Goal: Task Accomplishment & Management: Manage account settings

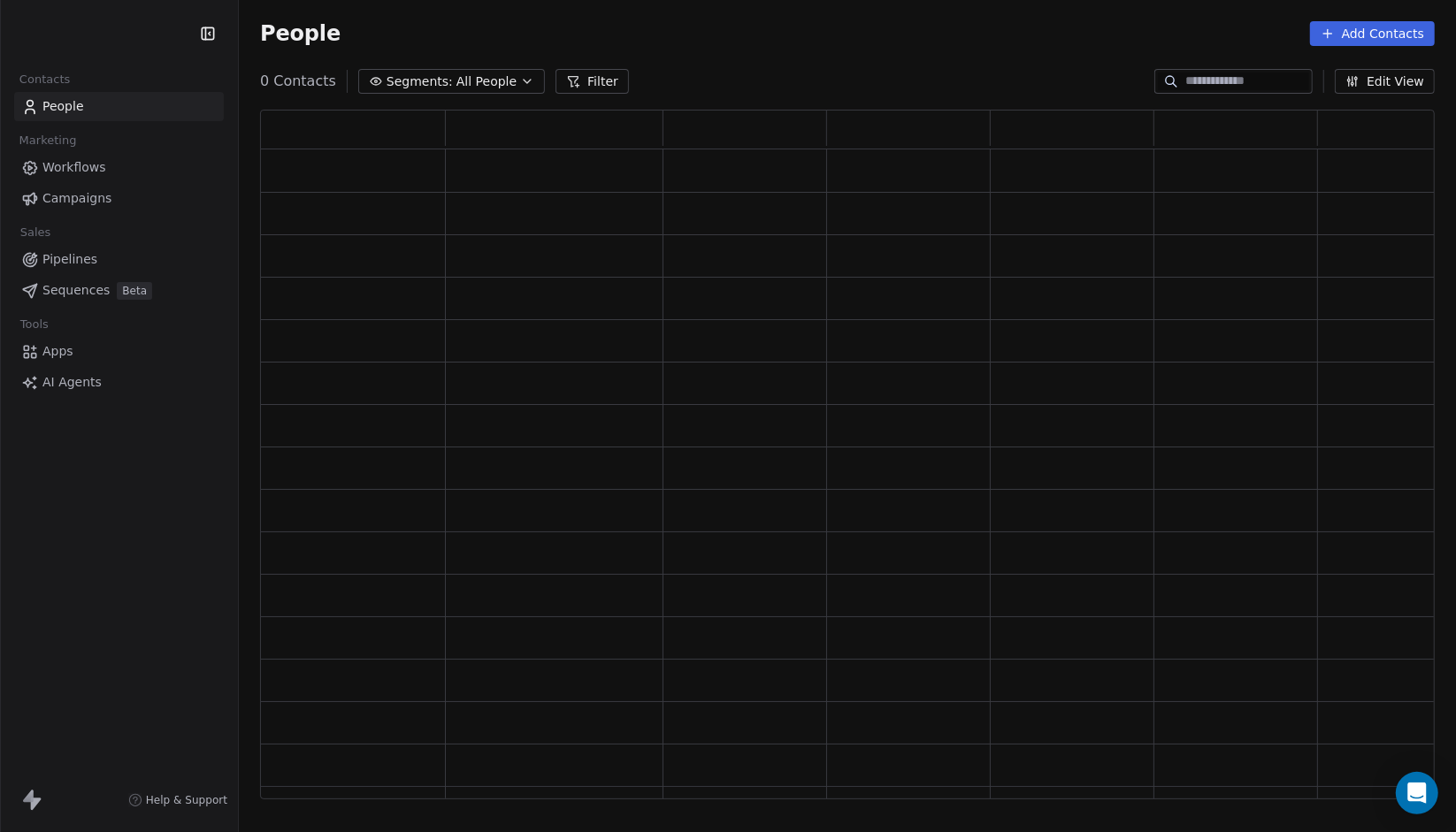
scroll to position [677, 1162]
click at [118, 39] on html "K Kahunas Contacts People Marketing Workflows Campaigns Sales Pipelines Sequenc…" at bounding box center [728, 416] width 1456 height 832
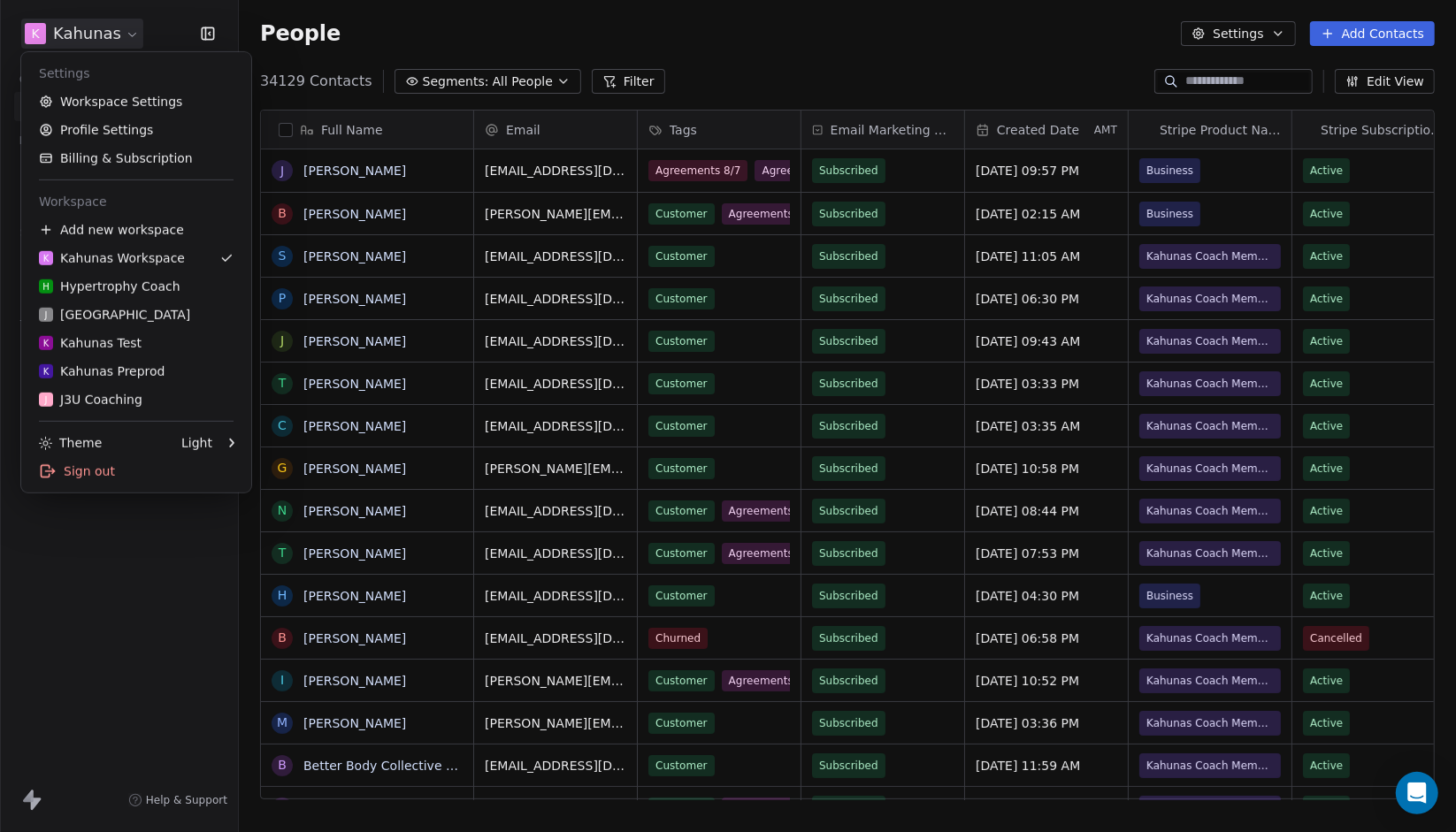
click at [118, 39] on html "K Kahunas Contacts People Marketing Workflows Campaigns Sales Pipelines Sequenc…" at bounding box center [728, 416] width 1456 height 832
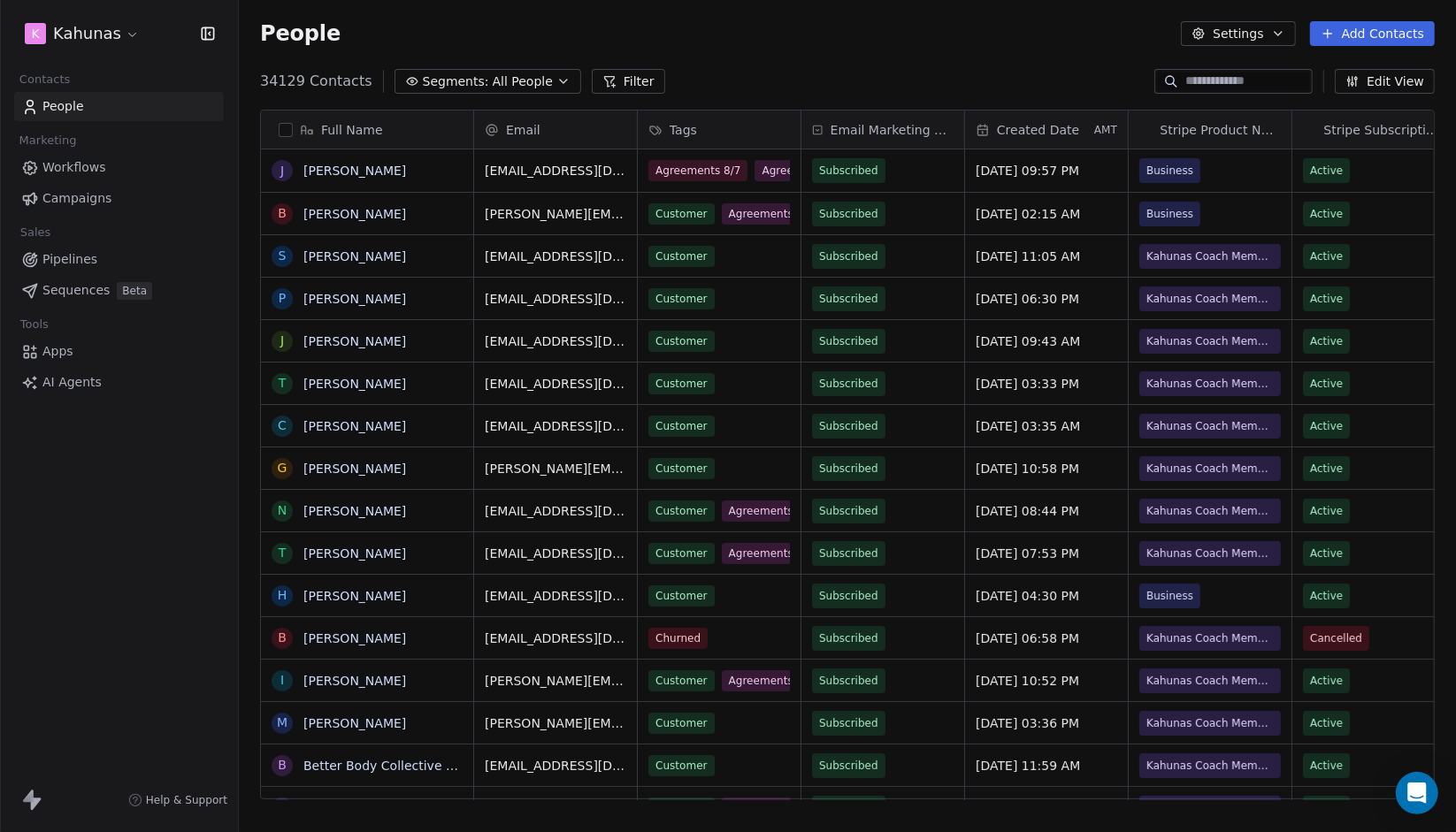
click at [148, 190] on link "Campaigns" at bounding box center [119, 198] width 210 height 29
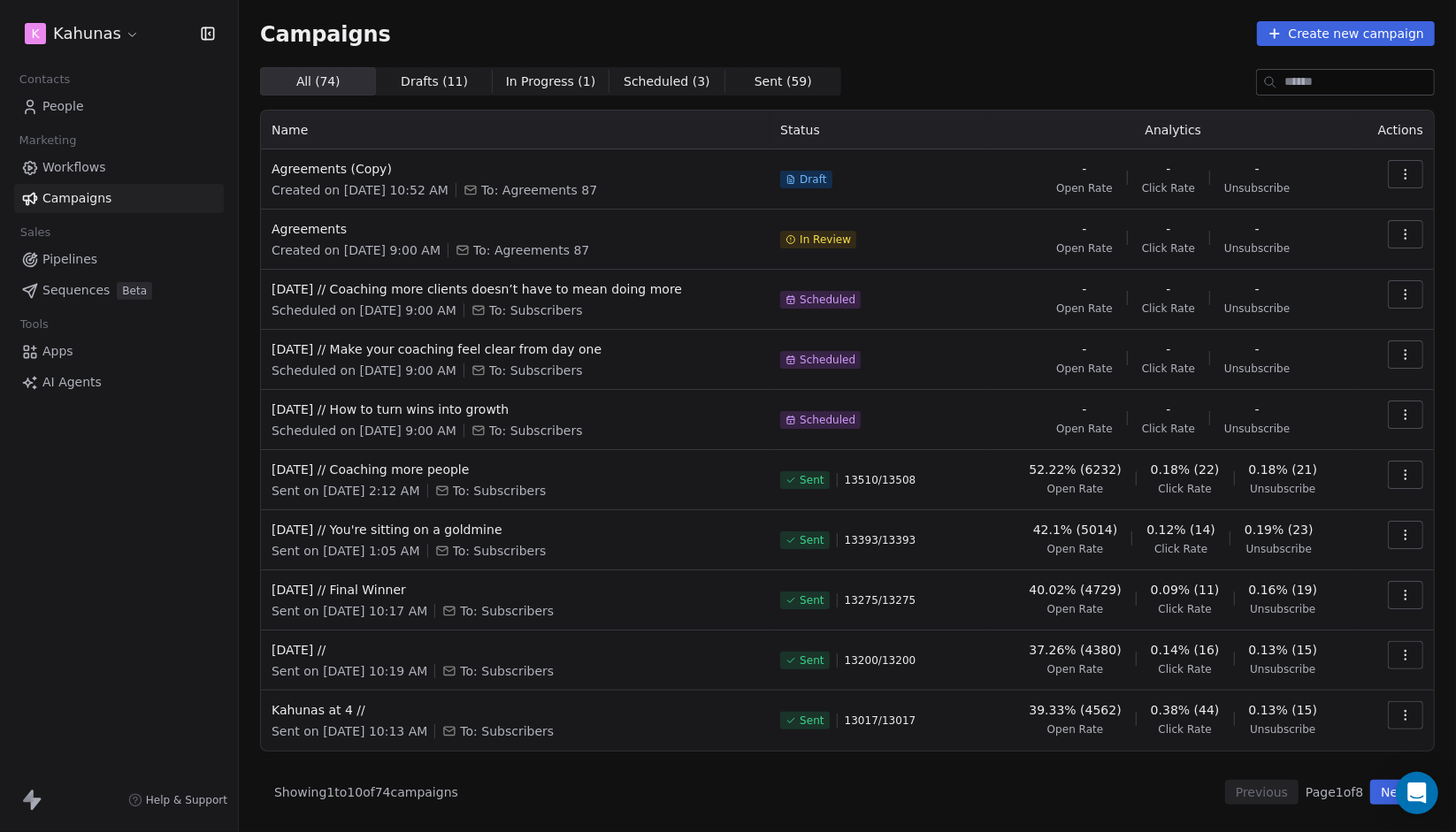
click at [1411, 244] on button "button" at bounding box center [1406, 234] width 35 height 28
click at [1341, 355] on div "Delete" at bounding box center [1326, 359] width 178 height 28
click at [903, 58] on icon "Close toast" at bounding box center [901, 51] width 16 height 16
click at [114, 39] on html "K Kahunas Contacts People Marketing Workflows Campaigns Sales Pipelines Sequenc…" at bounding box center [728, 416] width 1456 height 832
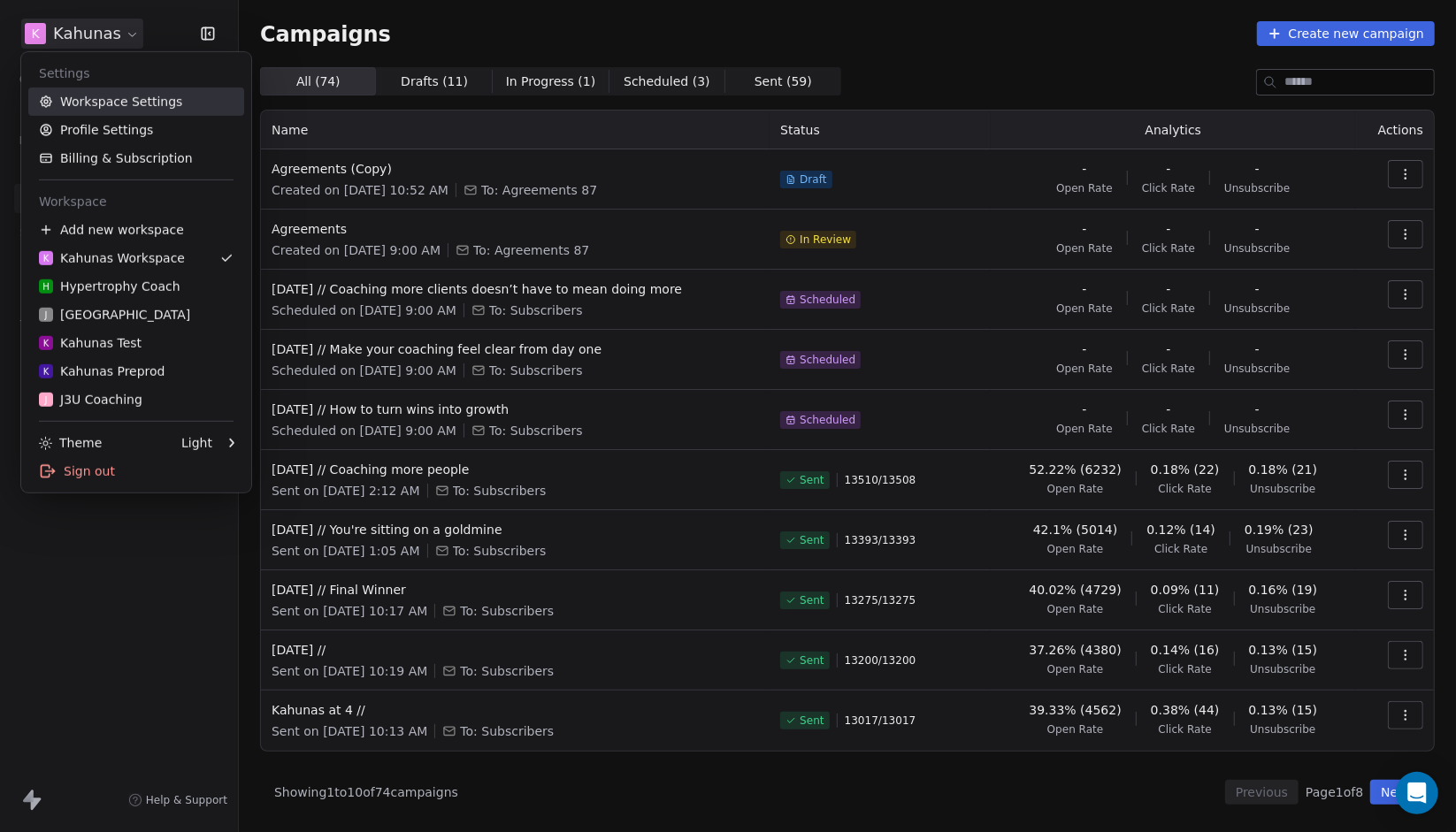
click at [137, 111] on link "Workspace Settings" at bounding box center [135, 102] width 216 height 28
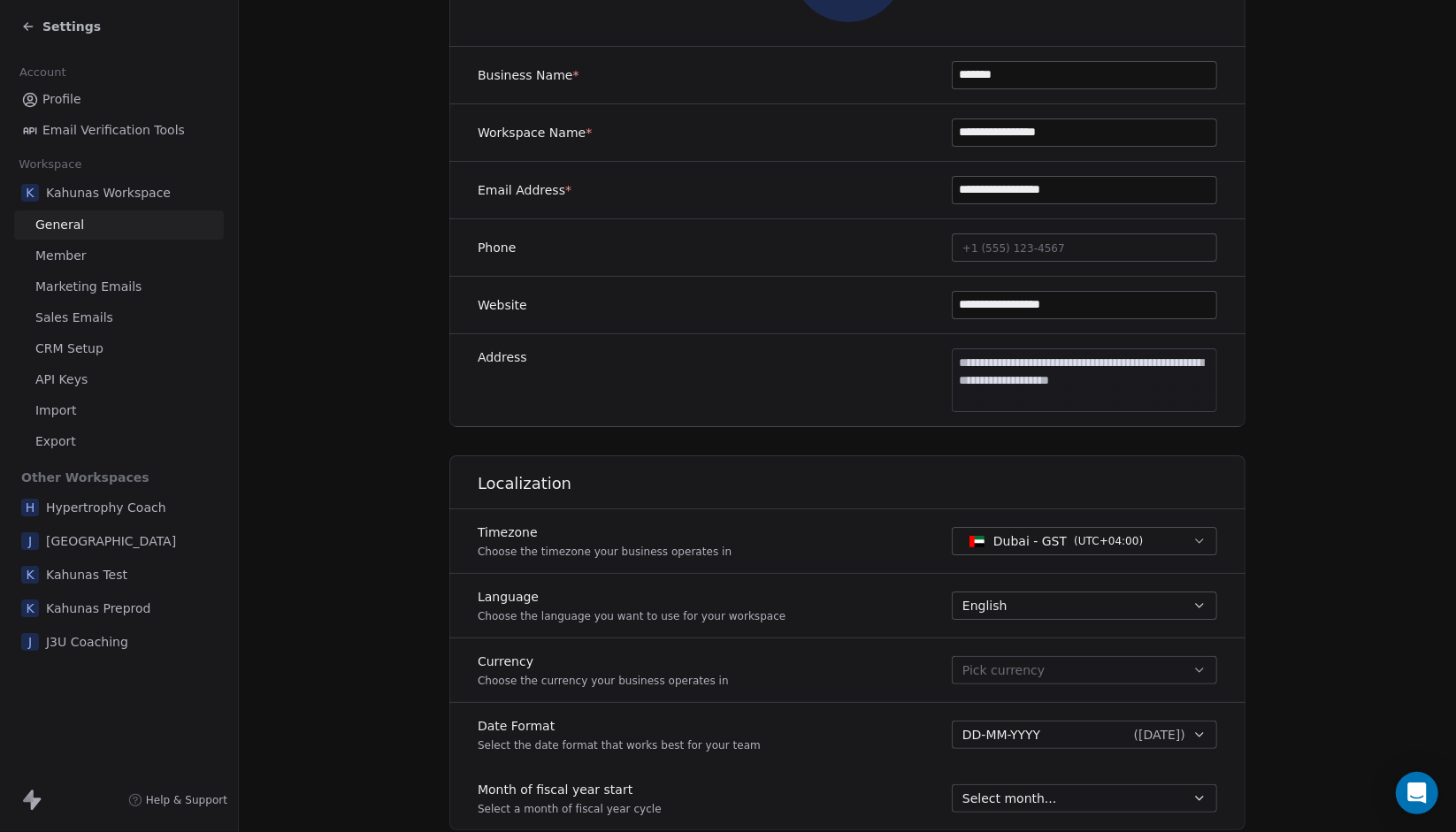
scroll to position [292, 0]
click at [978, 377] on body "**********" at bounding box center [728, 416] width 1456 height 832
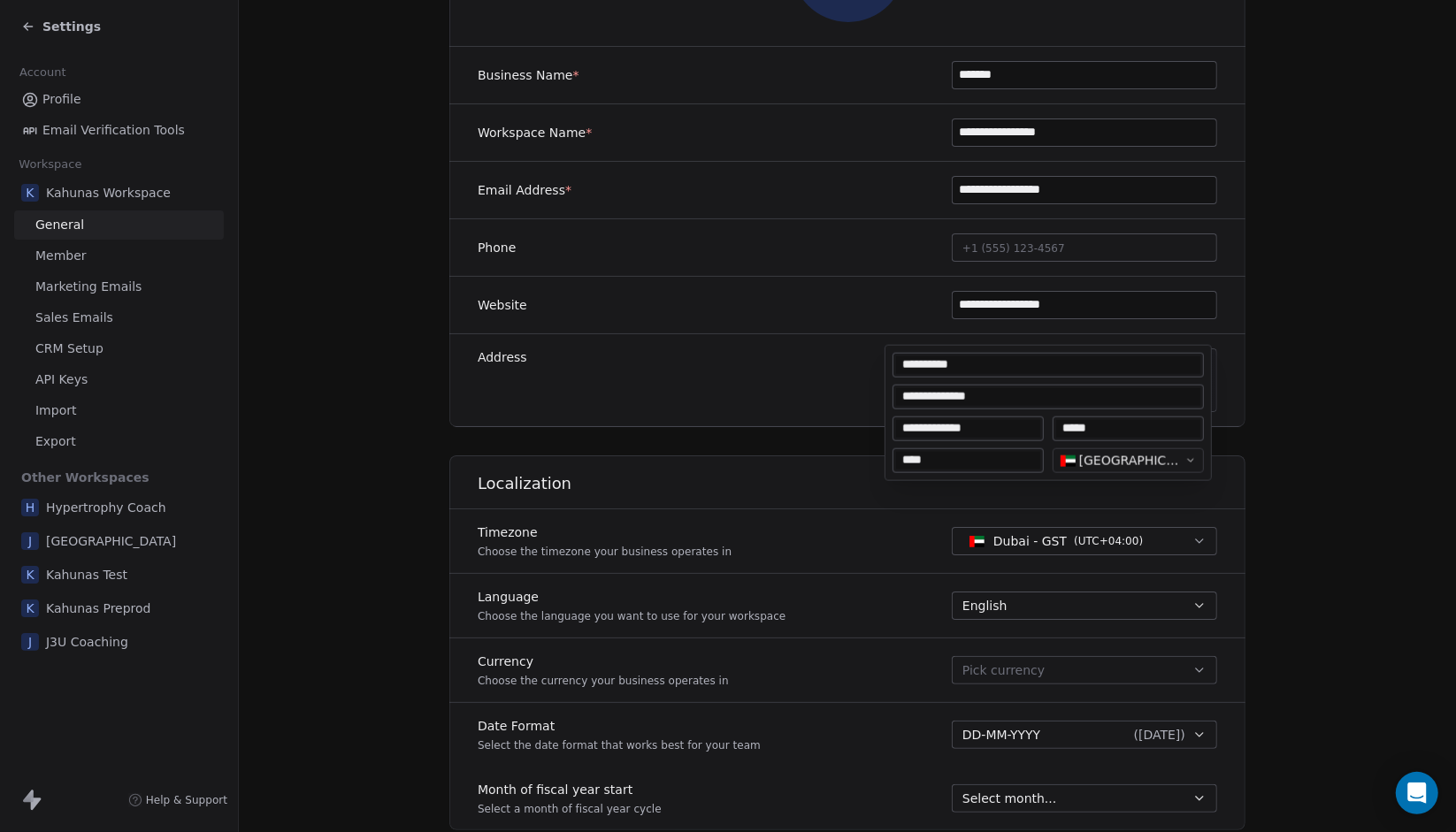
click at [953, 366] on input "**********" at bounding box center [1049, 365] width 304 height 18
type input "**********"
click at [1064, 399] on input "**********" at bounding box center [1049, 397] width 304 height 18
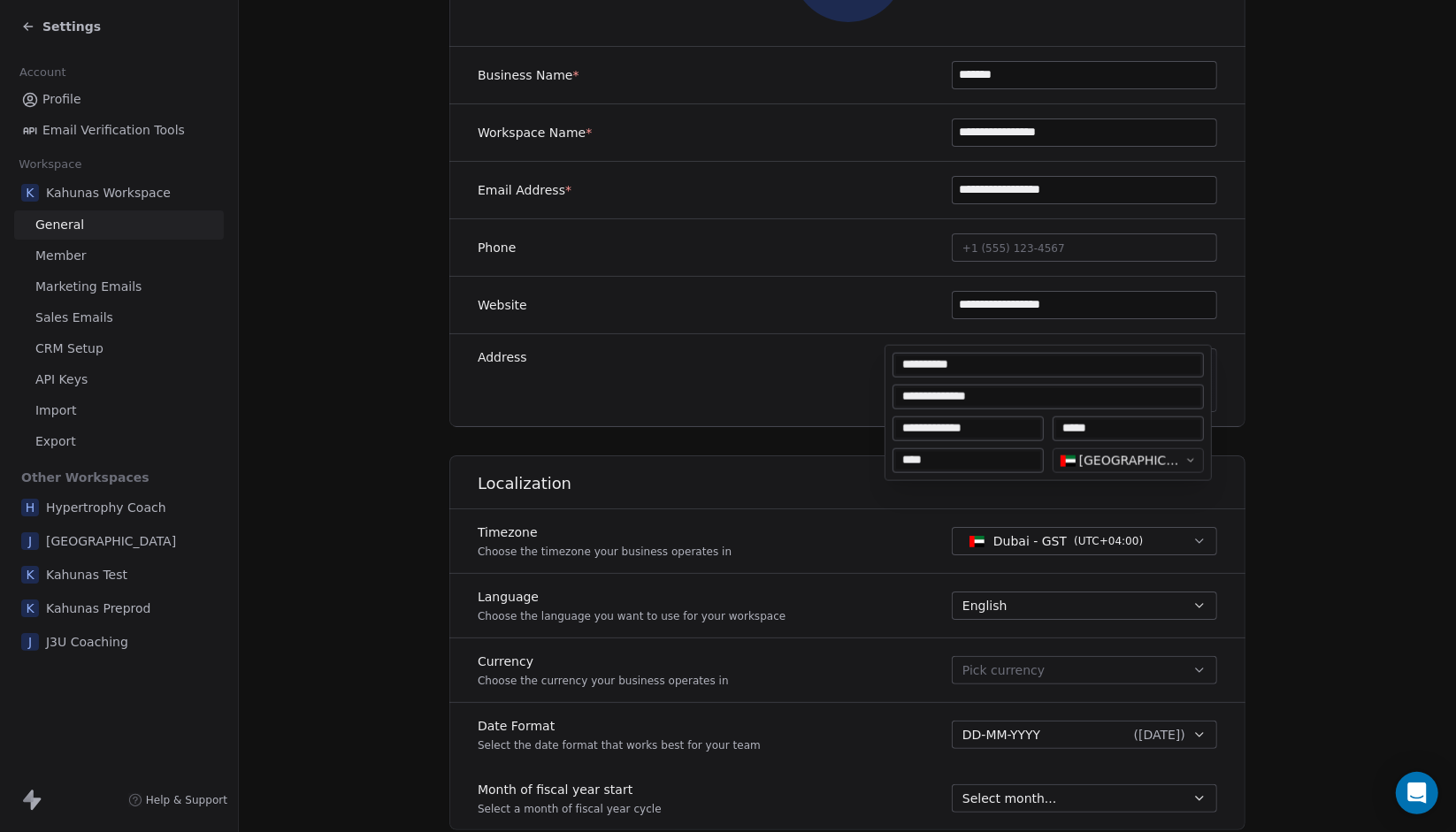
click at [1064, 399] on input "**********" at bounding box center [1049, 397] width 304 height 18
click at [1282, 388] on html "**********" at bounding box center [728, 416] width 1456 height 832
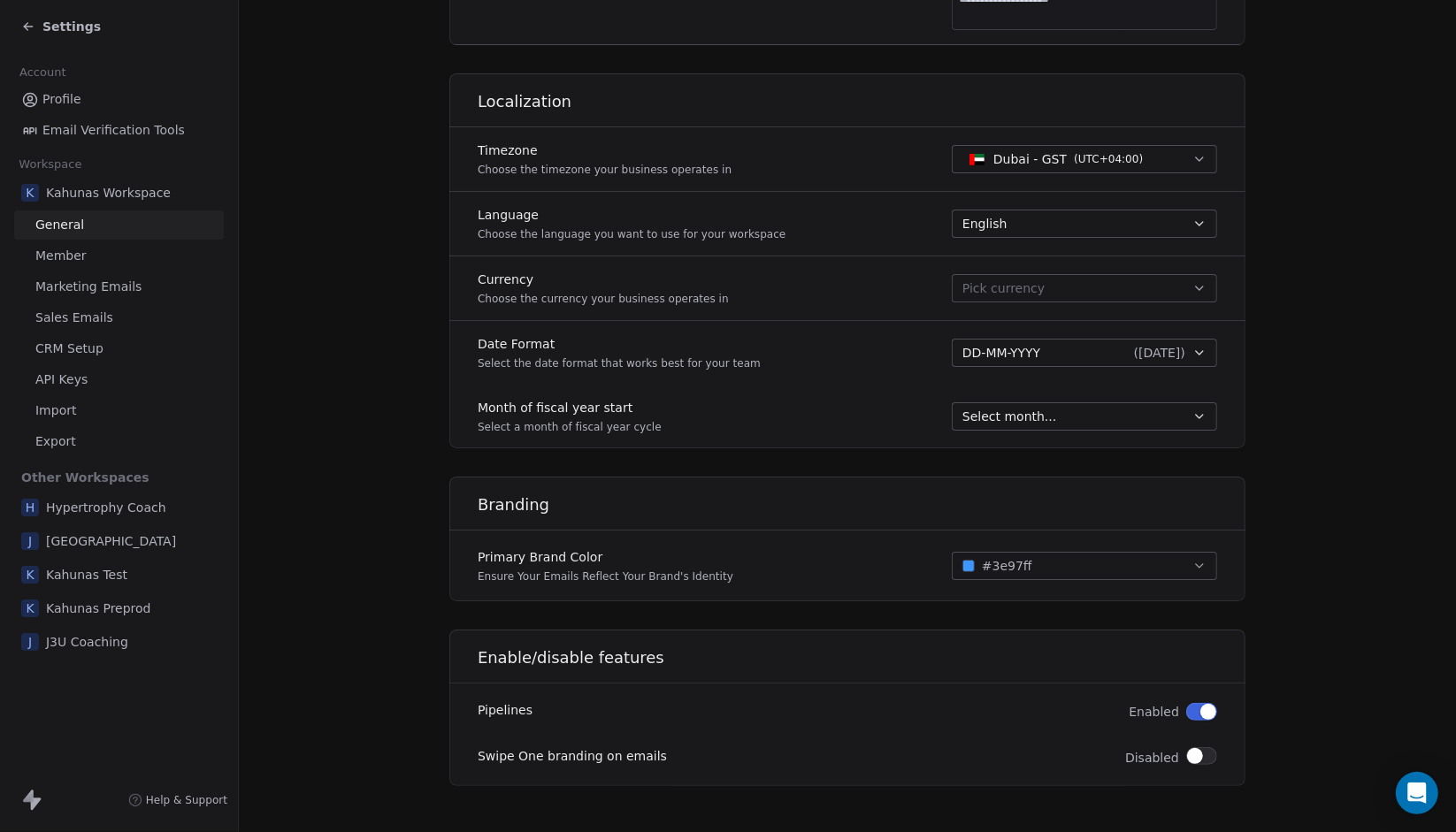
scroll to position [676, 0]
click at [71, 35] on div "Settings" at bounding box center [122, 26] width 203 height 25
click at [77, 32] on span "Settings" at bounding box center [71, 26] width 59 height 18
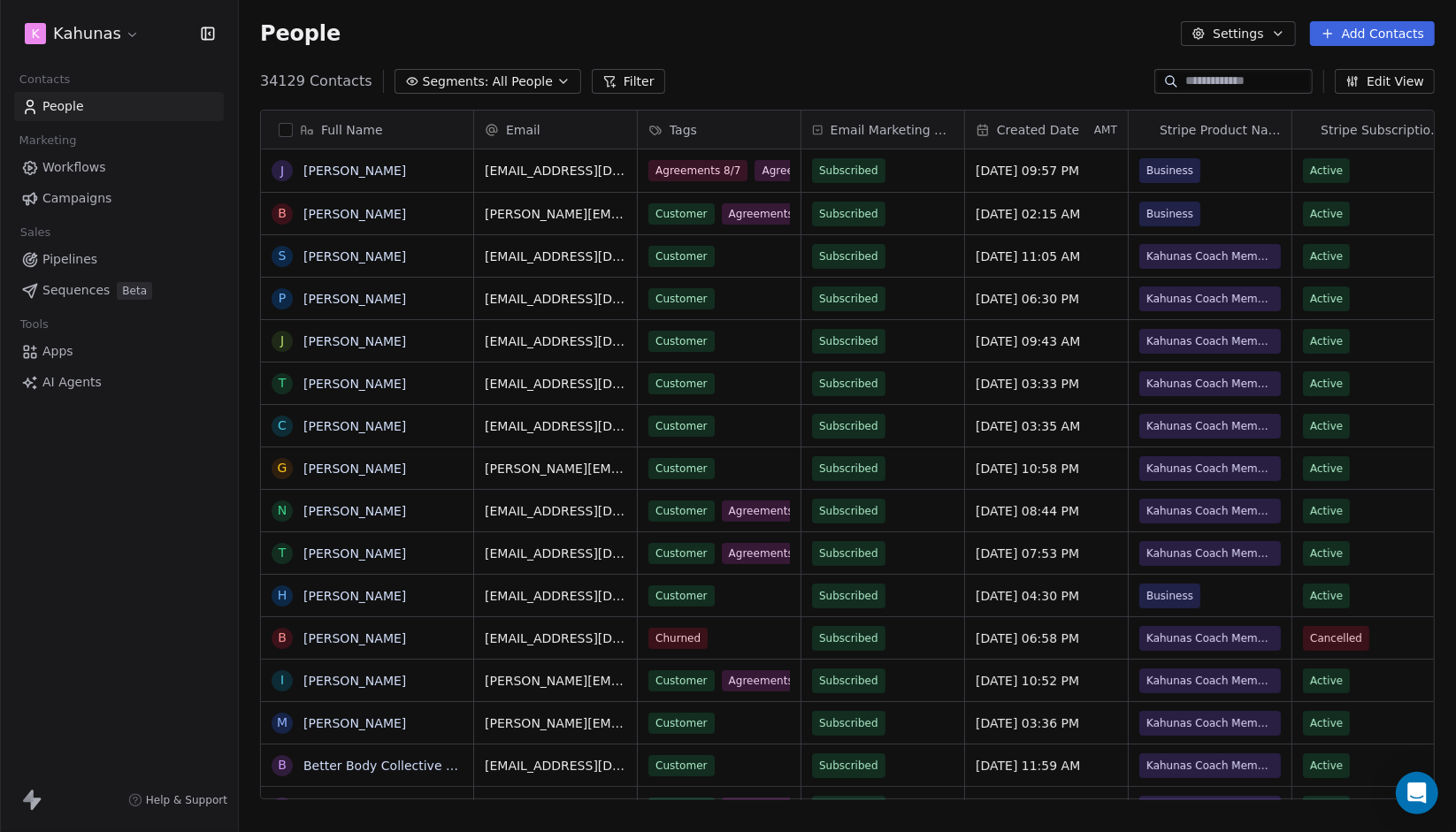
scroll to position [719, 1204]
click at [123, 162] on link "Workflows" at bounding box center [119, 167] width 210 height 29
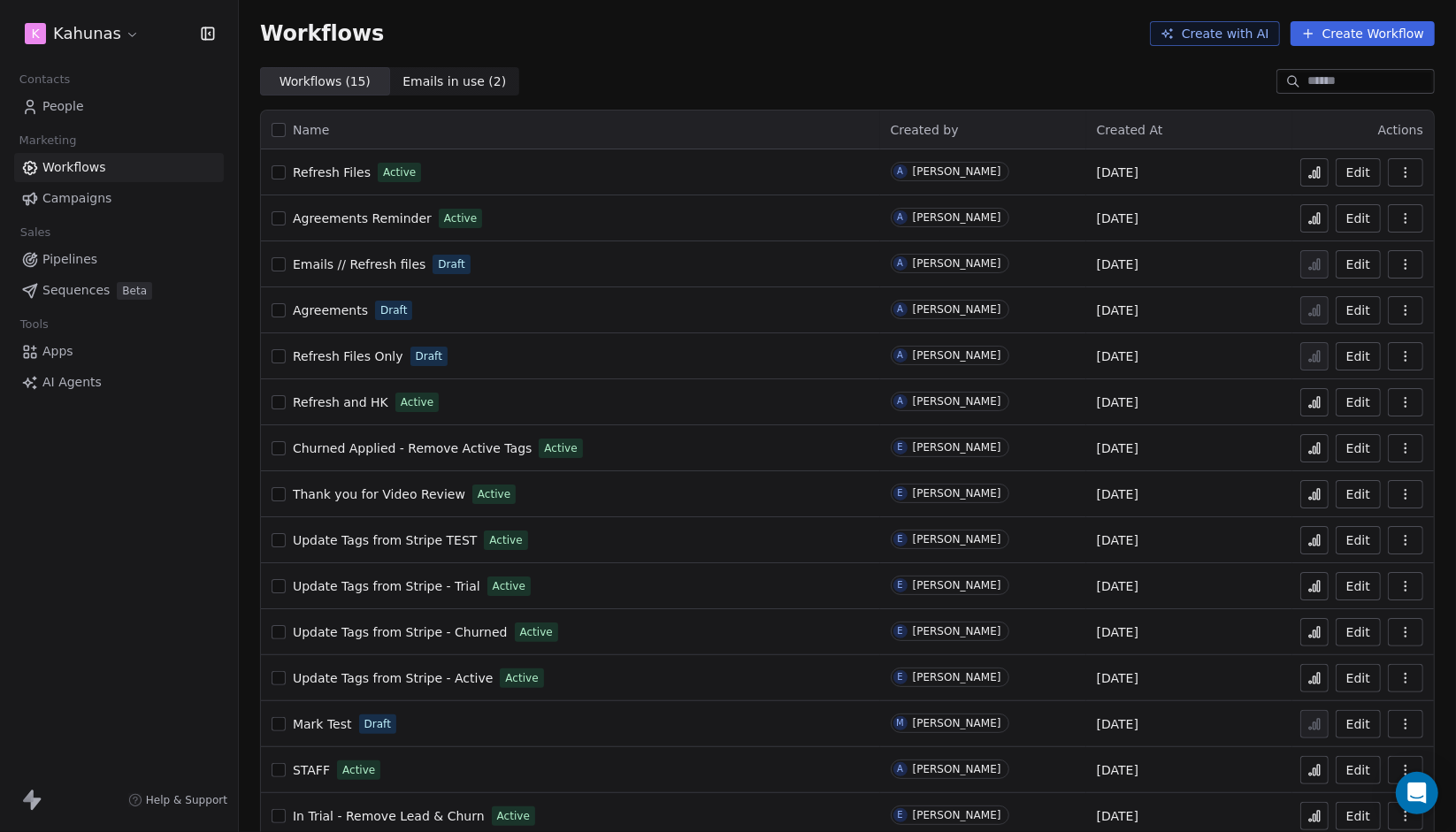
click at [176, 94] on link "People" at bounding box center [119, 106] width 210 height 29
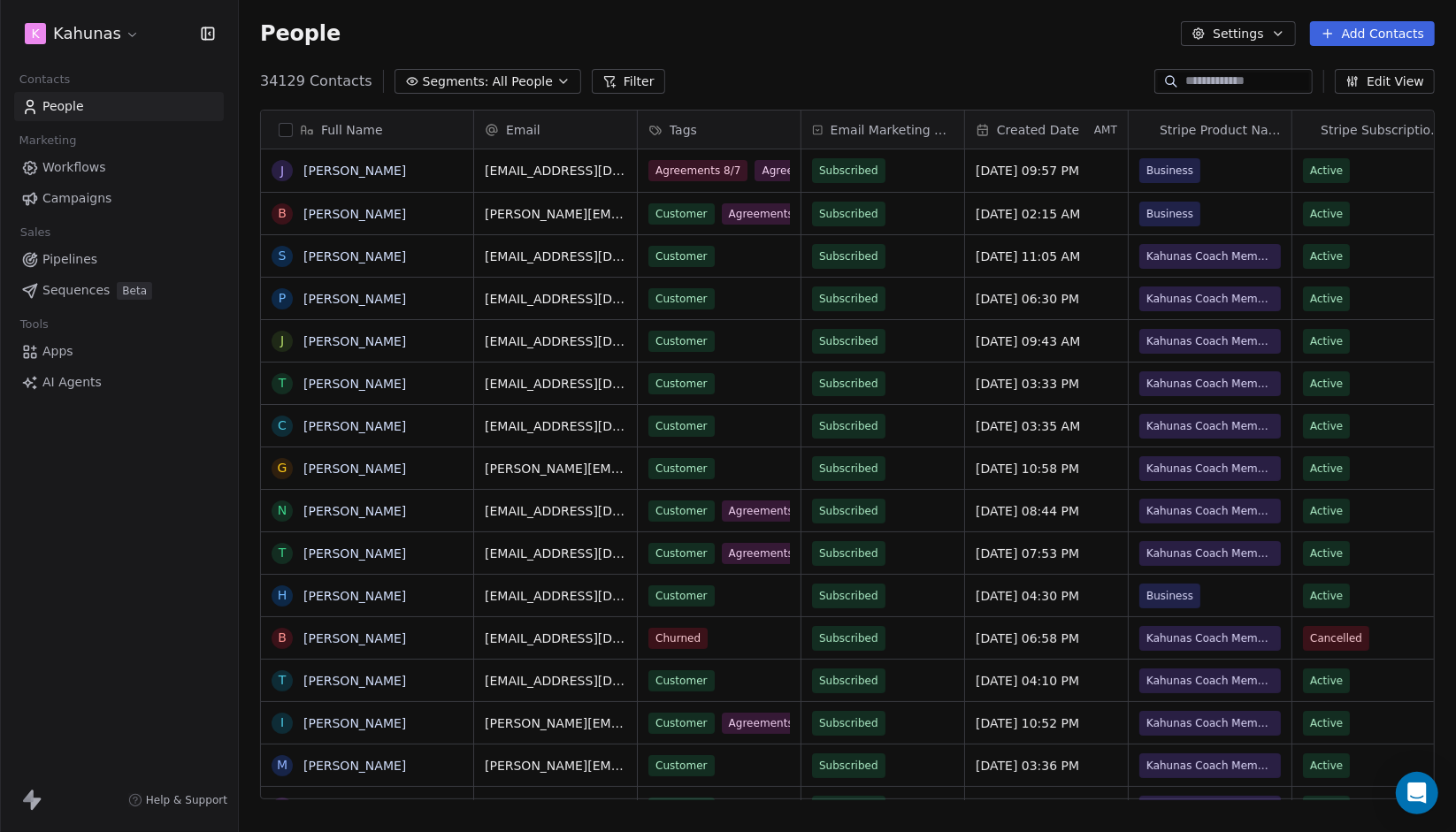
scroll to position [719, 1204]
click at [92, 23] on html "K Kahunas Contacts People Marketing Workflows Campaigns Sales Pipelines Sequenc…" at bounding box center [728, 416] width 1456 height 832
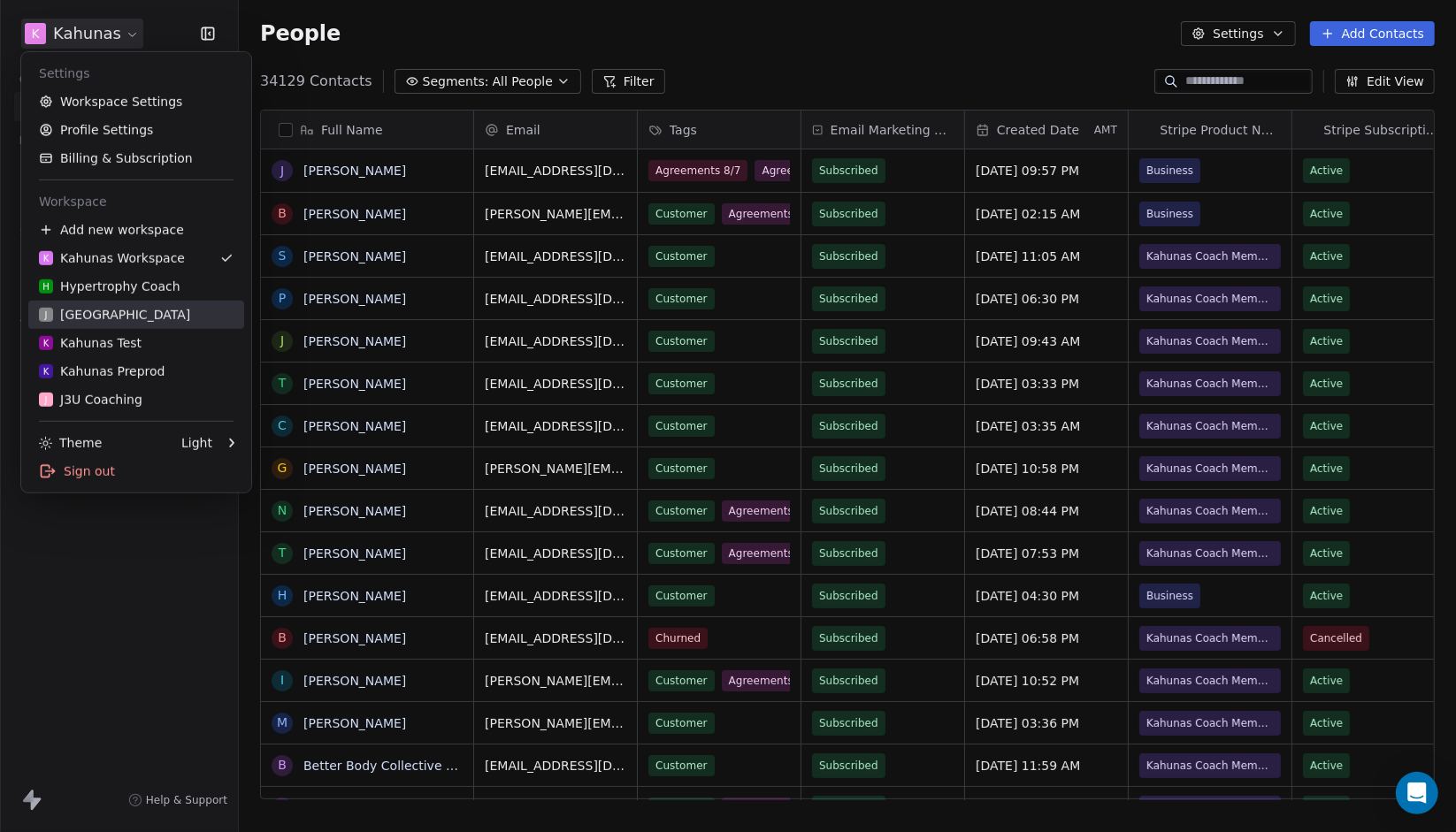
click at [131, 320] on div "J J3 University" at bounding box center [136, 315] width 194 height 18
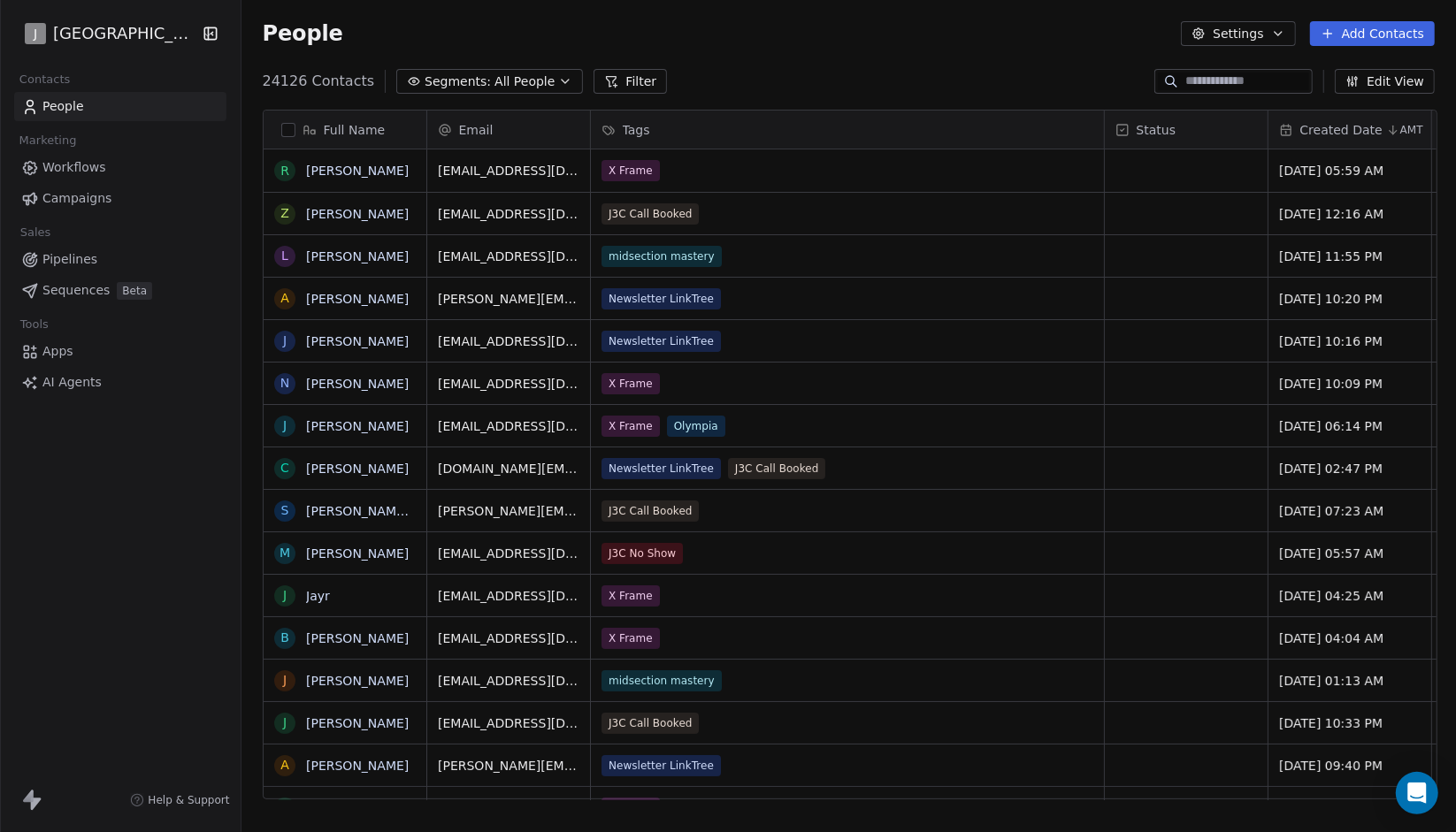
scroll to position [719, 1204]
click at [119, 163] on link "Workflows" at bounding box center [120, 167] width 212 height 29
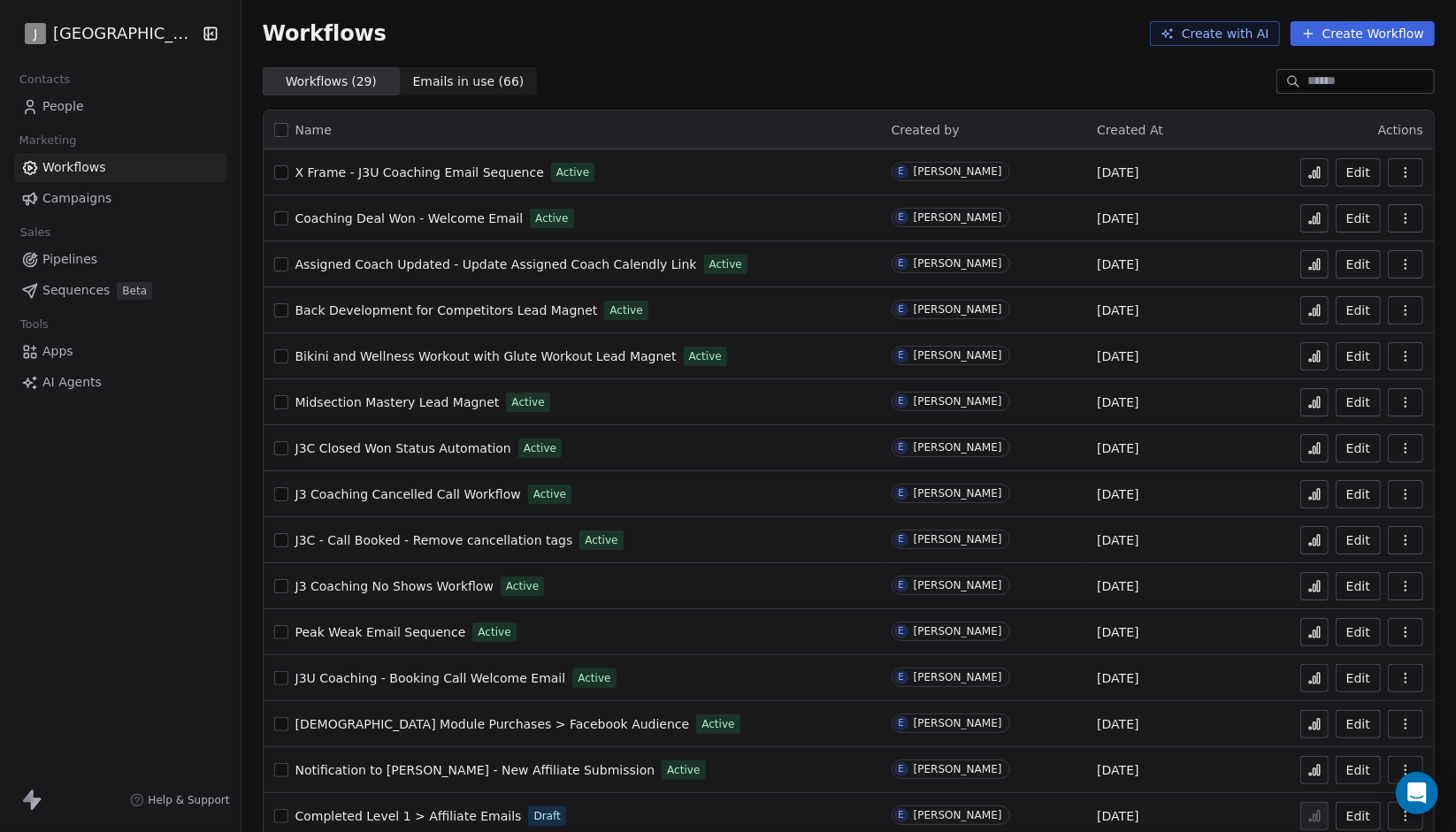
scroll to position [665, 0]
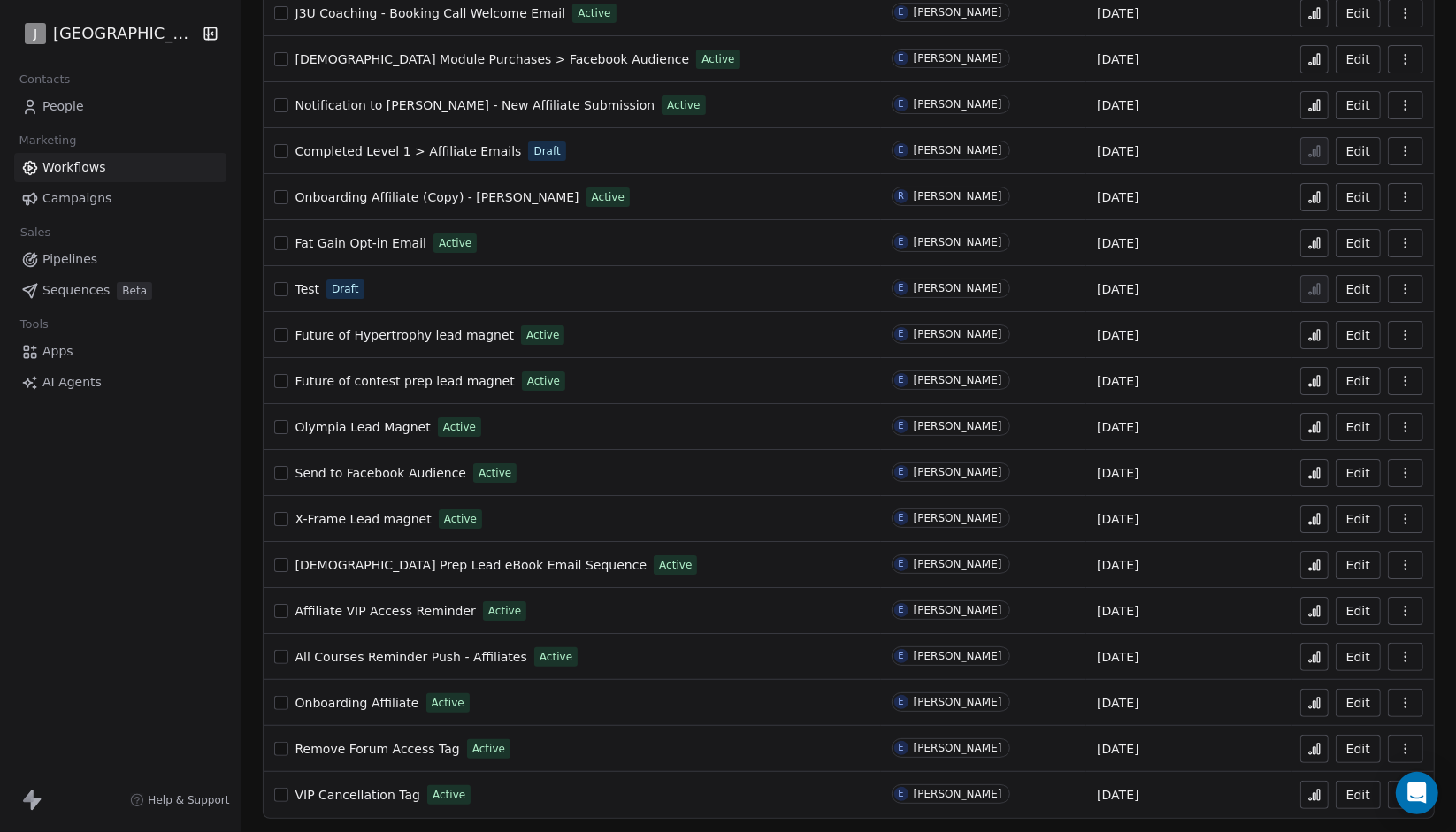
click at [1318, 571] on icon at bounding box center [1319, 565] width 3 height 10
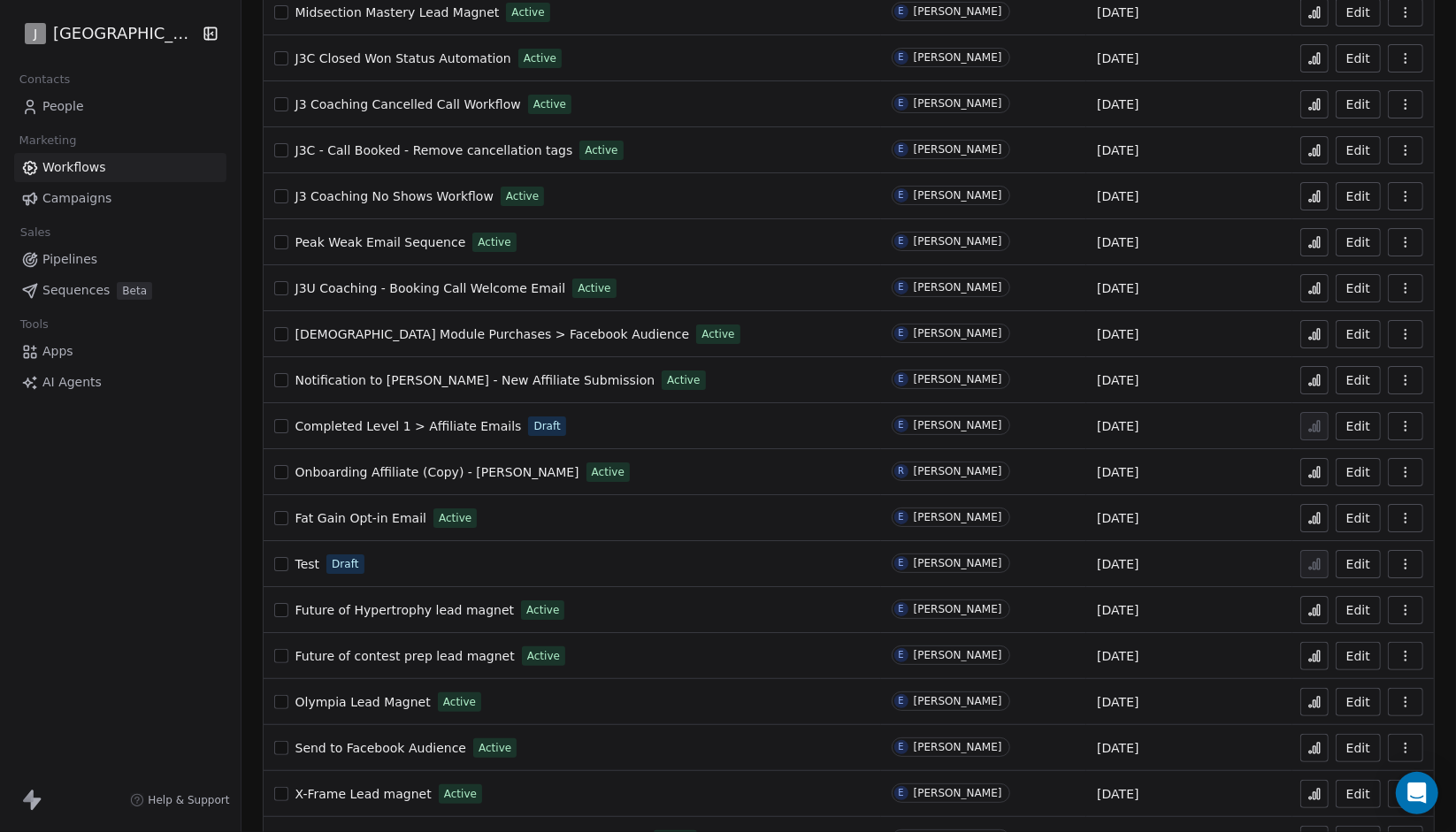
scroll to position [665, 0]
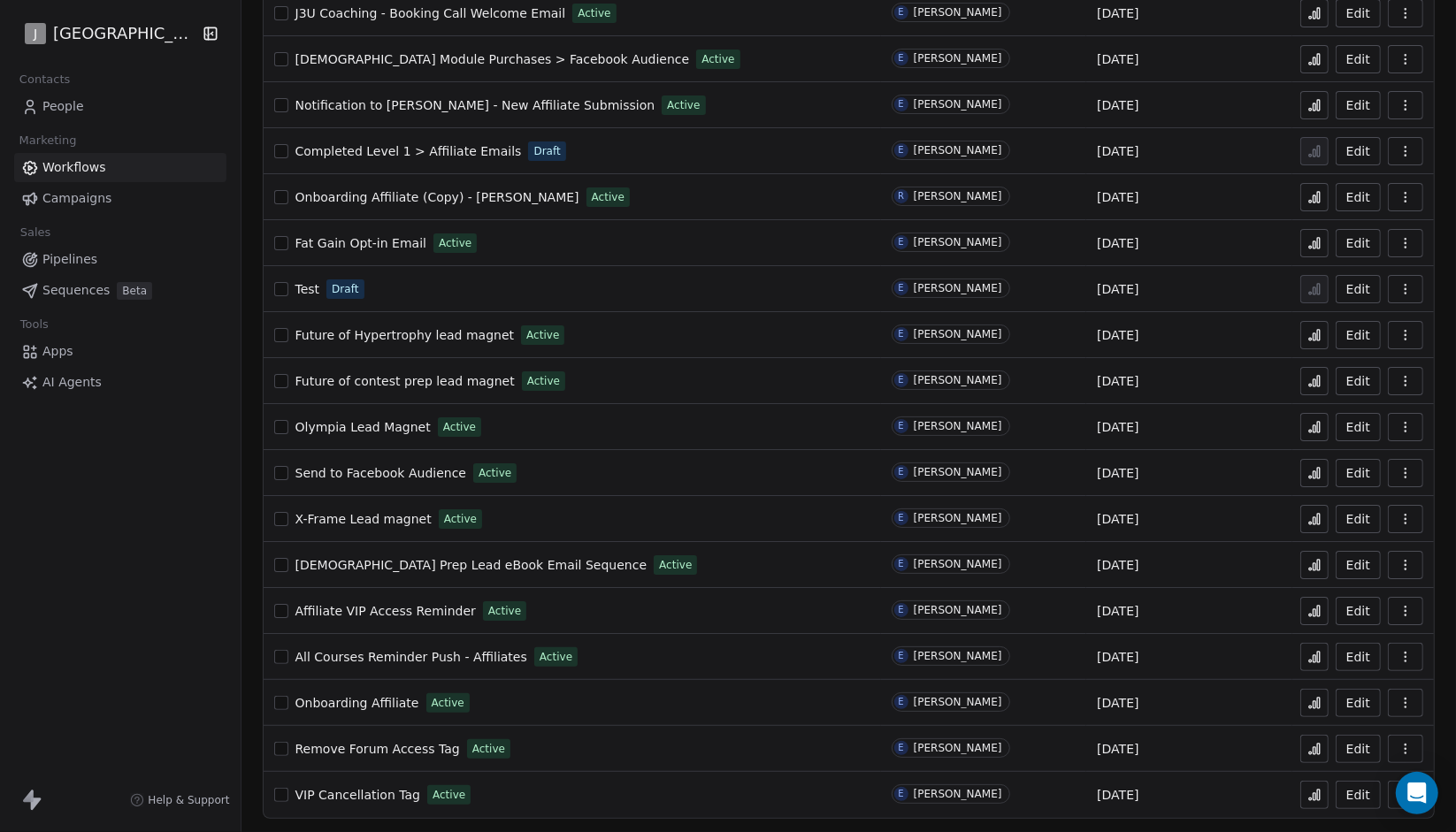
click at [1342, 558] on button "Edit" at bounding box center [1358, 565] width 45 height 28
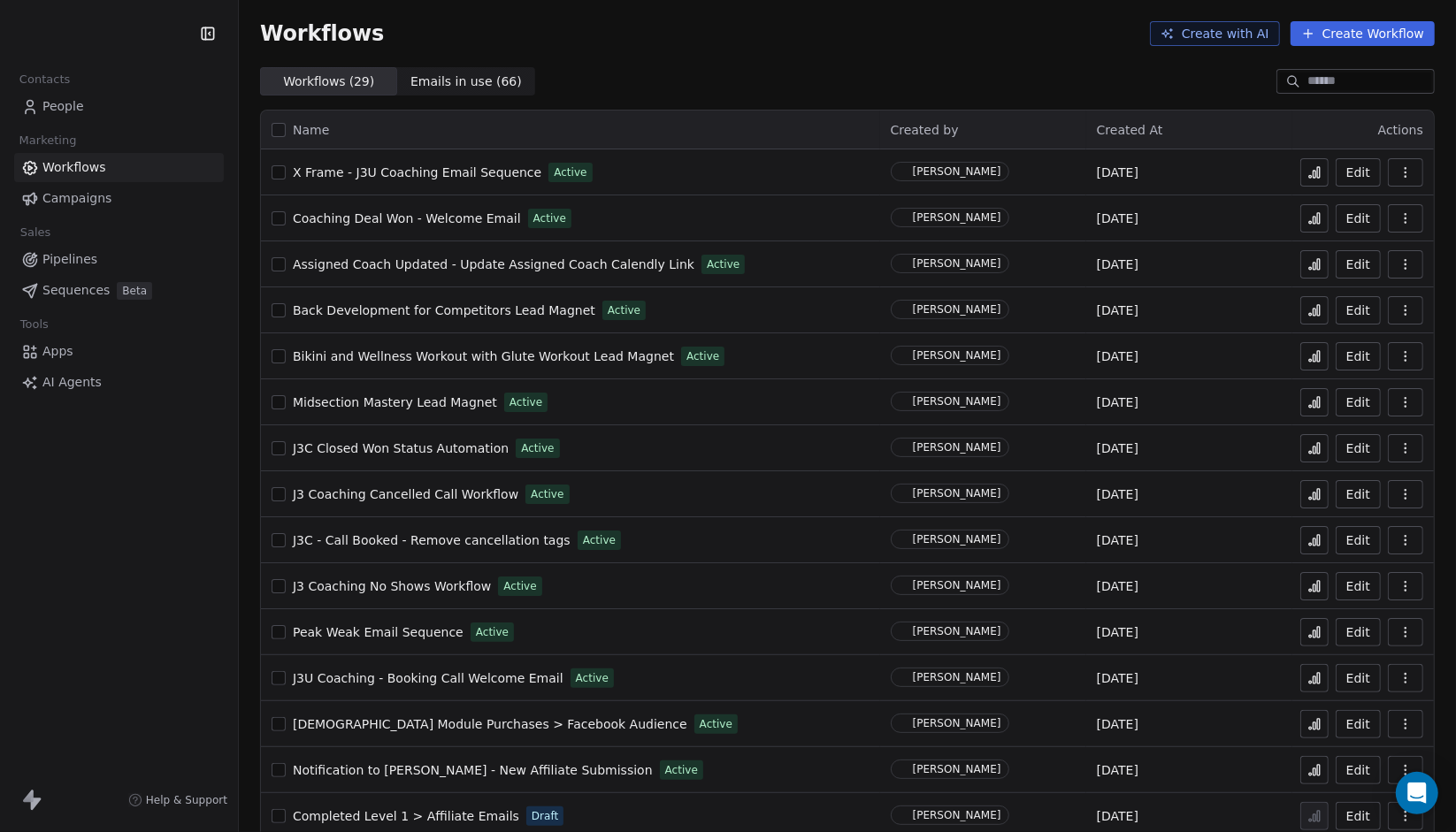
scroll to position [665, 0]
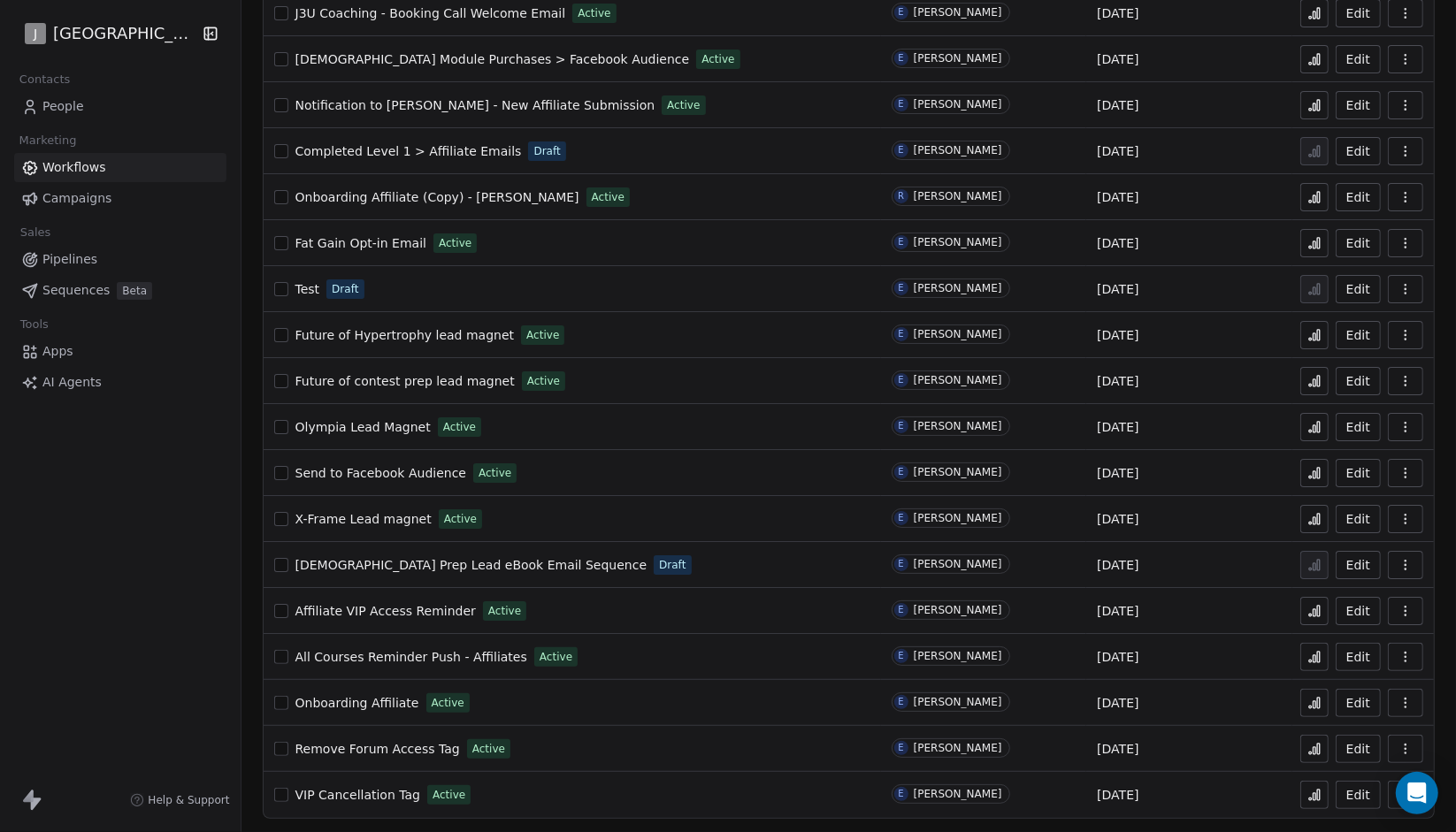
click at [408, 513] on span "X-Frame Lead magnet" at bounding box center [363, 519] width 136 height 14
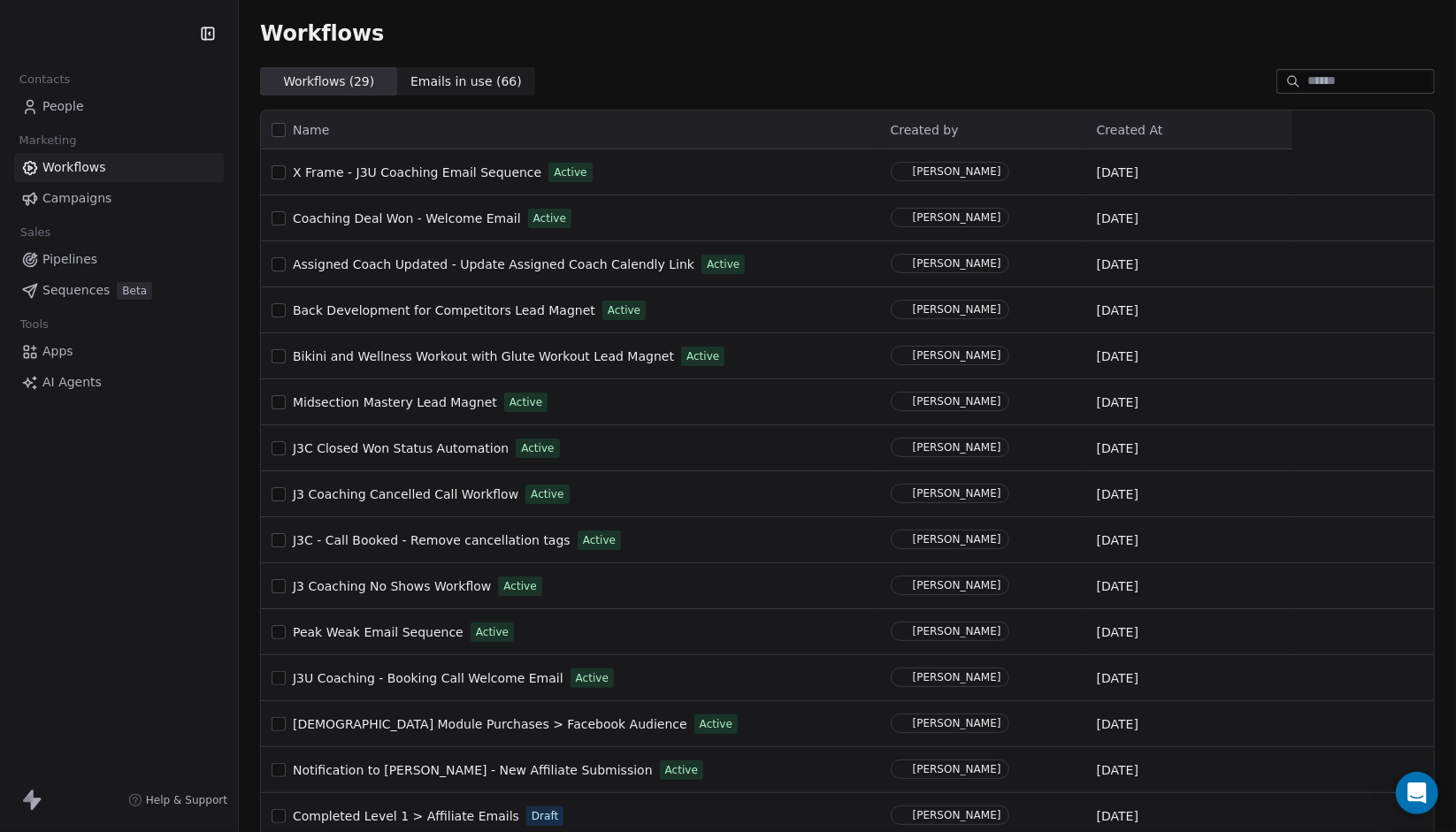
scroll to position [665, 0]
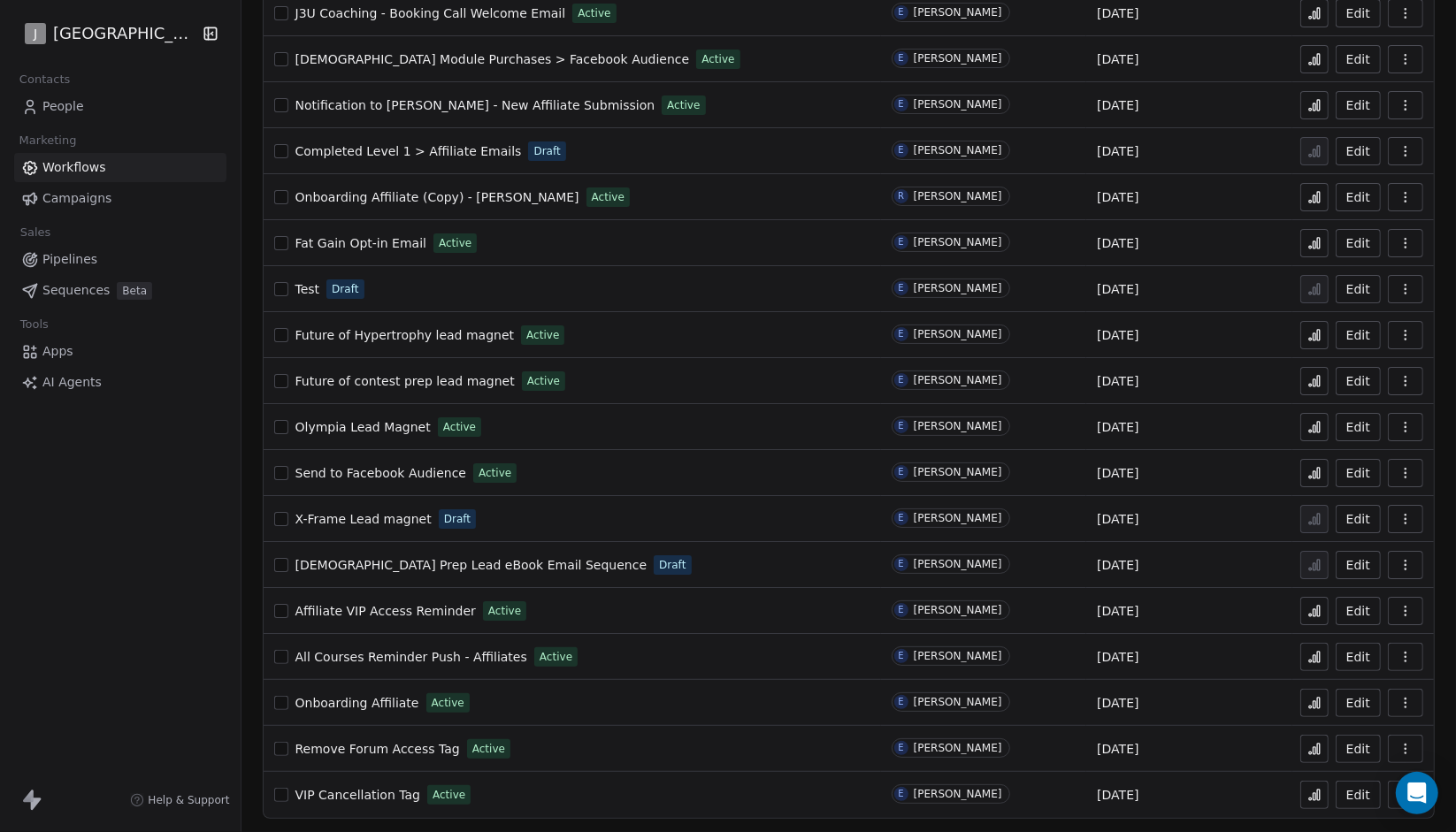
click at [398, 416] on div "Olympia Lead Magnet Active" at bounding box center [573, 427] width 597 height 25
click at [391, 423] on span "Olympia Lead Magnet" at bounding box center [362, 427] width 135 height 14
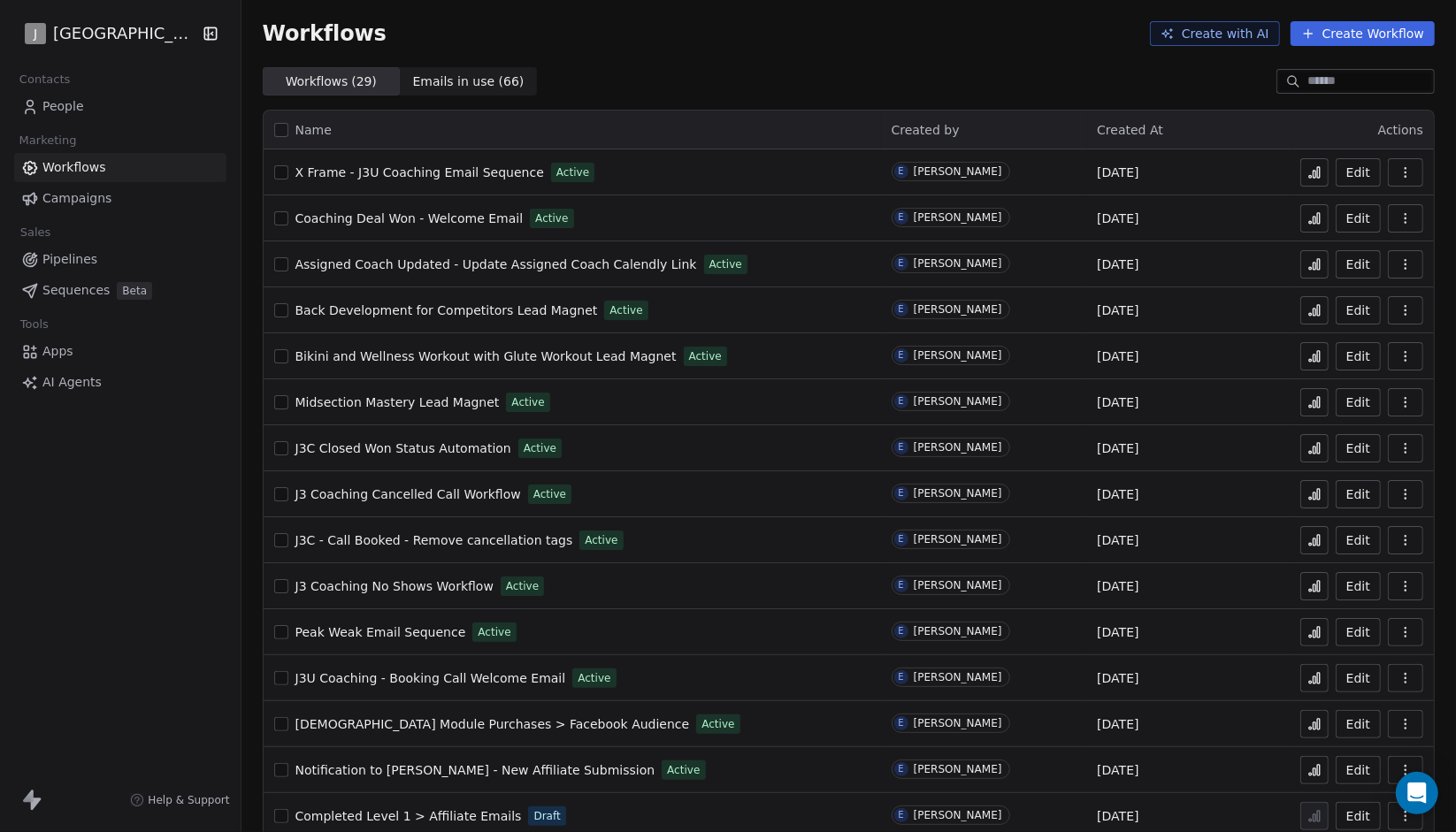
scroll to position [665, 0]
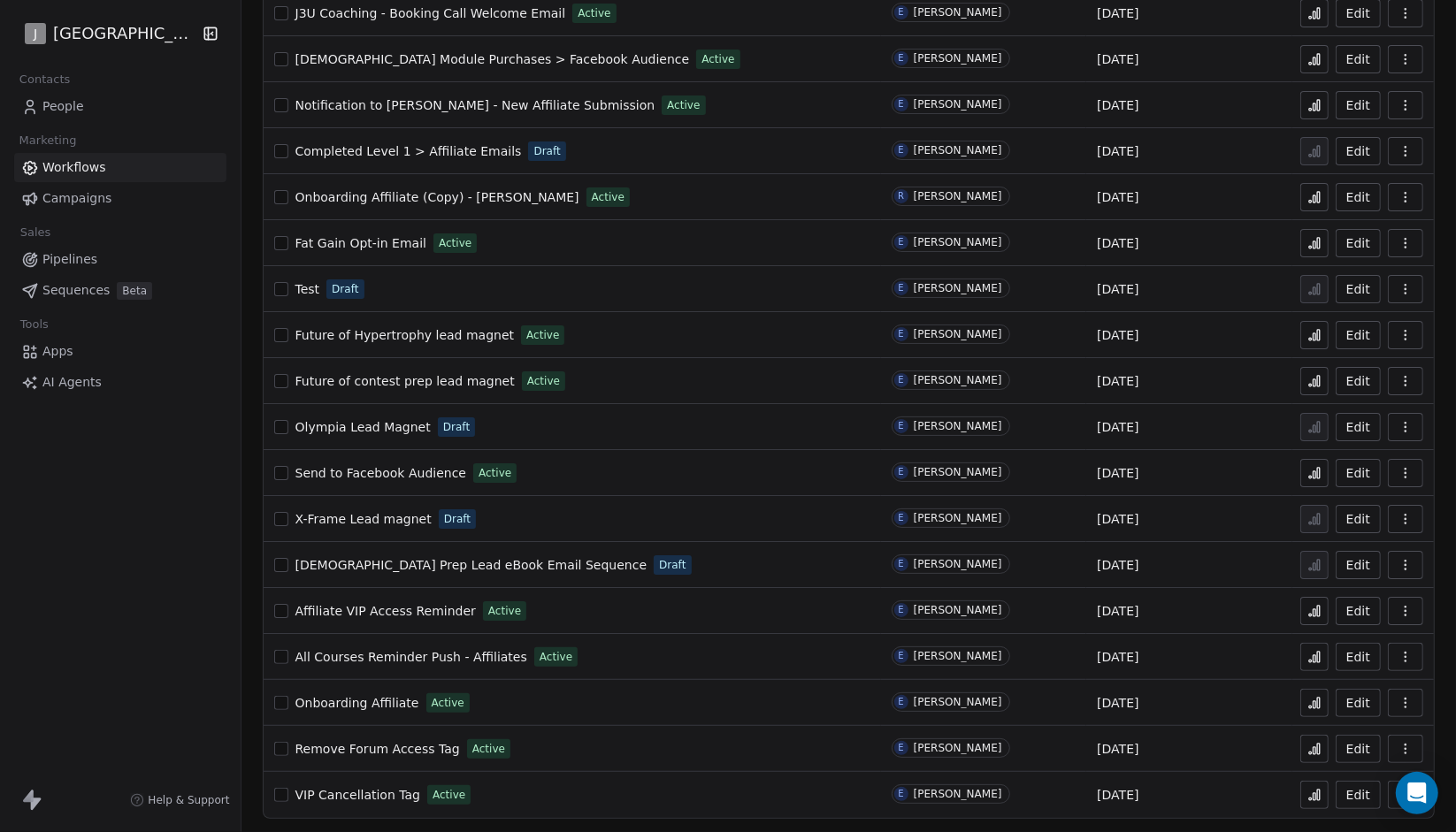
click at [489, 381] on span "Future of contest prep lead magnet" at bounding box center [404, 381] width 219 height 14
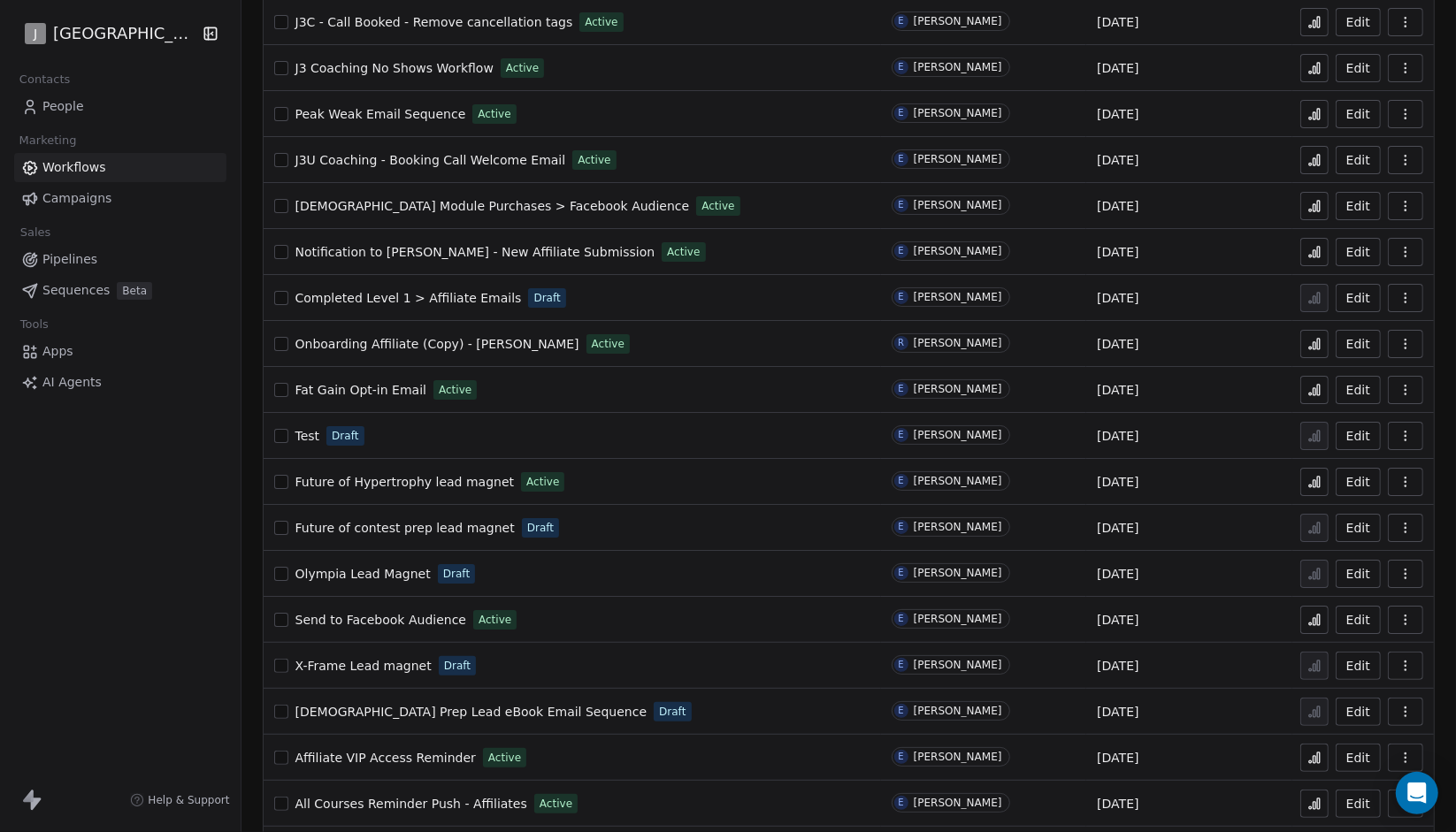
scroll to position [528, 0]
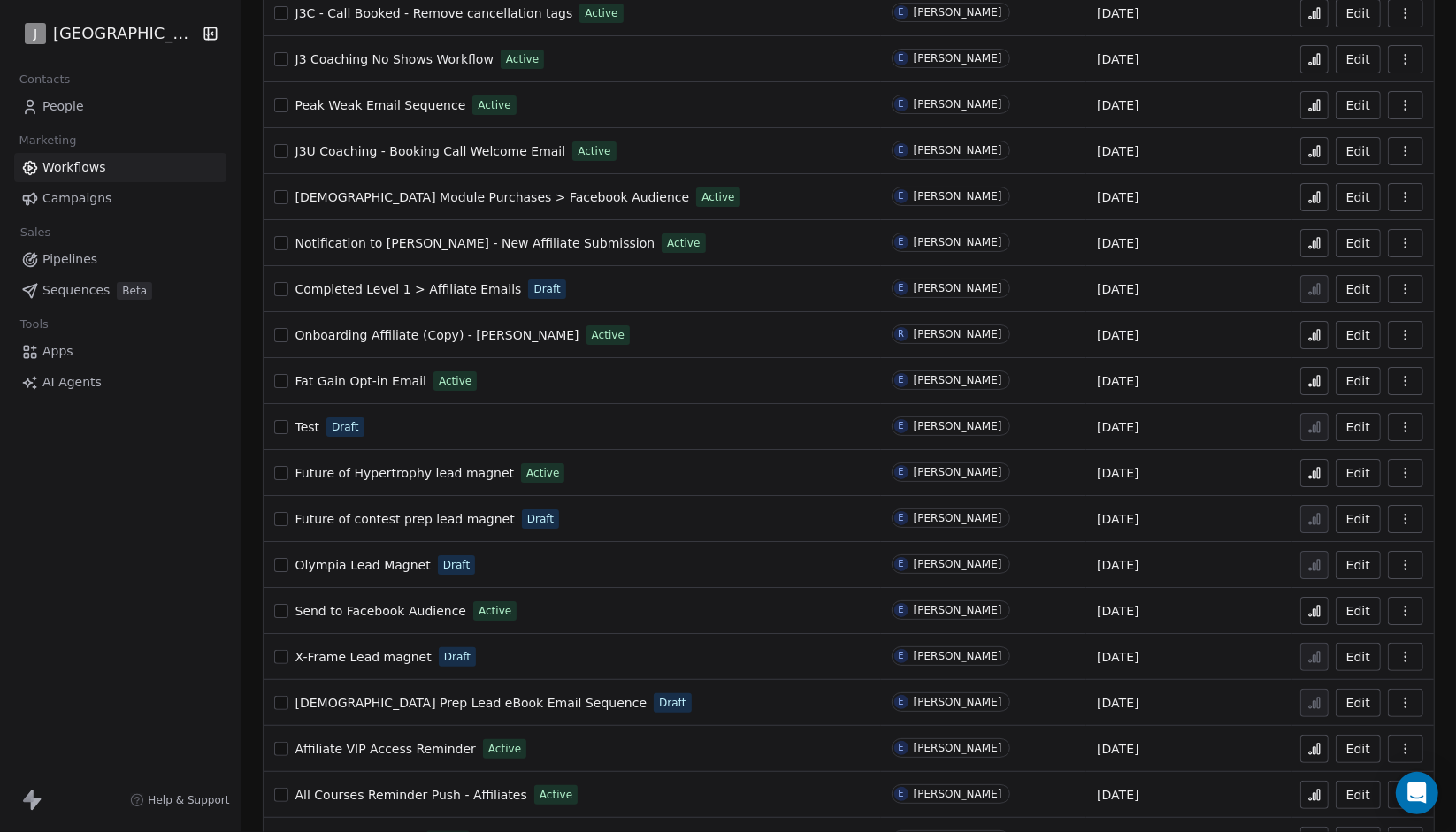
click at [466, 471] on span "Future of Hypertrophy lead magnet" at bounding box center [404, 472] width 219 height 14
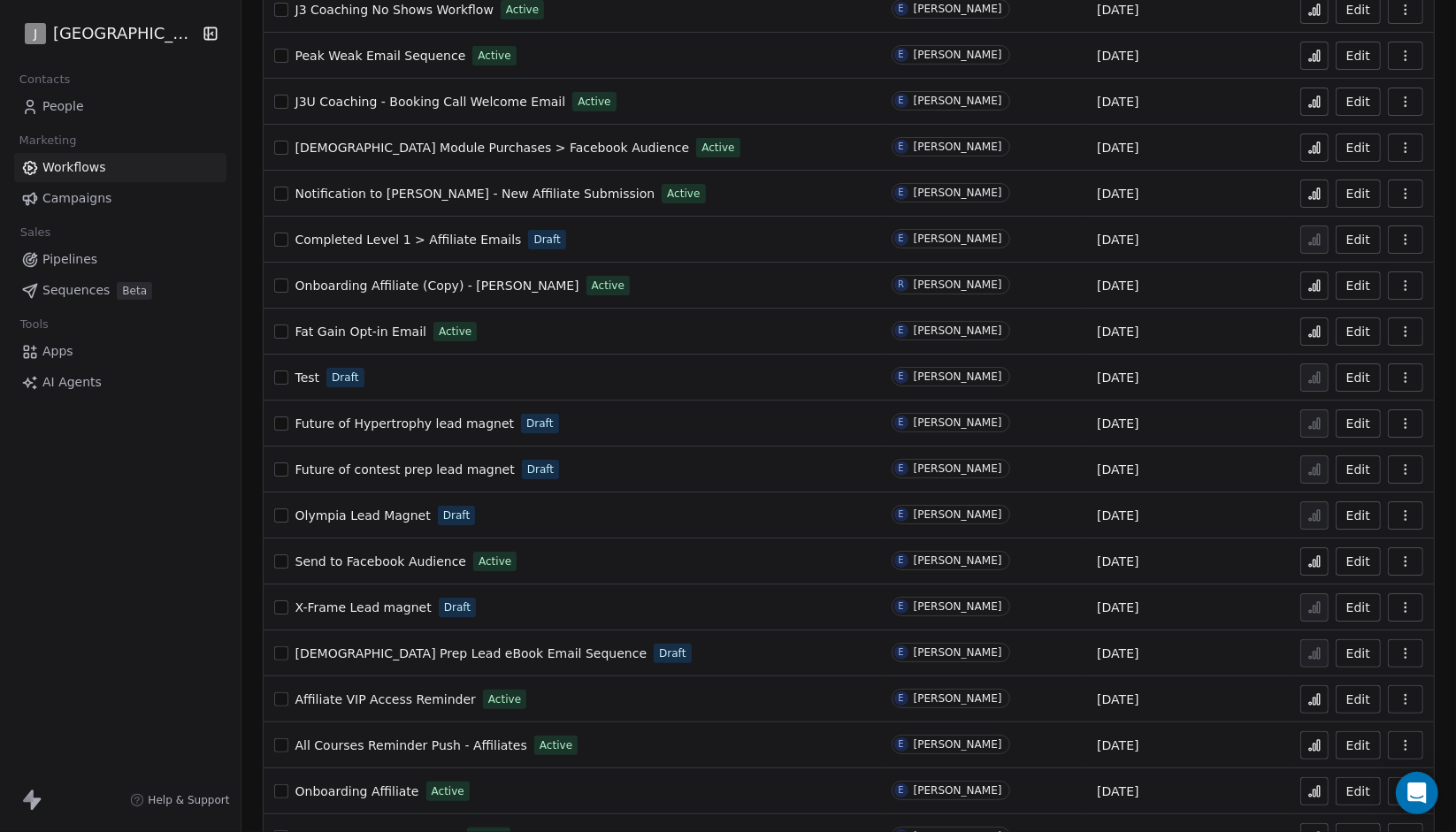
scroll to position [564, 0]
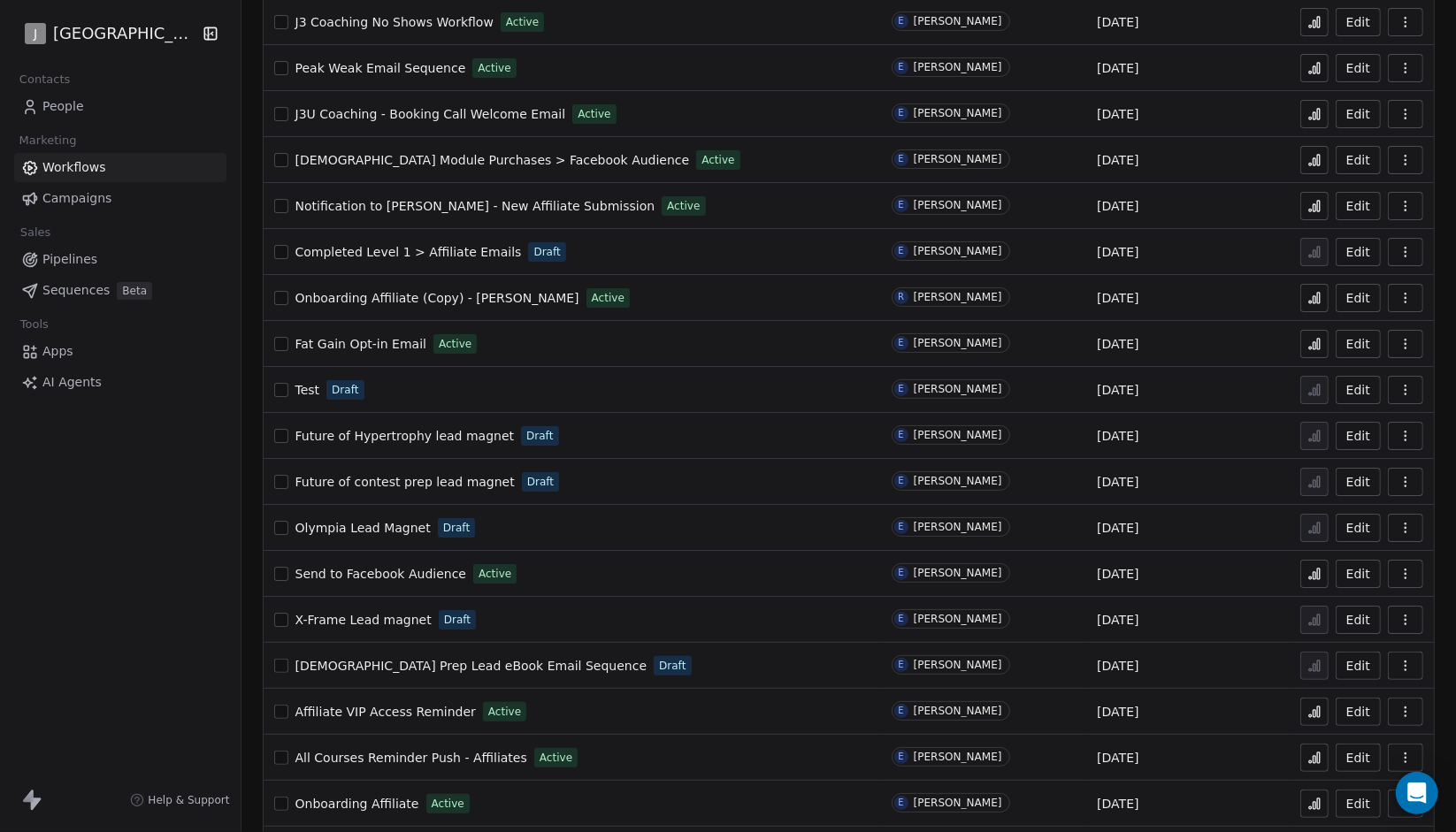
click at [404, 340] on span "Fat Gain Opt-in Email" at bounding box center [360, 344] width 131 height 14
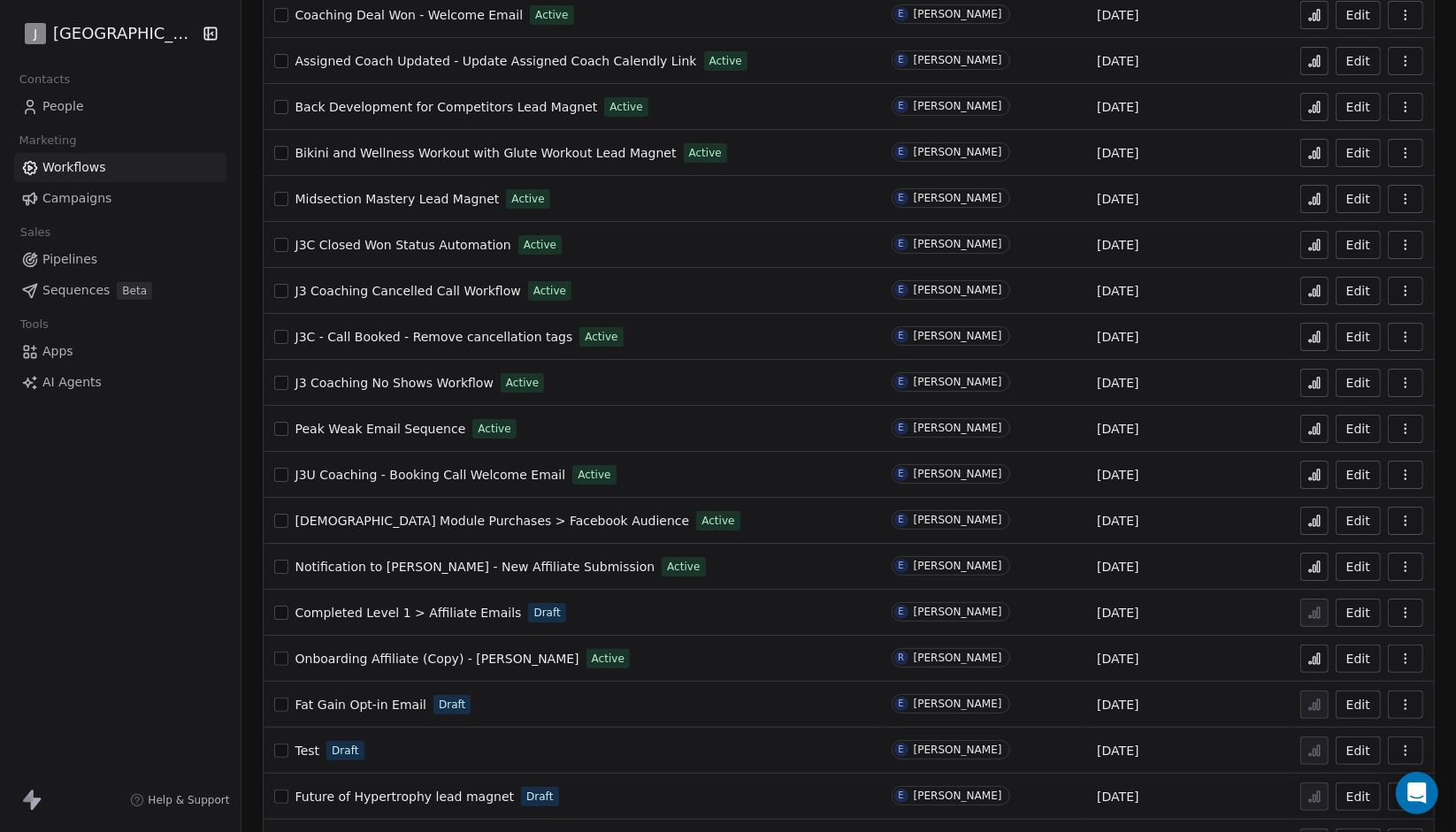
scroll to position [210, 0]
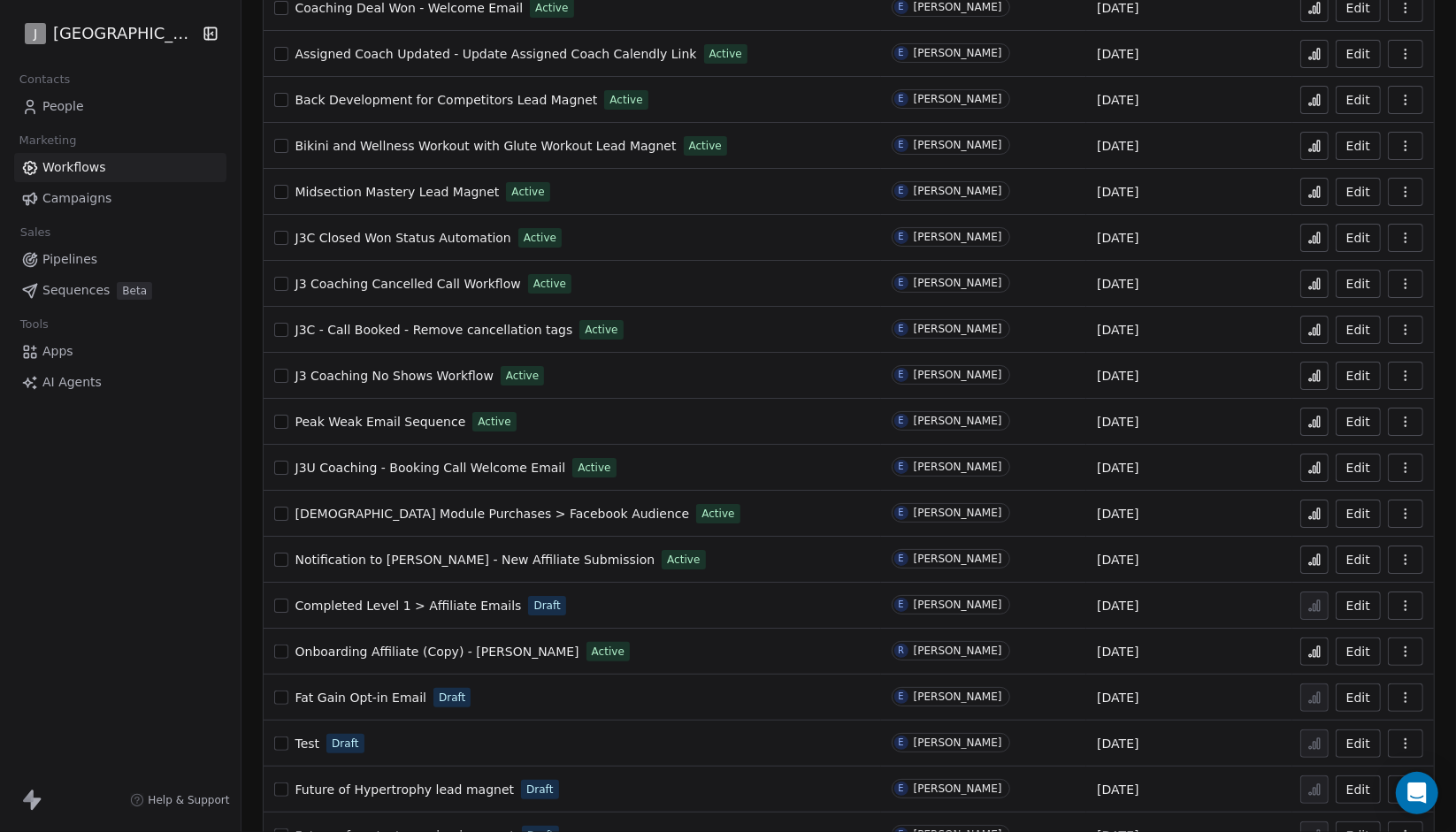
click at [442, 427] on span "Peak Weak Email Sequence" at bounding box center [380, 421] width 171 height 14
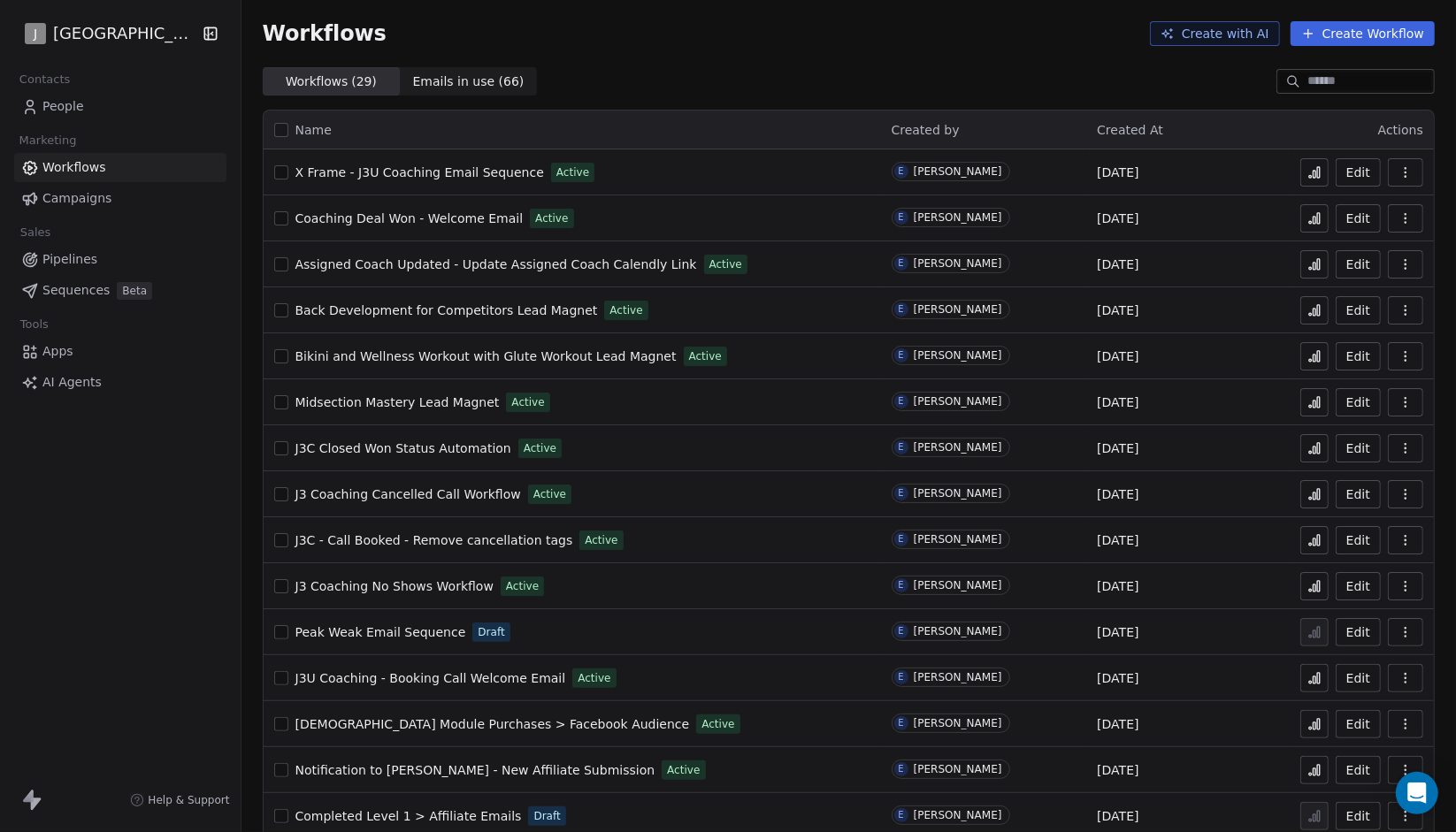
click at [417, 630] on span "Peak Weak Email Sequence" at bounding box center [380, 632] width 171 height 14
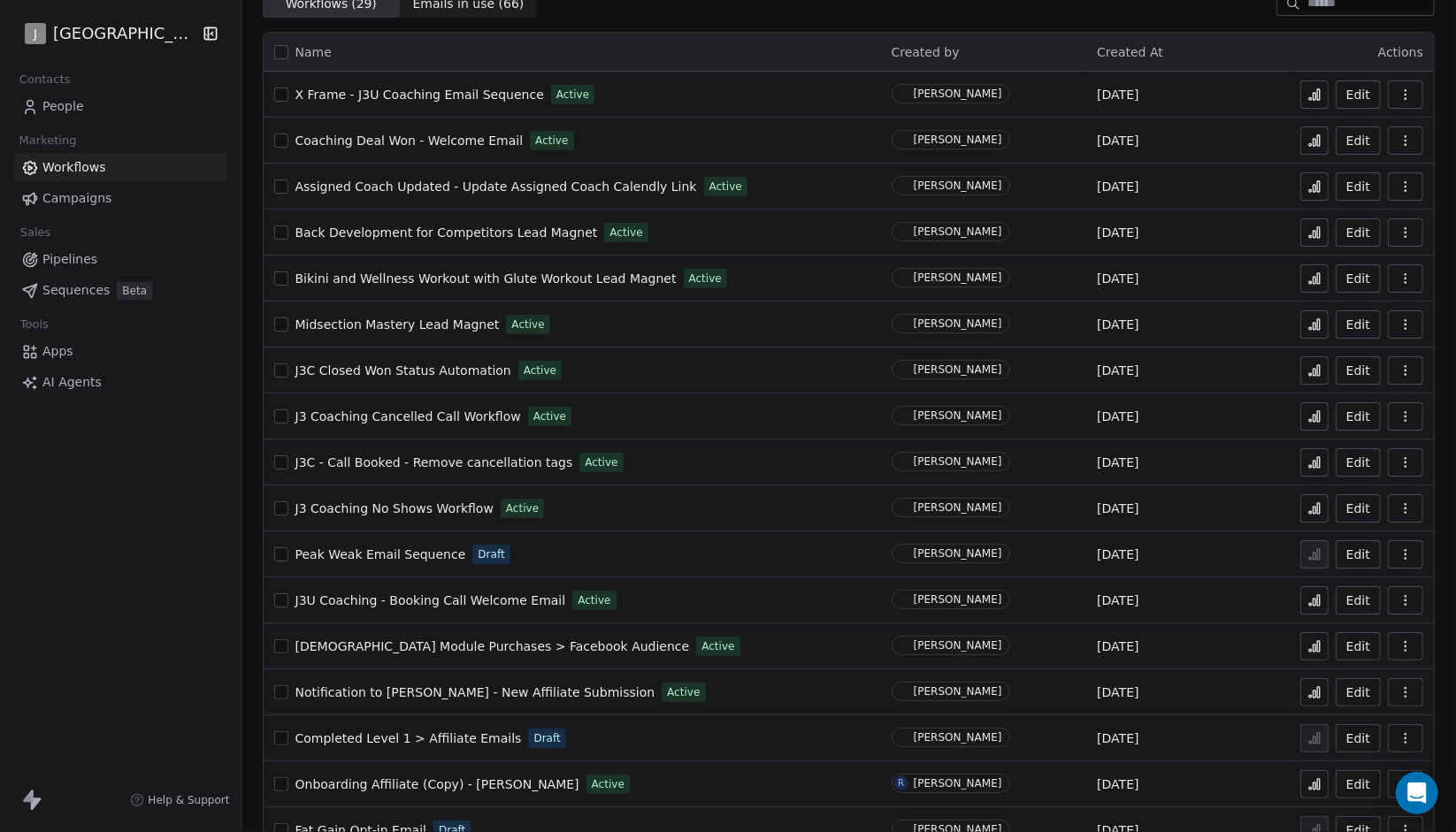
scroll to position [79, 0]
click at [409, 551] on span "Peak Weak Email Sequence" at bounding box center [380, 553] width 171 height 14
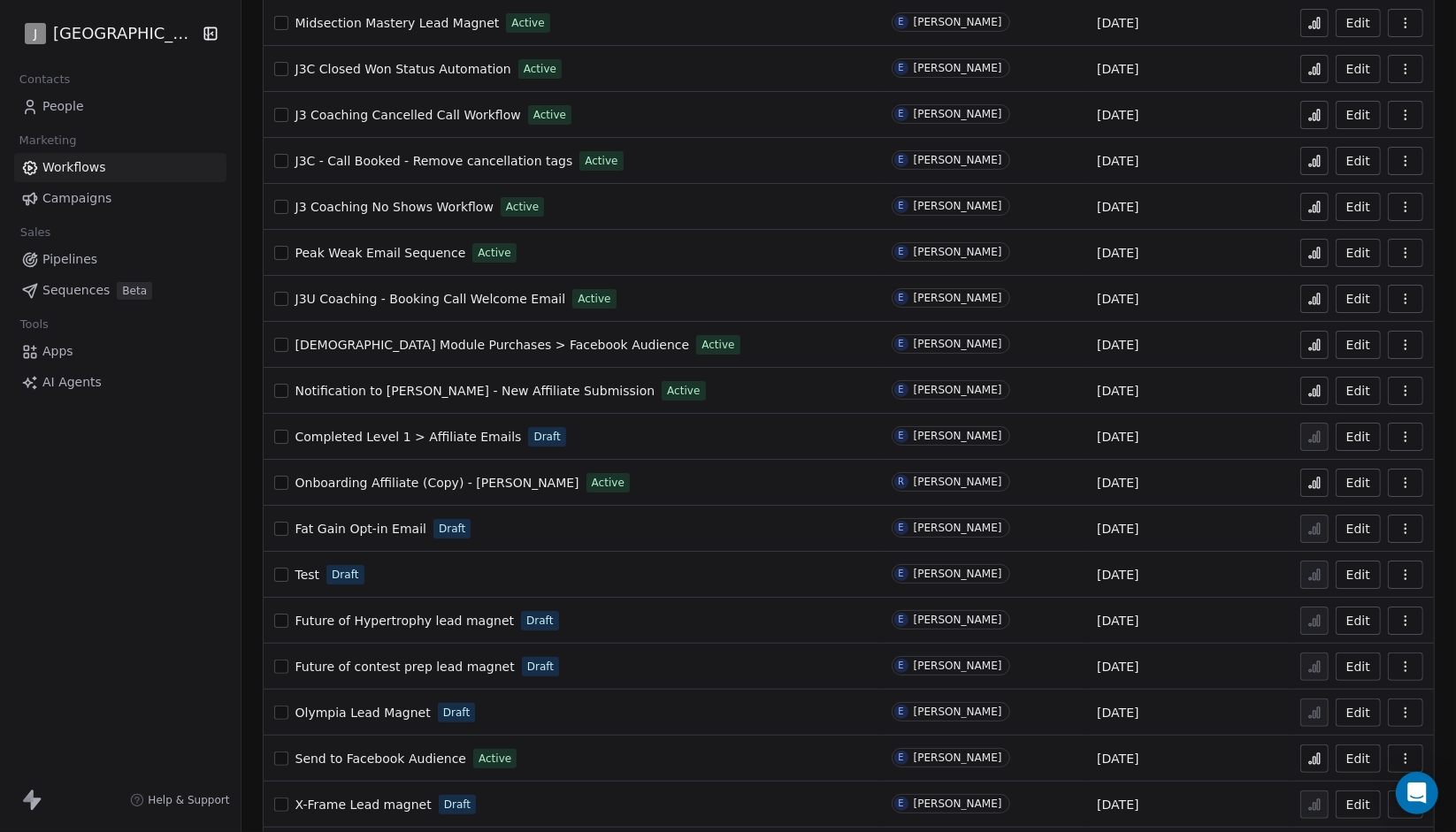
scroll to position [382, 0]
click at [1308, 250] on icon at bounding box center [1314, 250] width 14 height 14
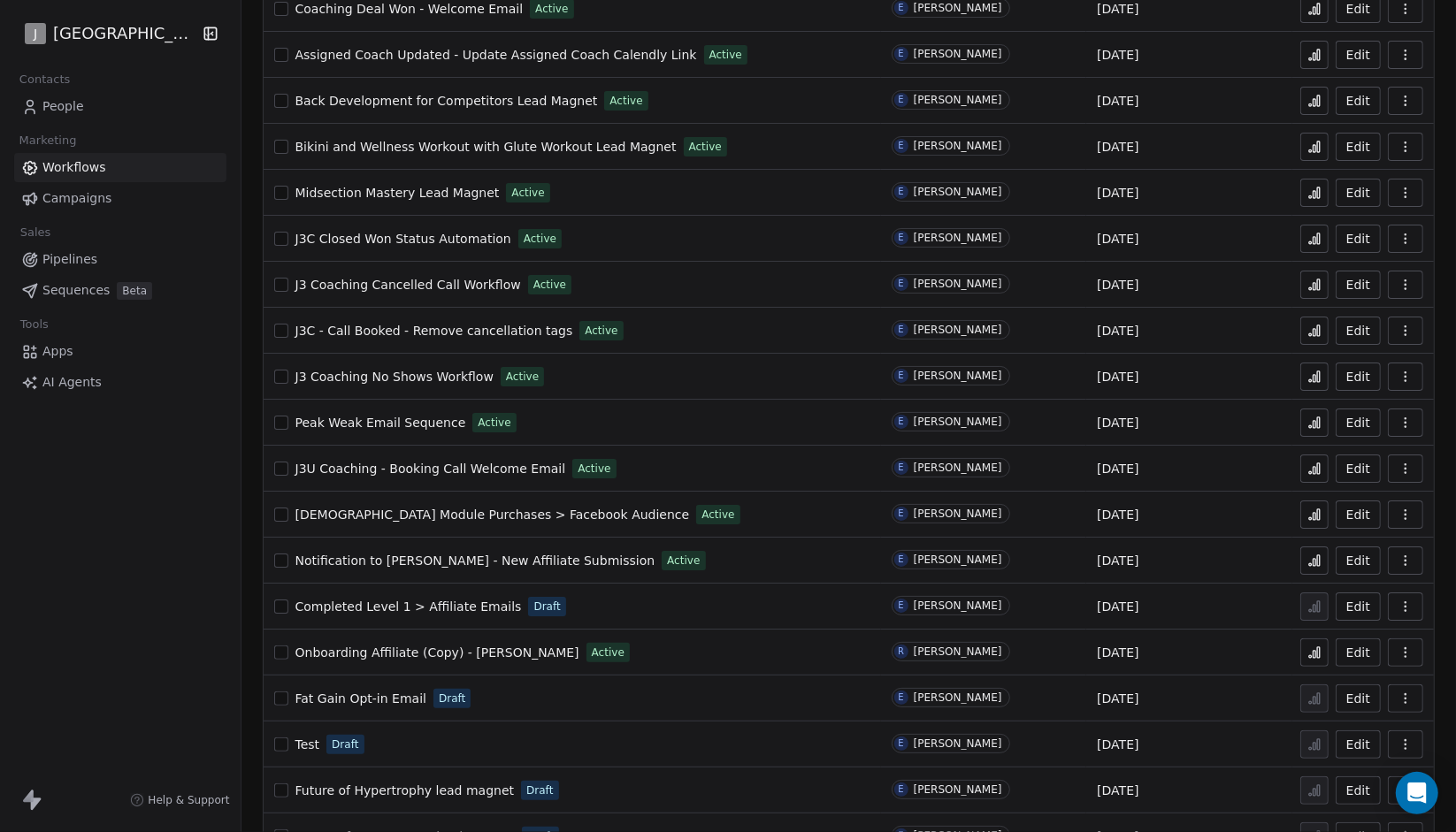
scroll to position [213, 0]
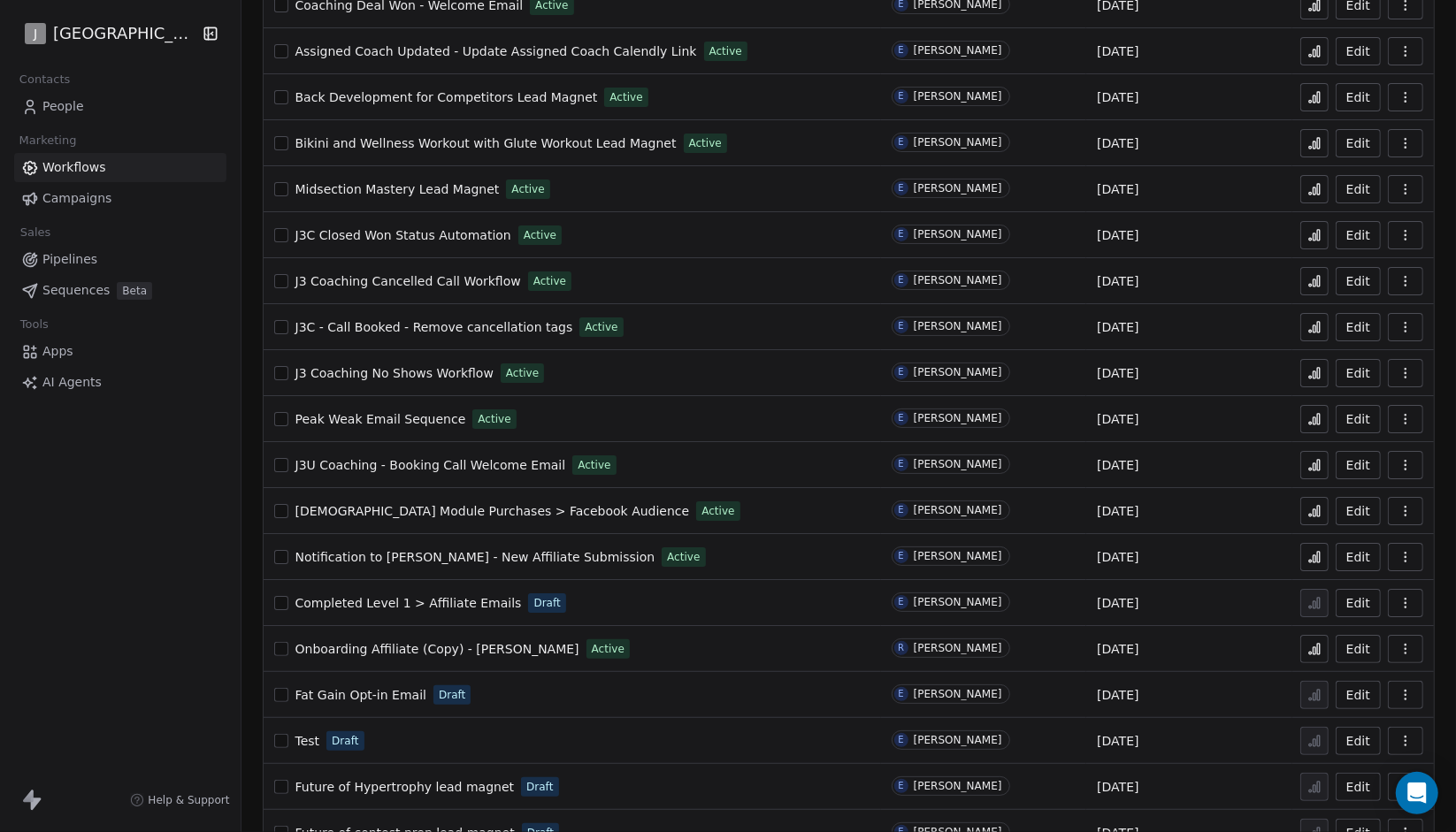
click at [1338, 428] on button "Edit" at bounding box center [1358, 419] width 45 height 28
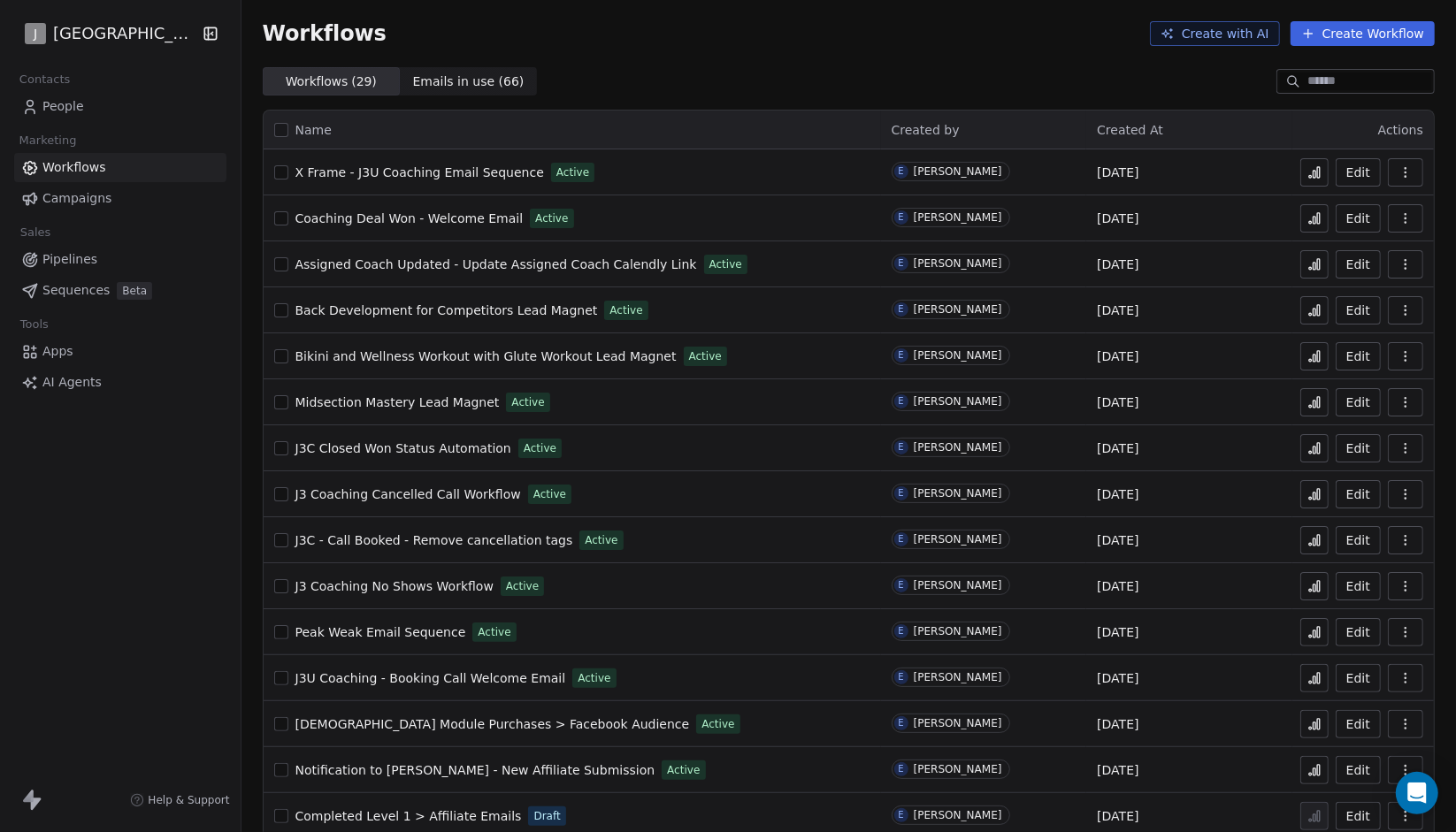
click at [1311, 493] on button at bounding box center [1315, 494] width 28 height 28
click at [1318, 673] on icon at bounding box center [1319, 678] width 3 height 10
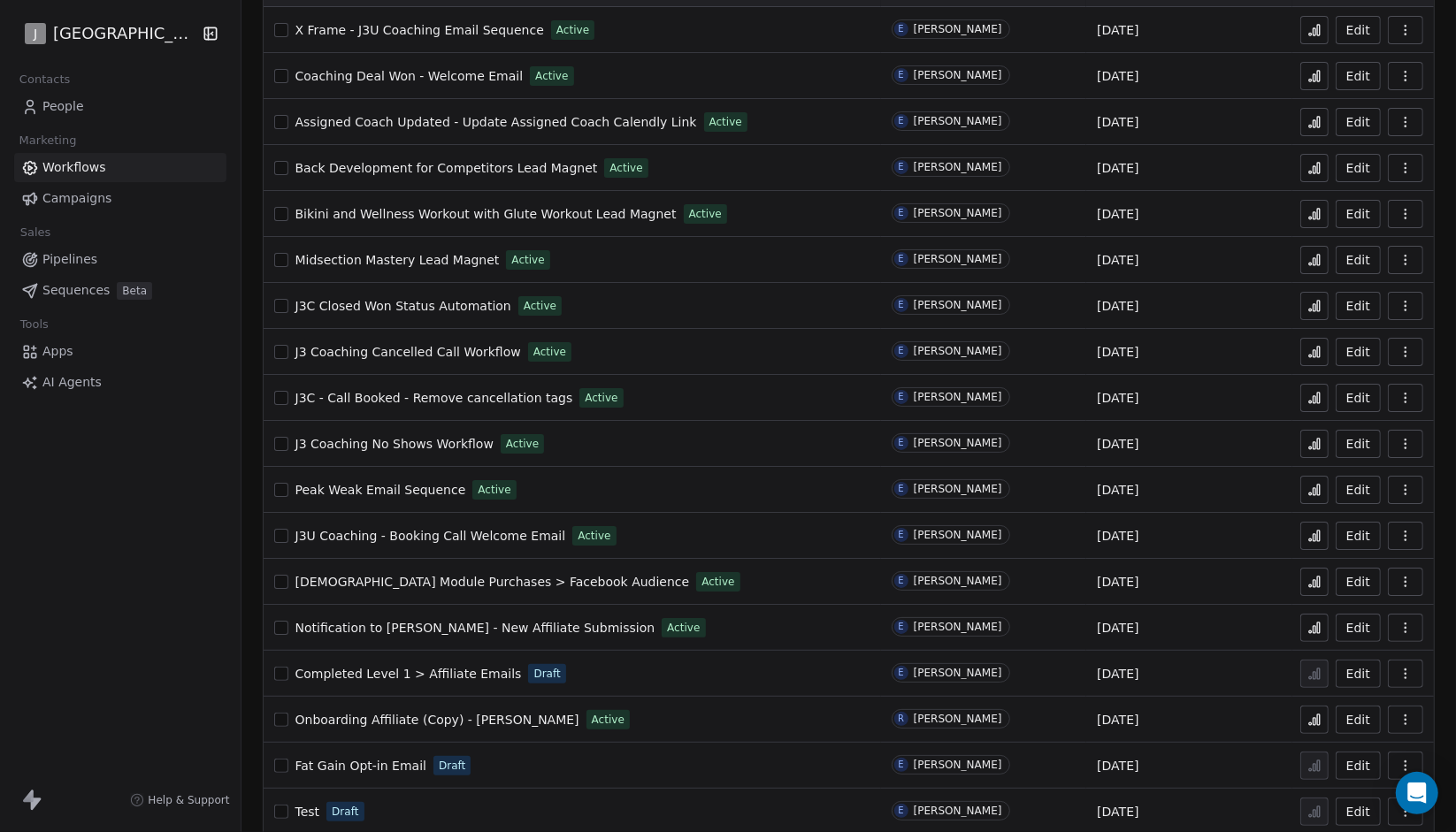
scroll to position [143, 0]
click at [442, 354] on span "J3 Coaching Cancelled Call Workflow" at bounding box center [408, 351] width 226 height 14
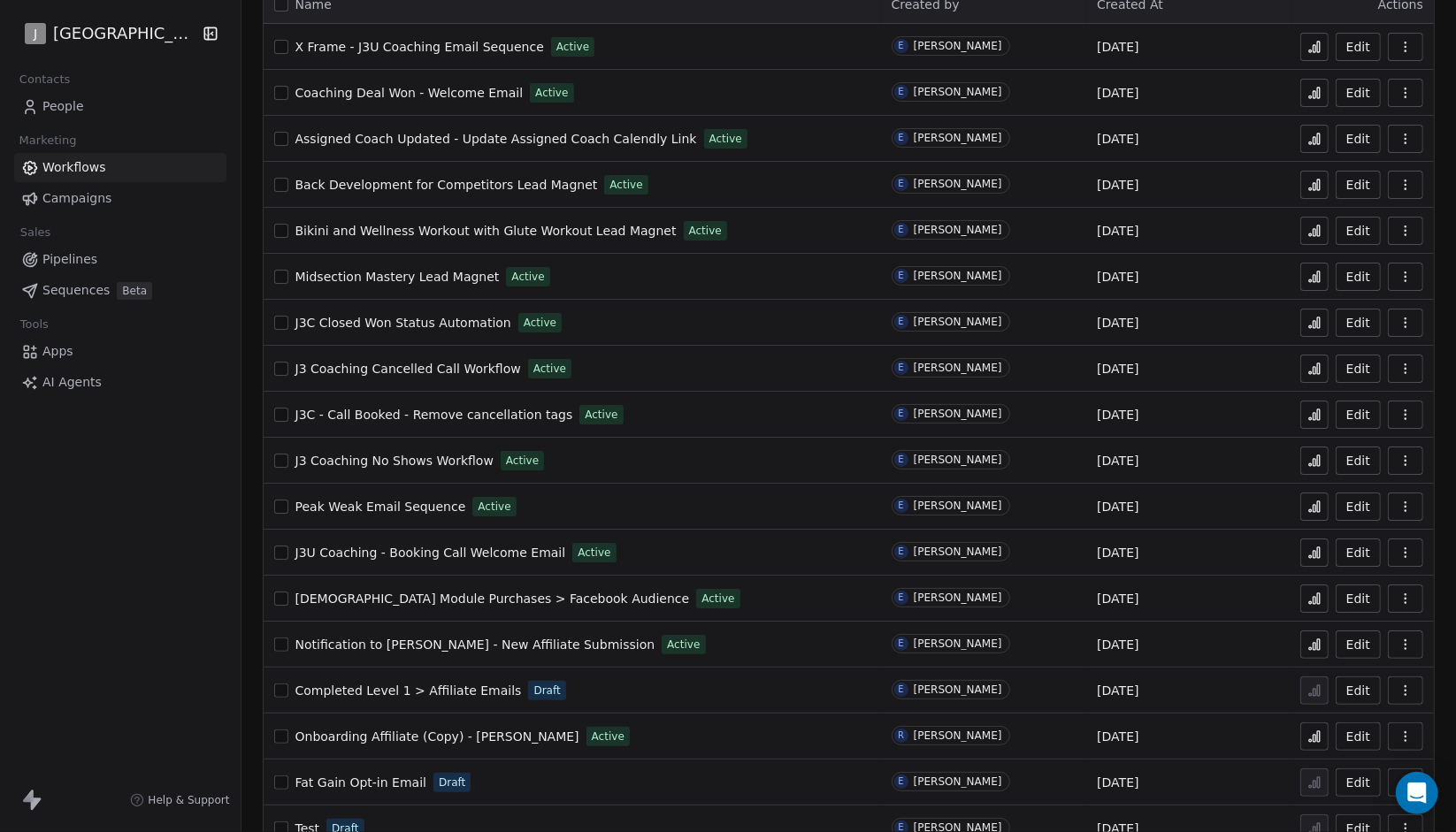
scroll to position [133, 0]
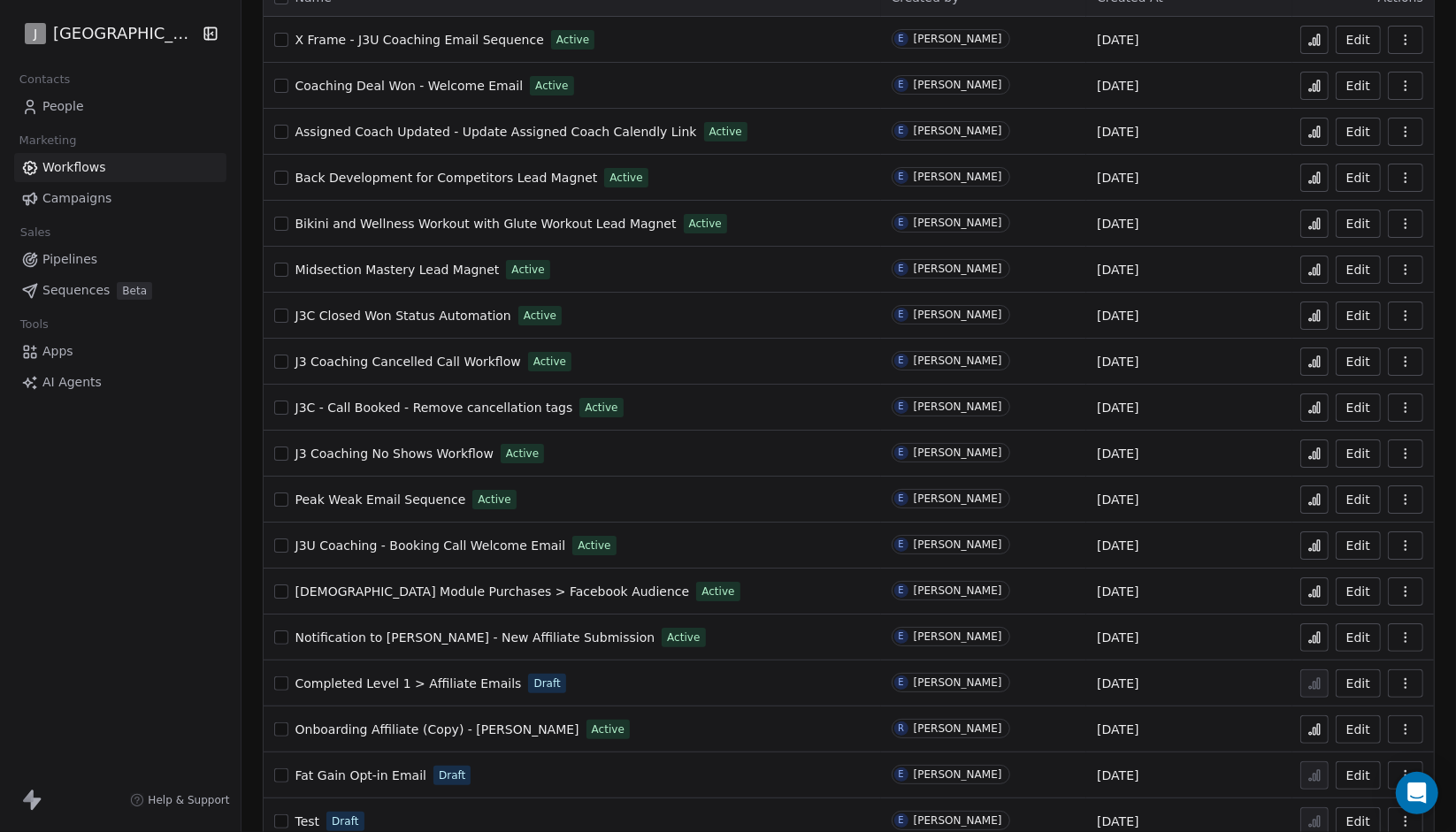
click at [1308, 360] on icon at bounding box center [1314, 361] width 14 height 14
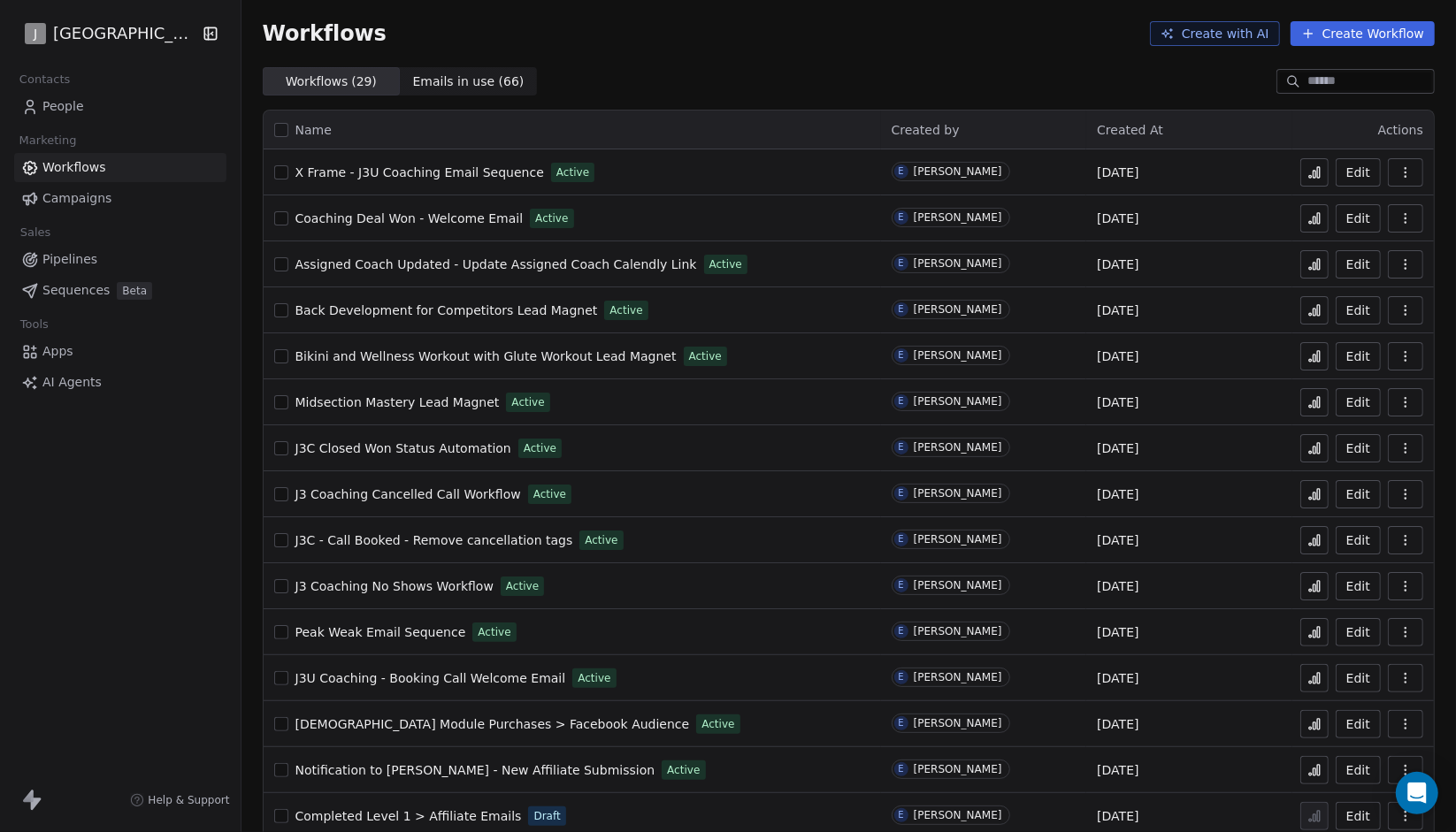
click at [117, 121] on div "Contacts People Marketing Workflows Campaigns Sales Pipelines Sequences Beta To…" at bounding box center [120, 232] width 241 height 330
click at [139, 107] on link "People" at bounding box center [120, 106] width 212 height 29
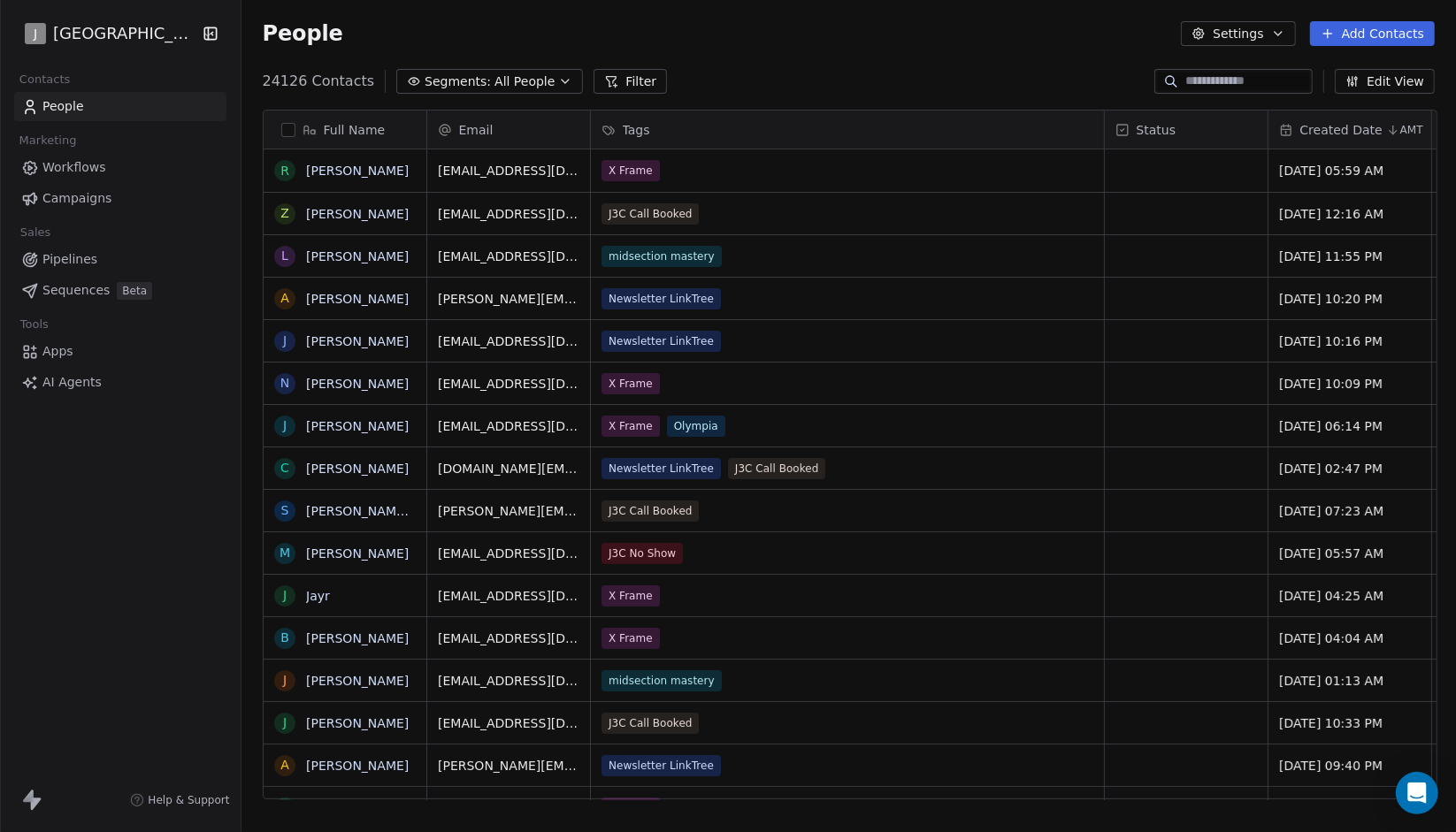
scroll to position [719, 1204]
click at [1198, 77] on input at bounding box center [1247, 81] width 124 height 18
paste input "**********"
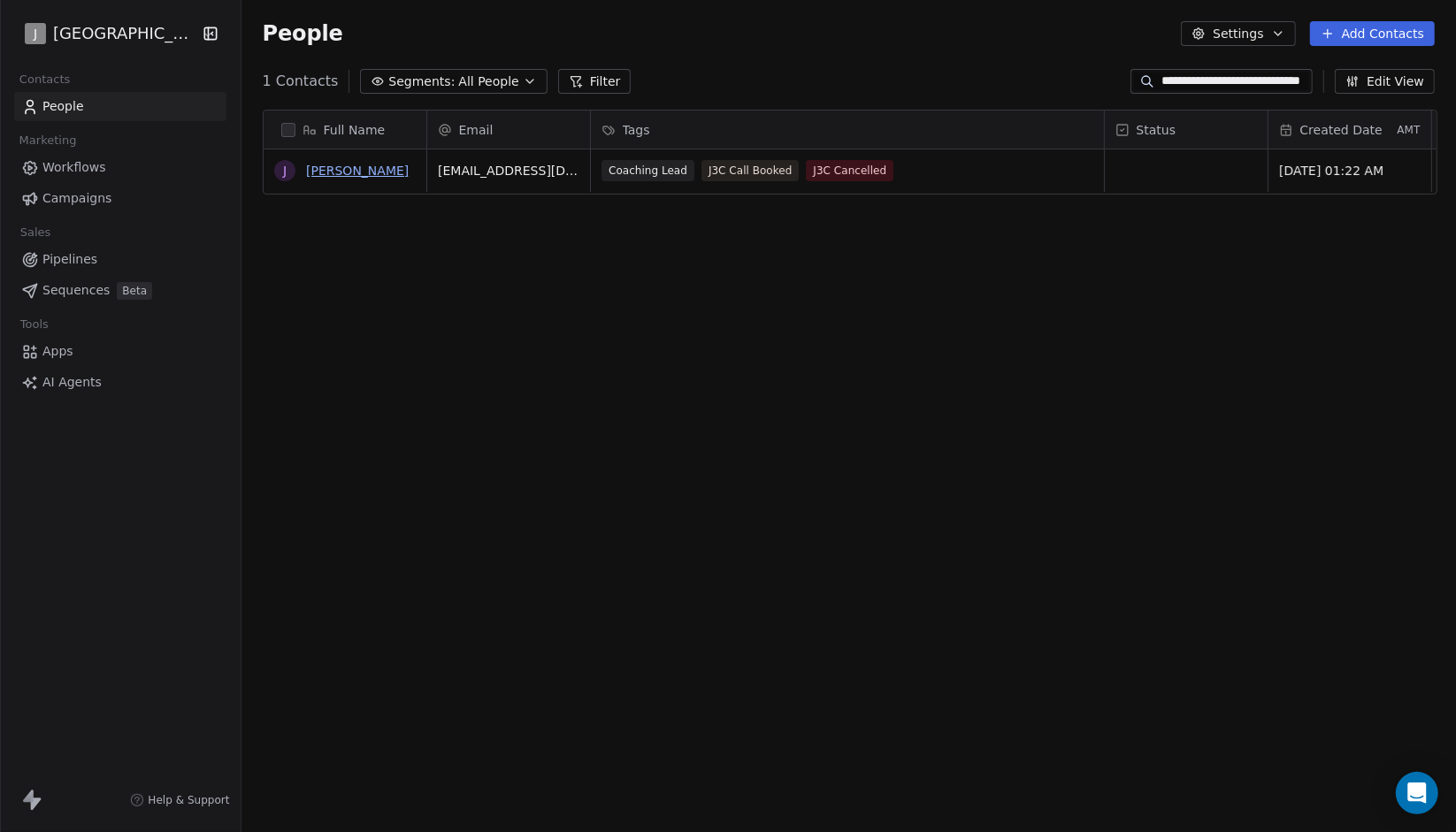
type input "**********"
click at [350, 167] on link "Jalen Motsinger" at bounding box center [358, 170] width 103 height 14
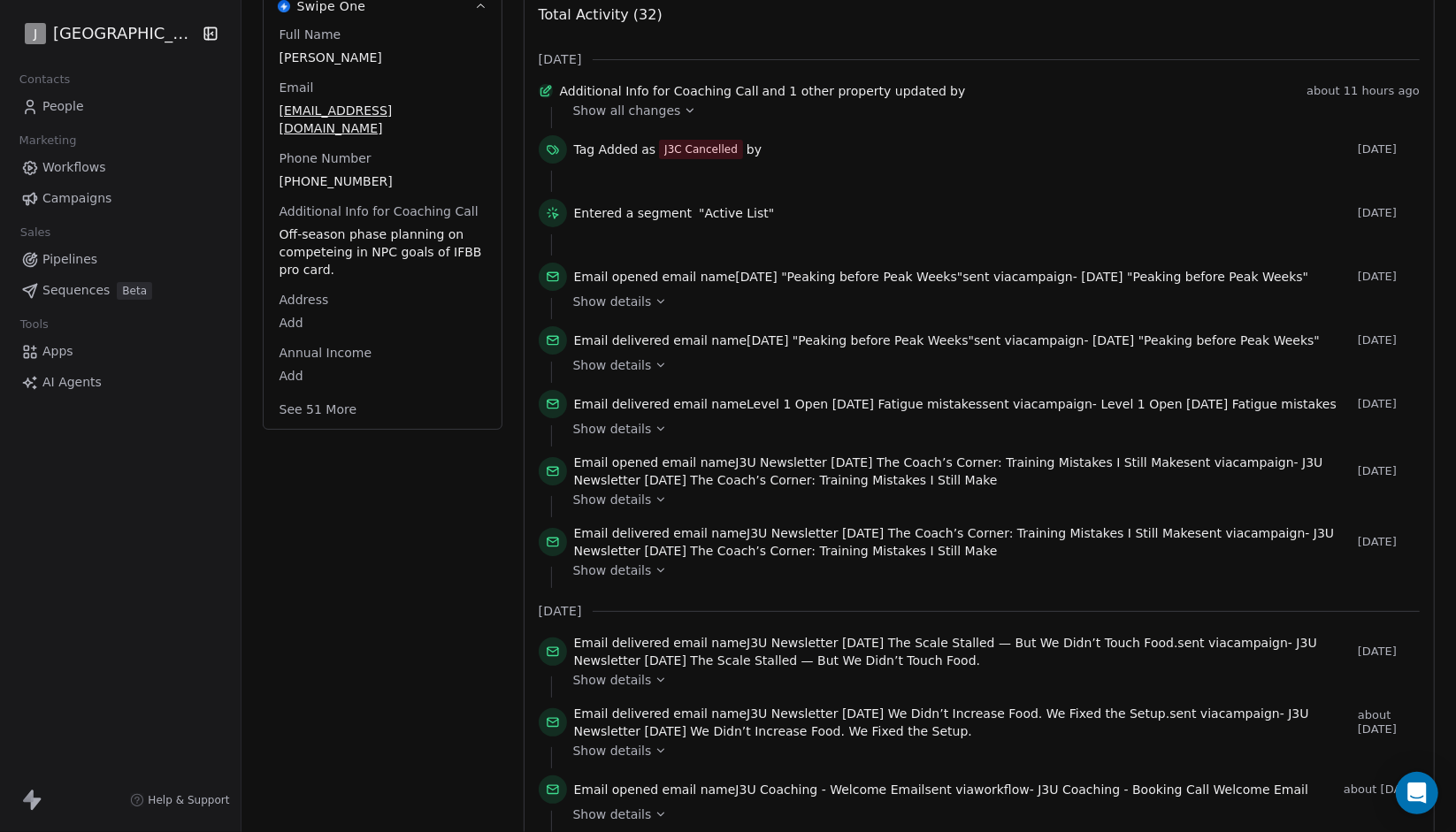
scroll to position [275, 0]
click at [684, 112] on icon at bounding box center [689, 110] width 12 height 12
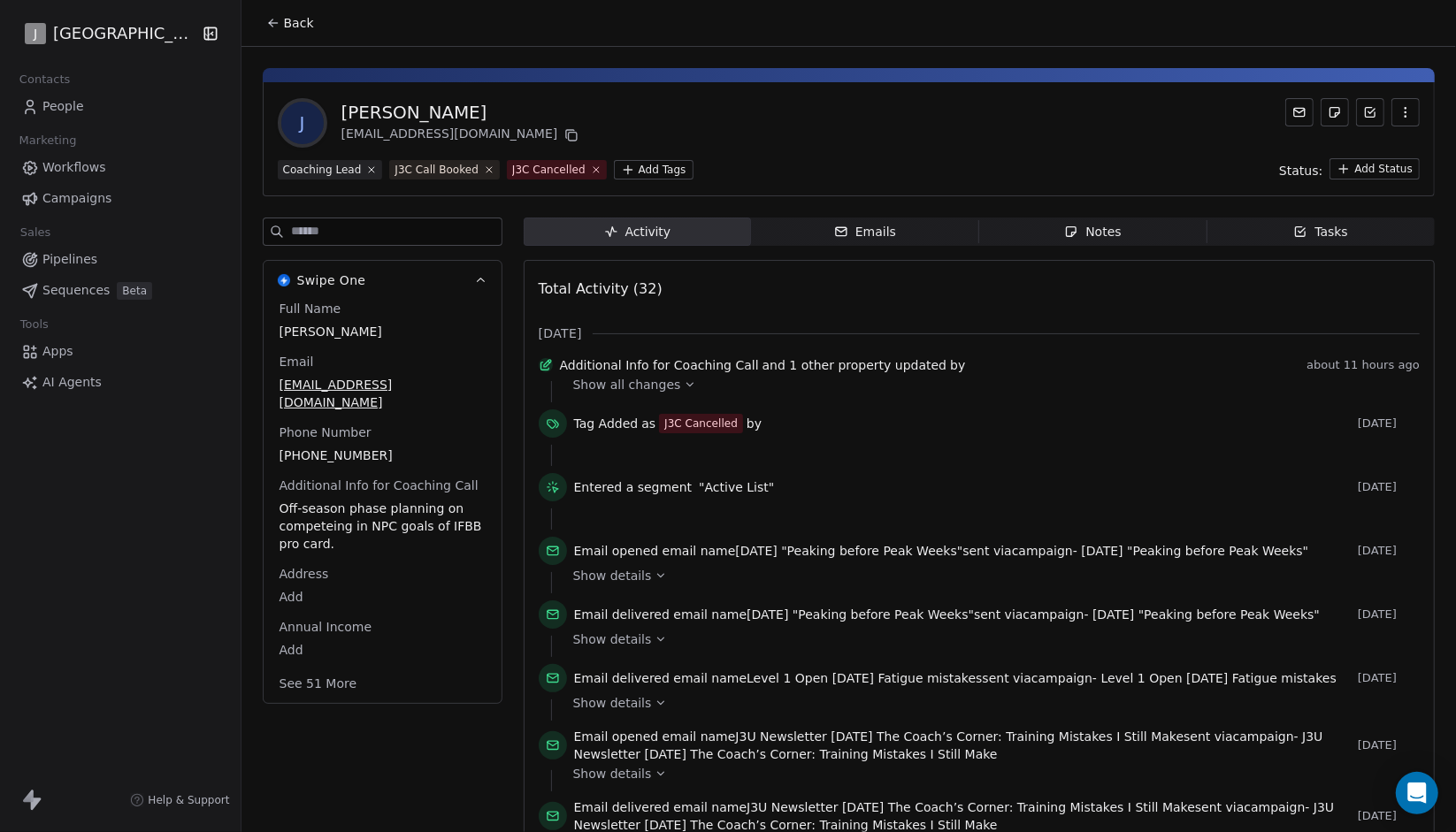
click at [684, 391] on icon at bounding box center [689, 384] width 12 height 12
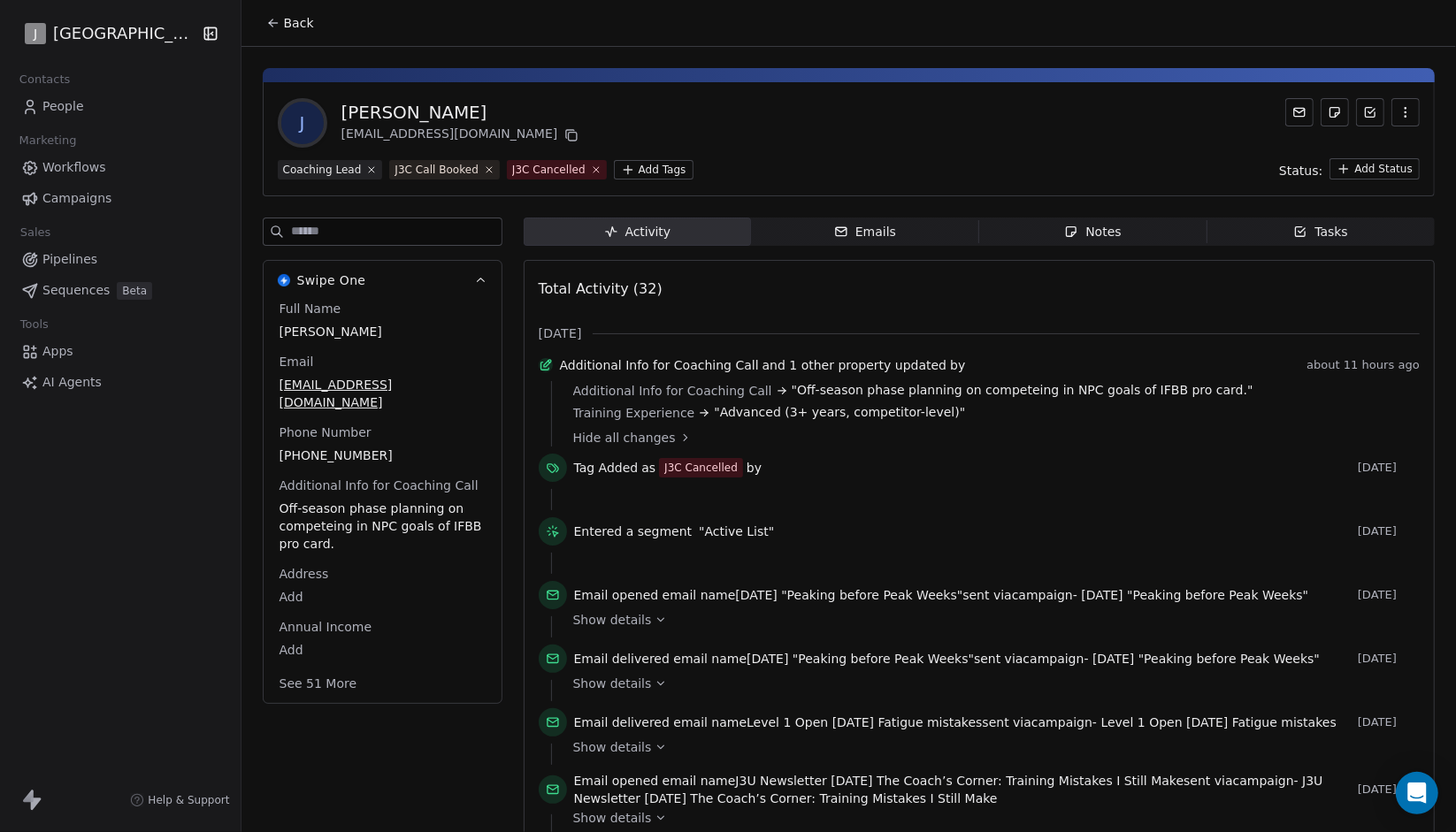
click at [119, 155] on link "Workflows" at bounding box center [120, 167] width 212 height 29
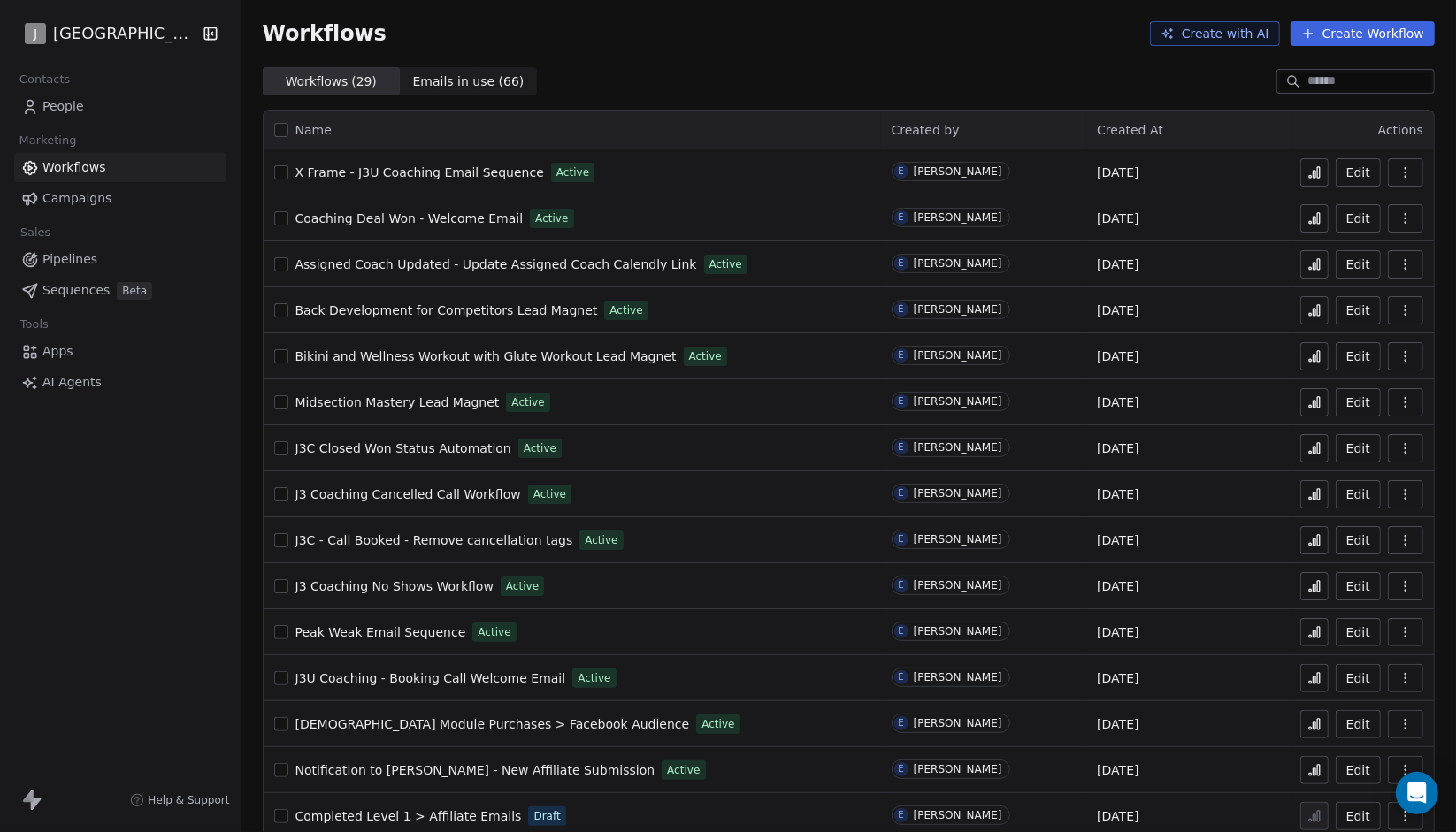
click at [1336, 499] on button "Edit" at bounding box center [1358, 494] width 45 height 28
click at [145, 107] on link "People" at bounding box center [120, 106] width 212 height 29
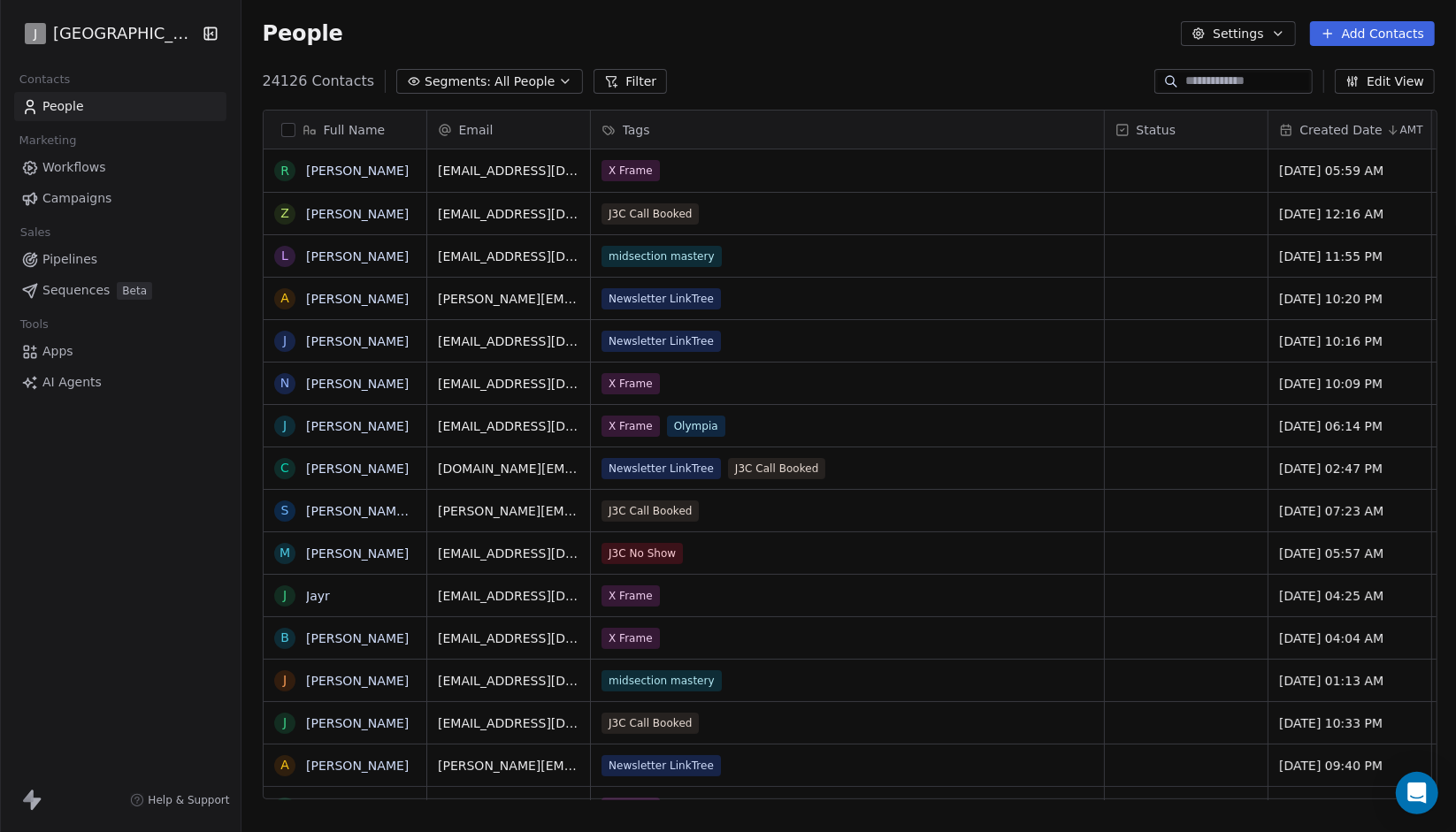
scroll to position [719, 1204]
click at [1205, 71] on div at bounding box center [1234, 81] width 159 height 25
click at [1222, 93] on div "24126 Contacts Segments: All People Filter Edit View" at bounding box center [849, 81] width 1215 height 28
click at [1231, 83] on input at bounding box center [1247, 81] width 124 height 18
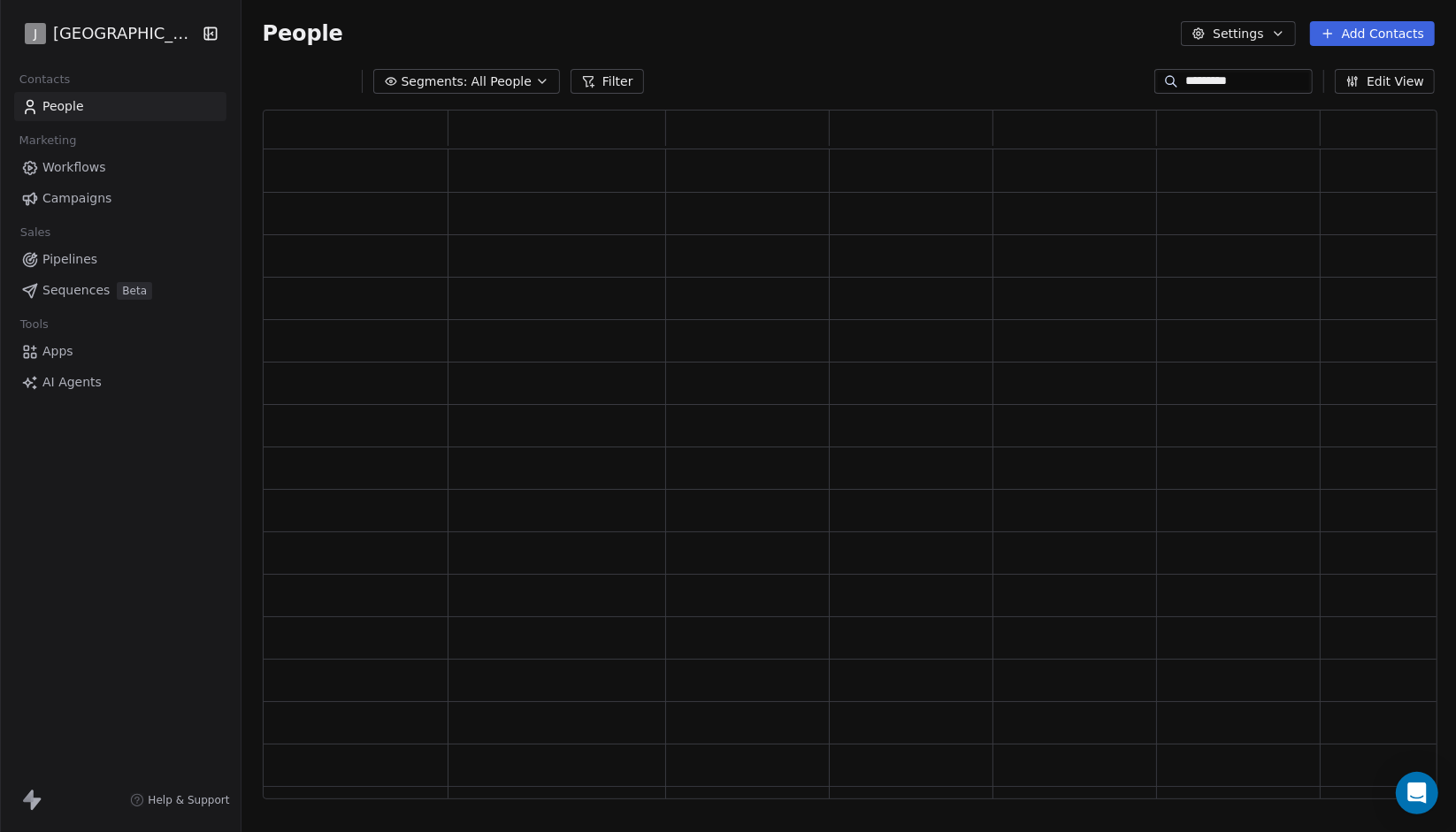
type input "*********"
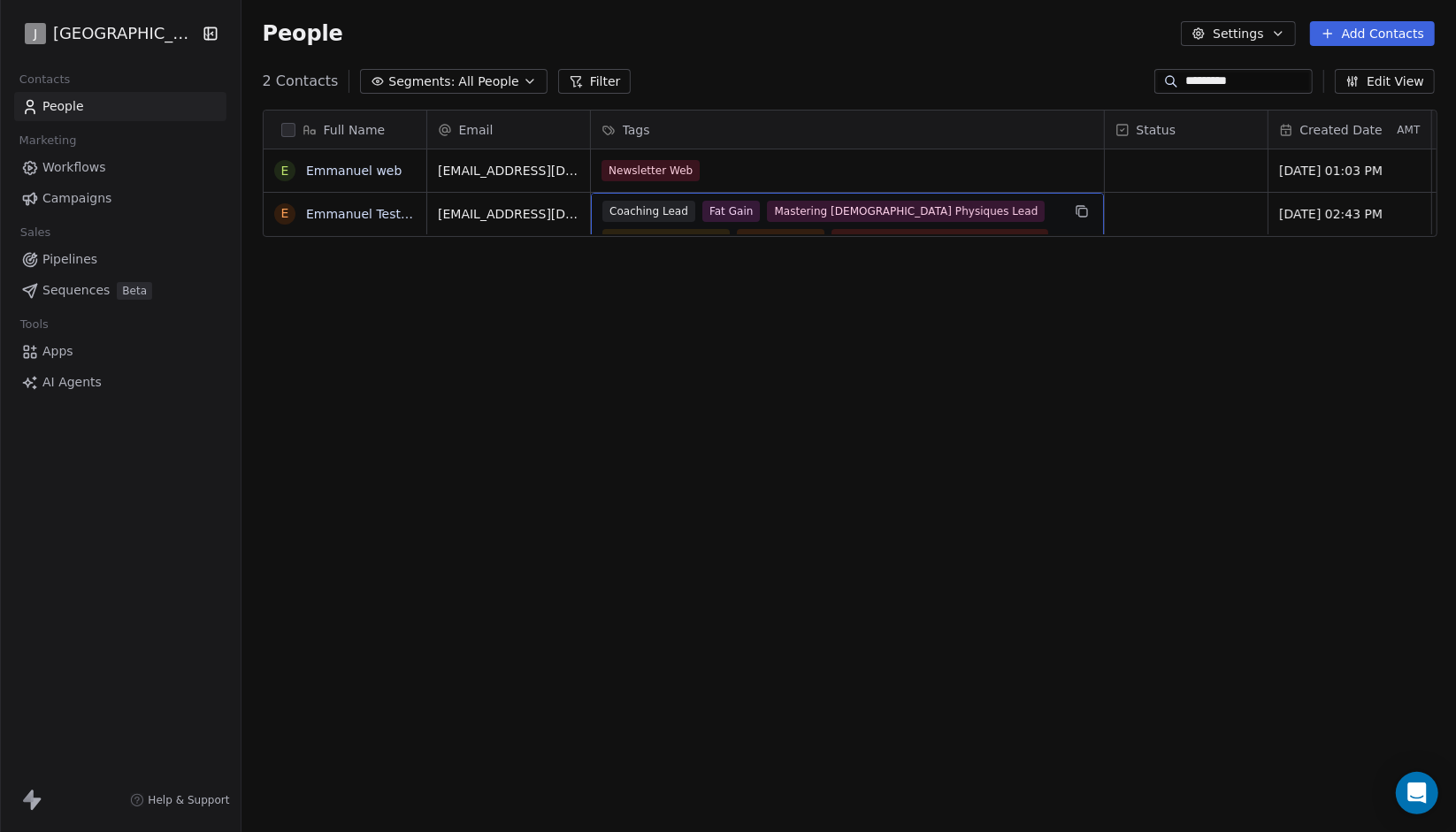
click at [799, 211] on span "Mastering Female Physiques Lead" at bounding box center [905, 211] width 277 height 21
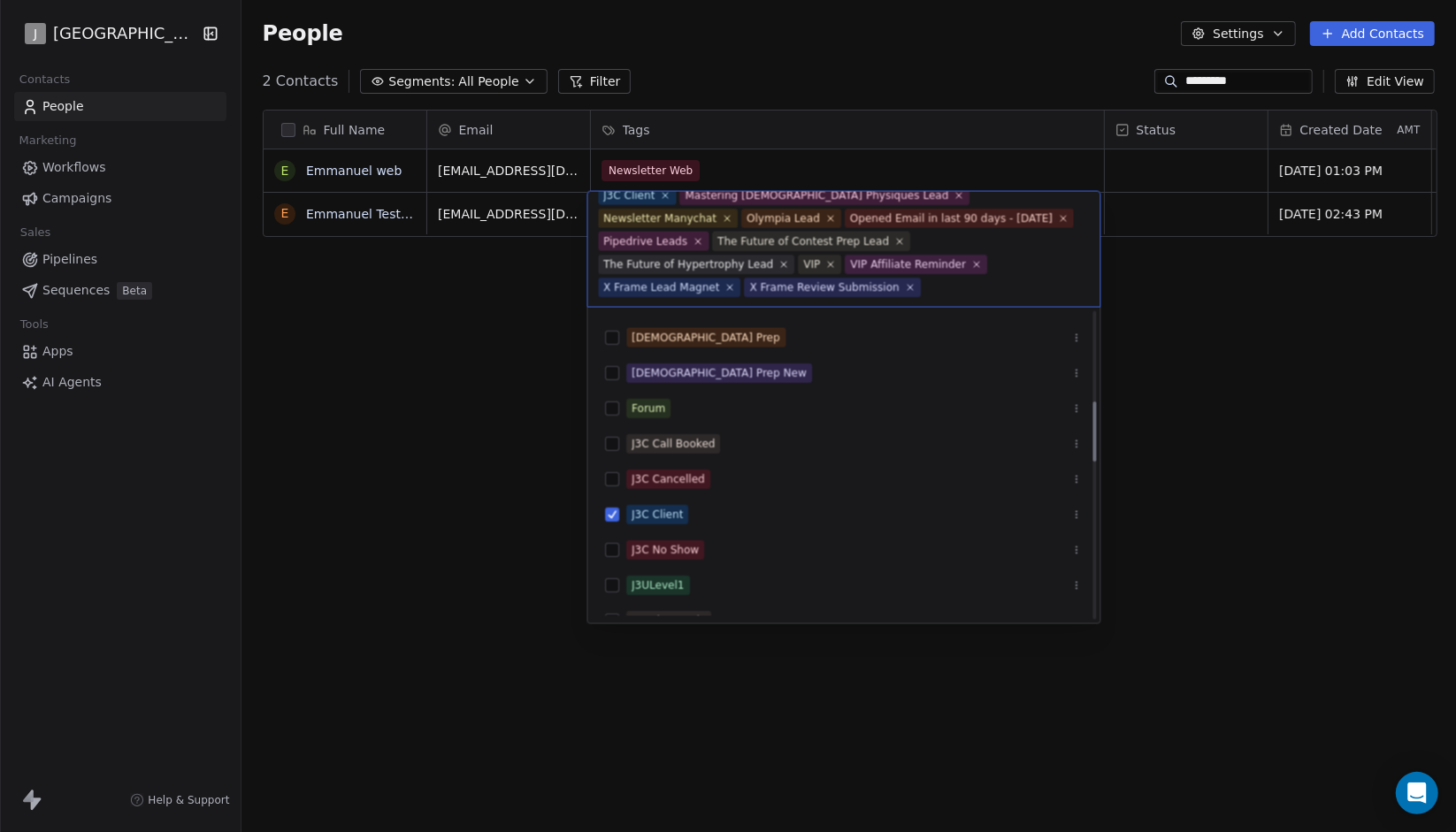
scroll to position [457, 0]
click at [616, 473] on button "Suggestions" at bounding box center [613, 476] width 14 height 14
click at [470, 464] on html "J J3 University Contacts People Marketing Workflows Campaigns Sales Pipelines S…" at bounding box center [728, 416] width 1456 height 832
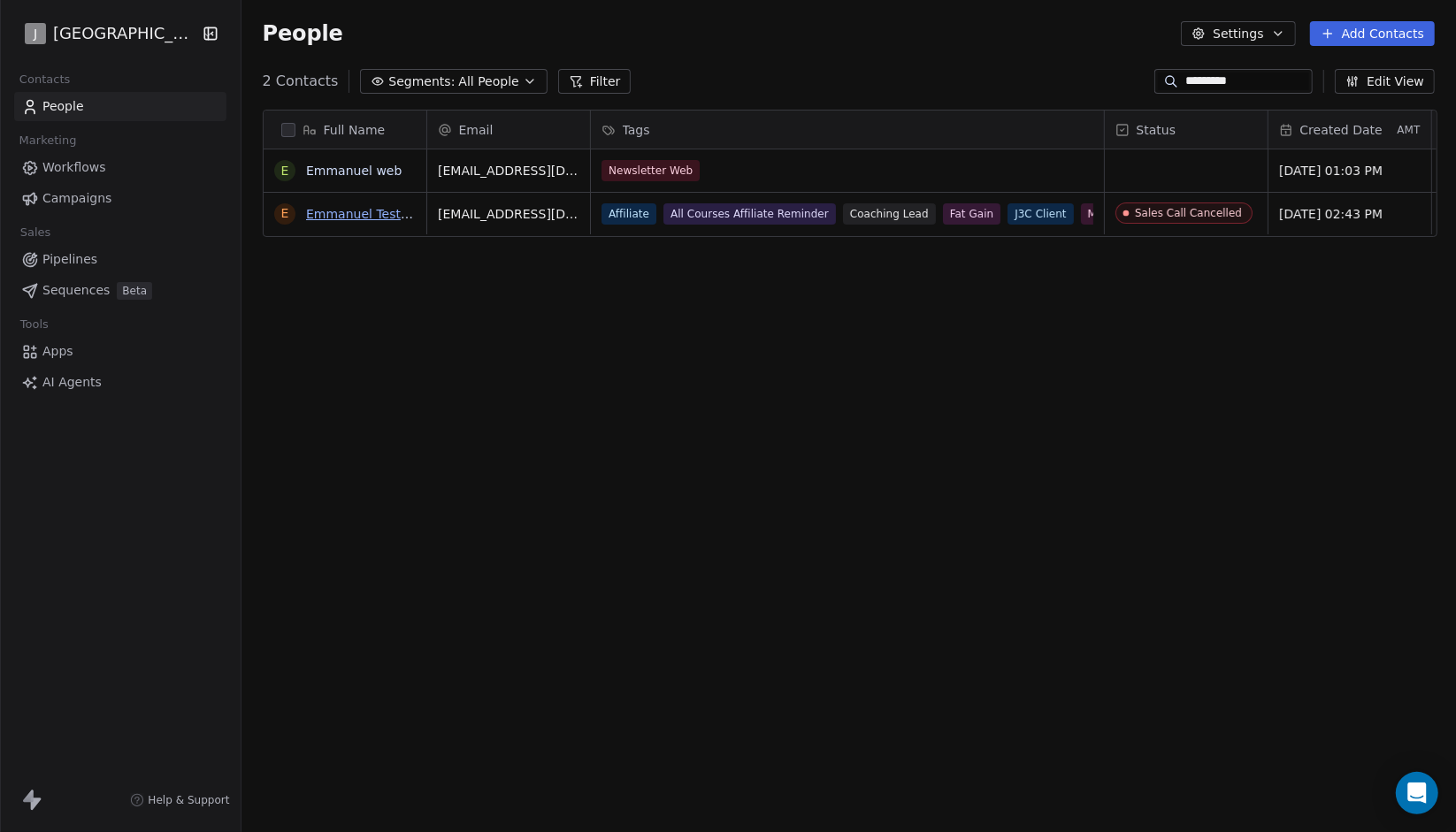
click at [347, 210] on link "Emmanuel Testing" at bounding box center [363, 214] width 114 height 14
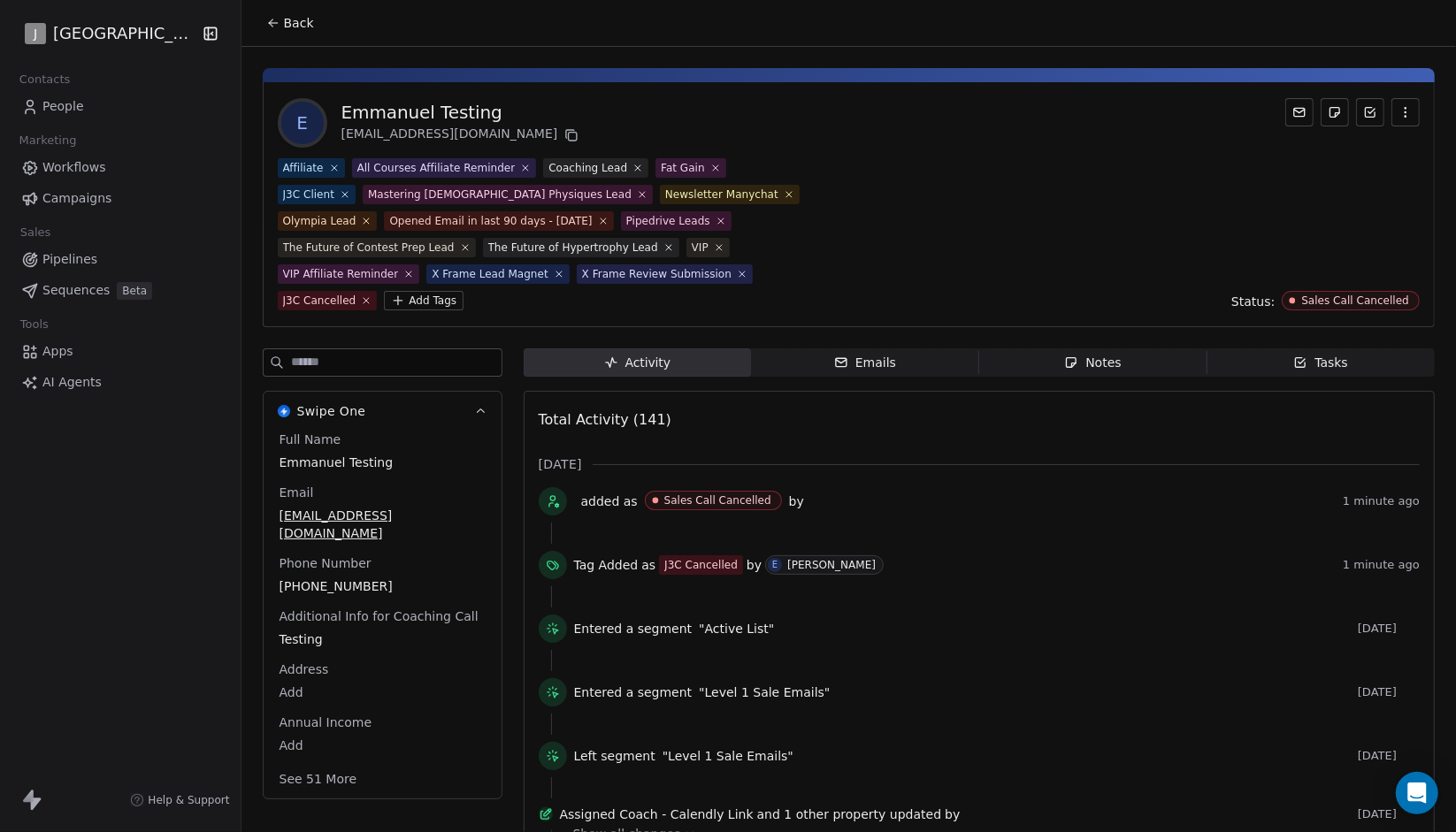
click at [138, 159] on link "Workflows" at bounding box center [120, 167] width 212 height 29
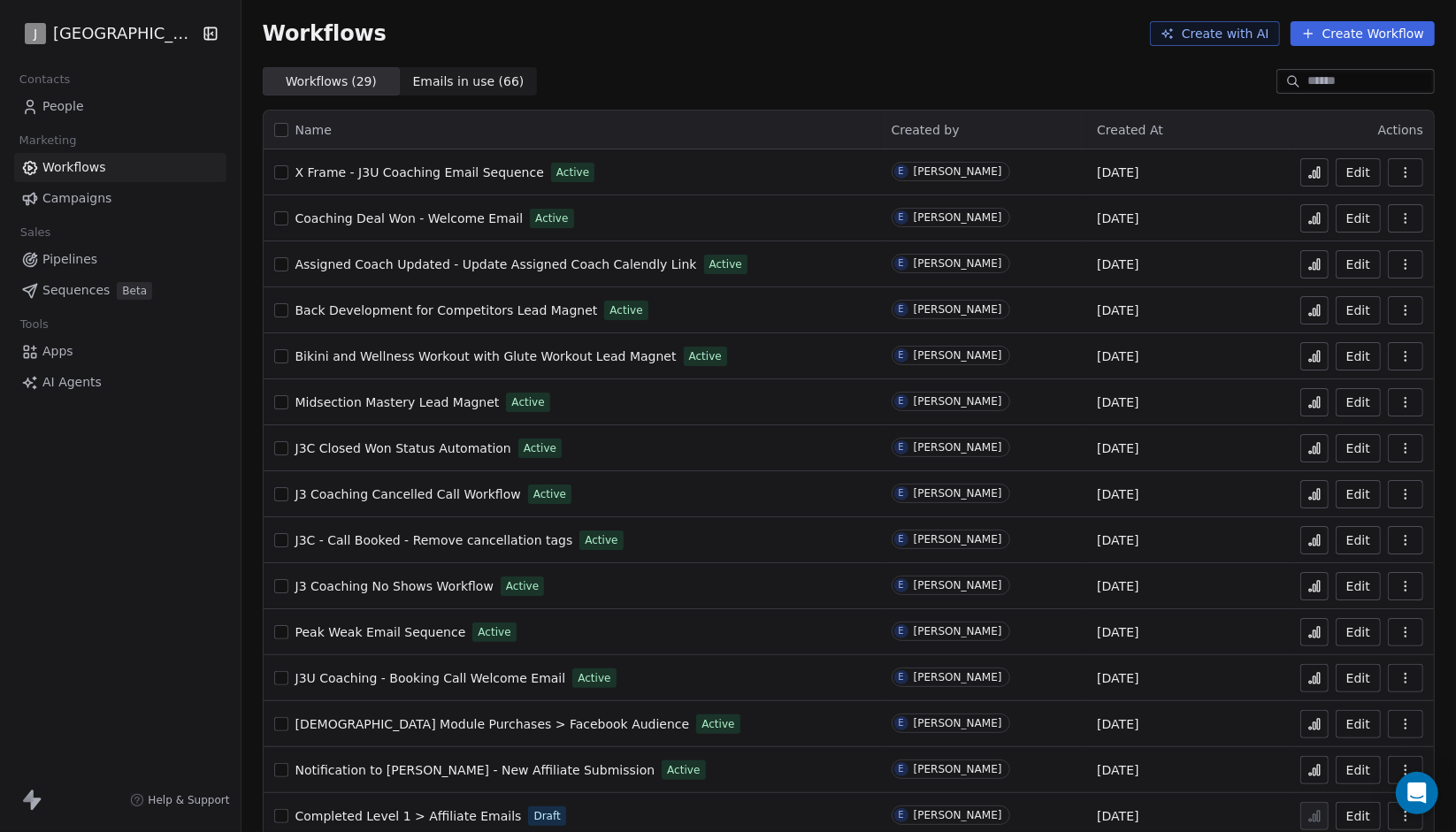
click at [1308, 489] on icon at bounding box center [1314, 494] width 14 height 14
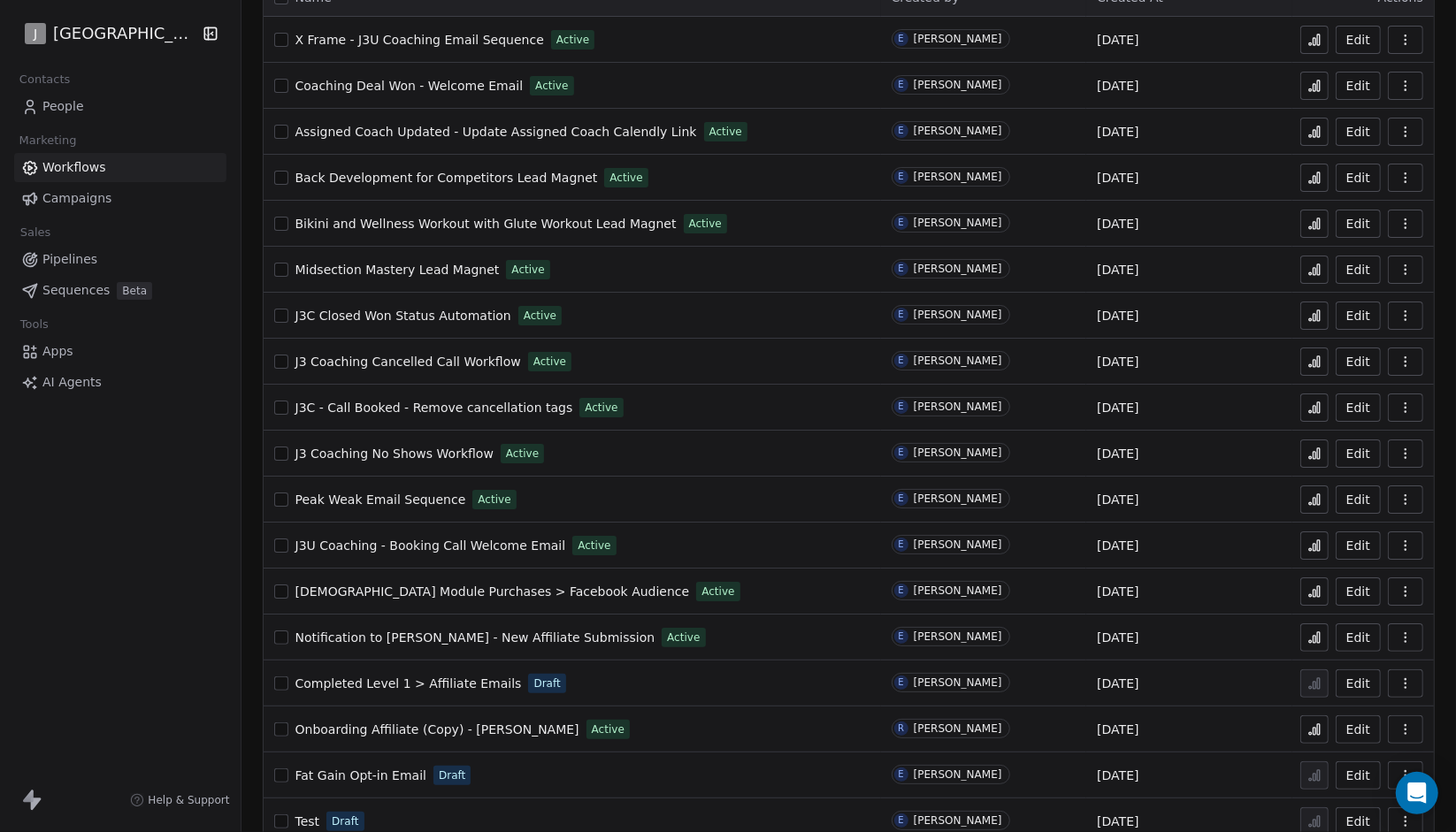
scroll to position [140, 0]
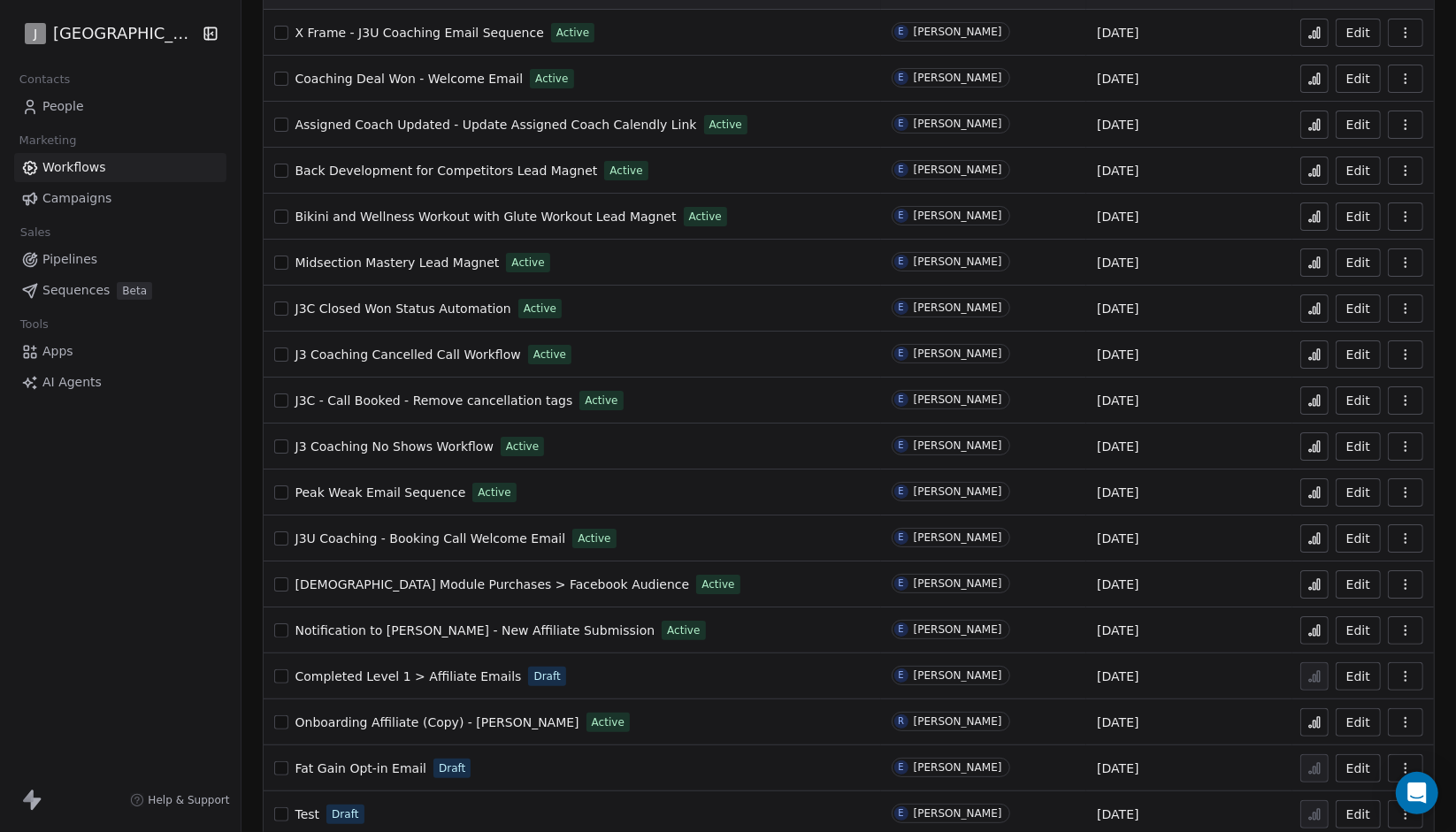
click at [1318, 402] on icon at bounding box center [1319, 400] width 3 height 10
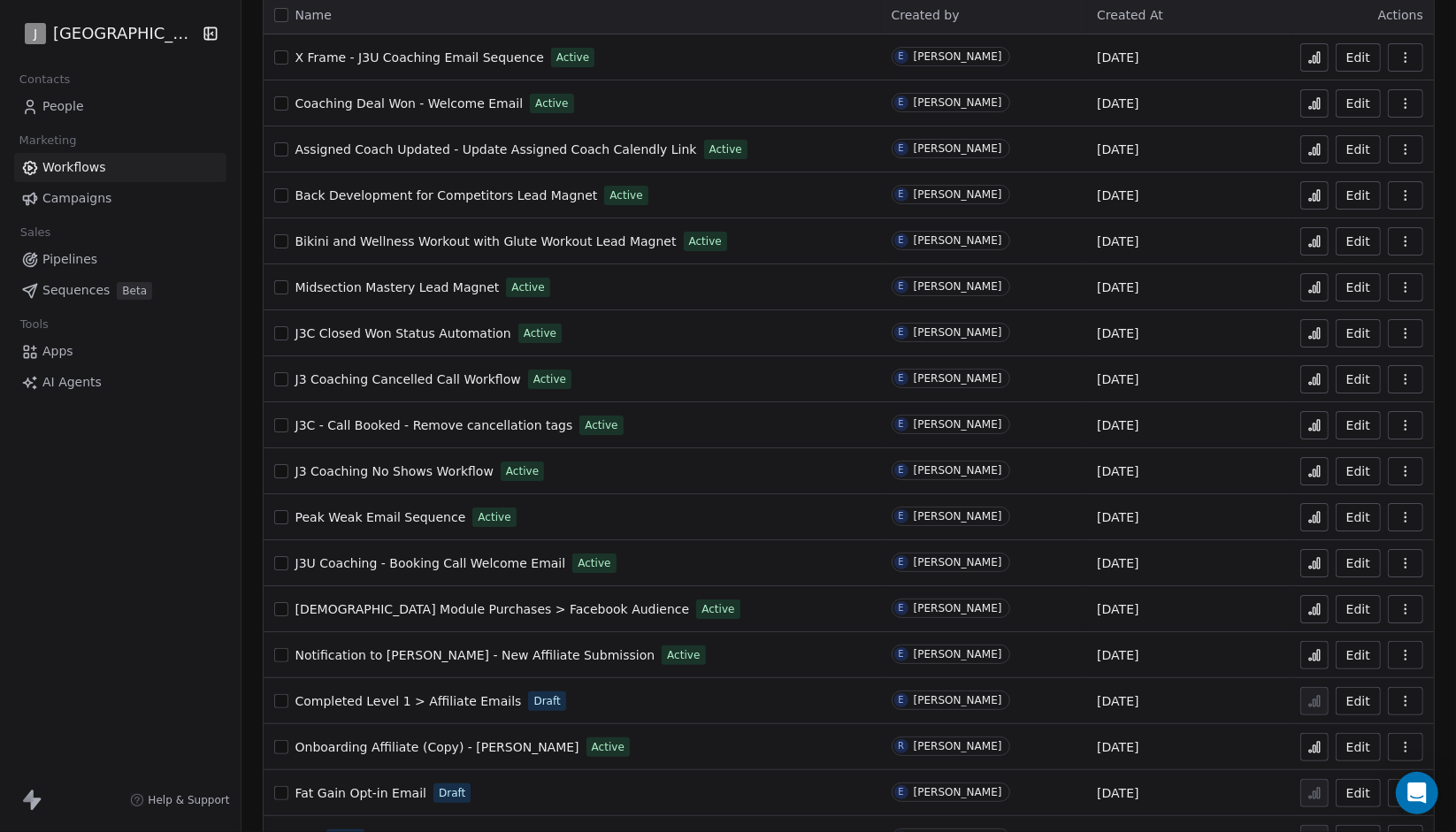
scroll to position [121, 0]
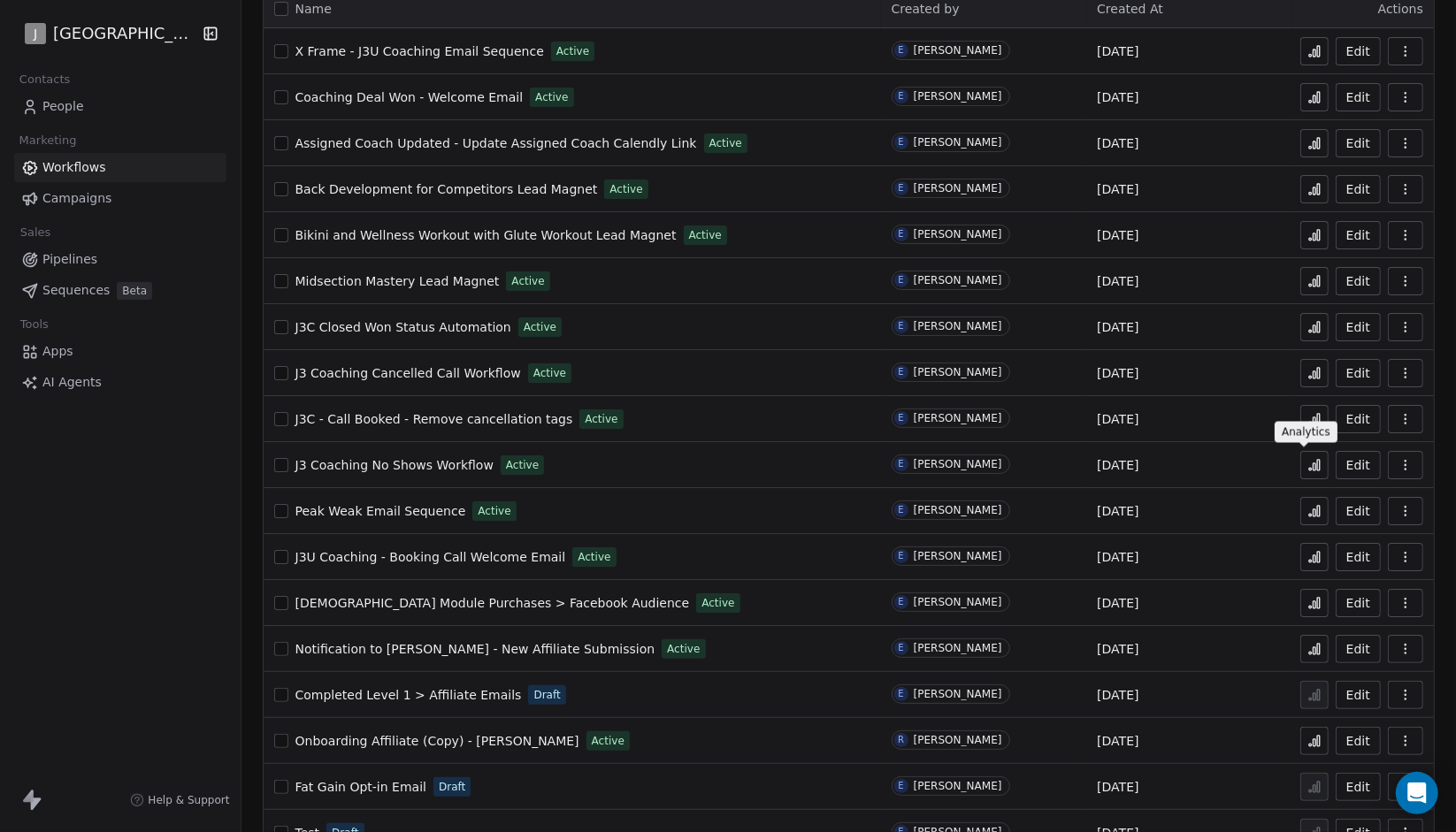
click at [1308, 459] on icon at bounding box center [1314, 465] width 14 height 14
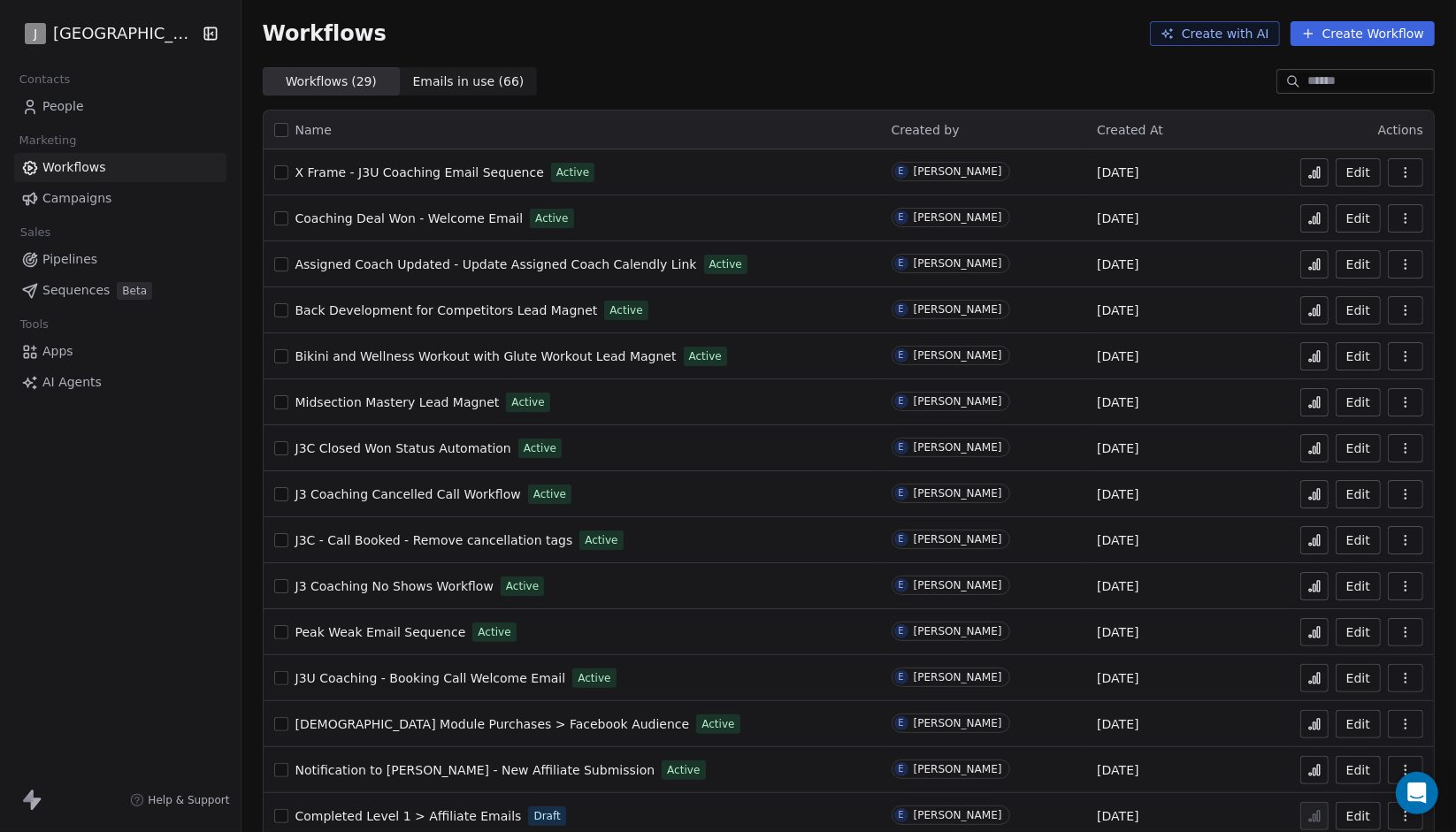
click at [1307, 412] on button at bounding box center [1315, 402] width 28 height 28
click at [1308, 215] on icon at bounding box center [1314, 218] width 14 height 14
click at [1308, 170] on icon at bounding box center [1314, 172] width 14 height 14
